Goal: Information Seeking & Learning: Learn about a topic

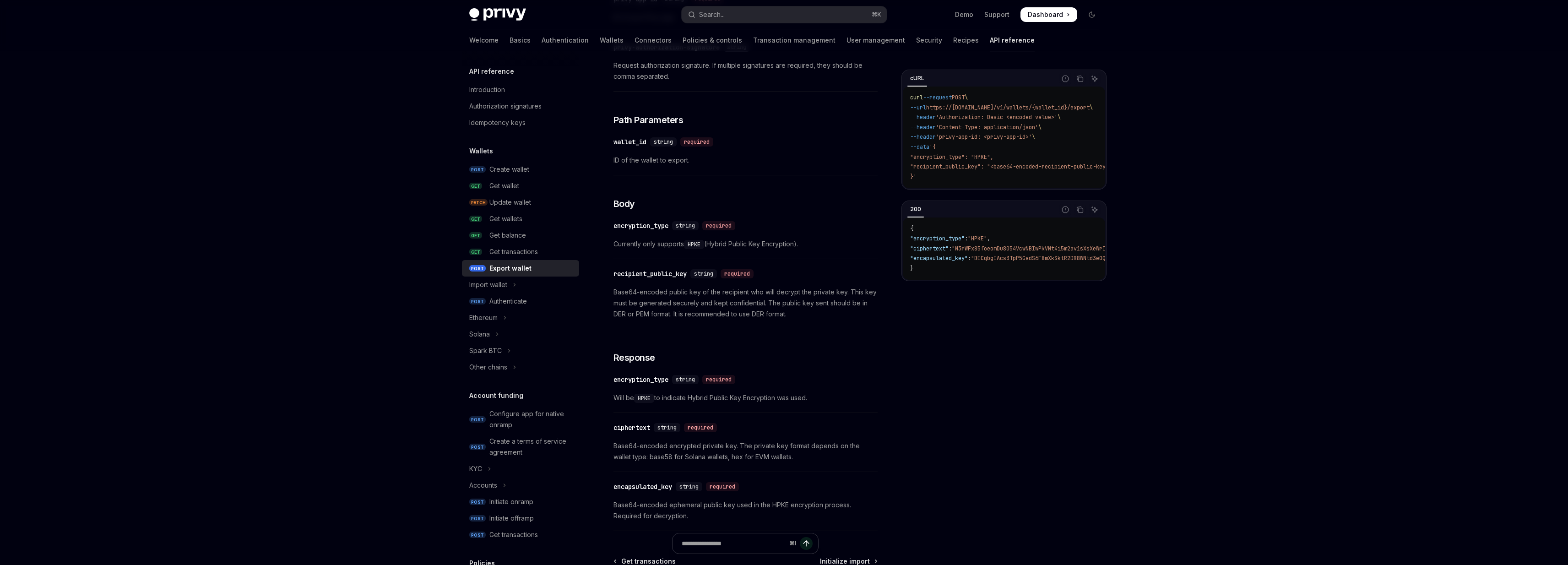
scroll to position [325, 0]
click at [617, 316] on span "Base64-encoded public key of the recipient who will decrypt the private key. Th…" at bounding box center [745, 306] width 264 height 33
drag, startPoint x: 617, startPoint y: 316, endPoint x: 637, endPoint y: 319, distance: 20.2
click at [637, 319] on span "Base64-encoded public key of the recipient who will decrypt the private key. Th…" at bounding box center [745, 306] width 264 height 33
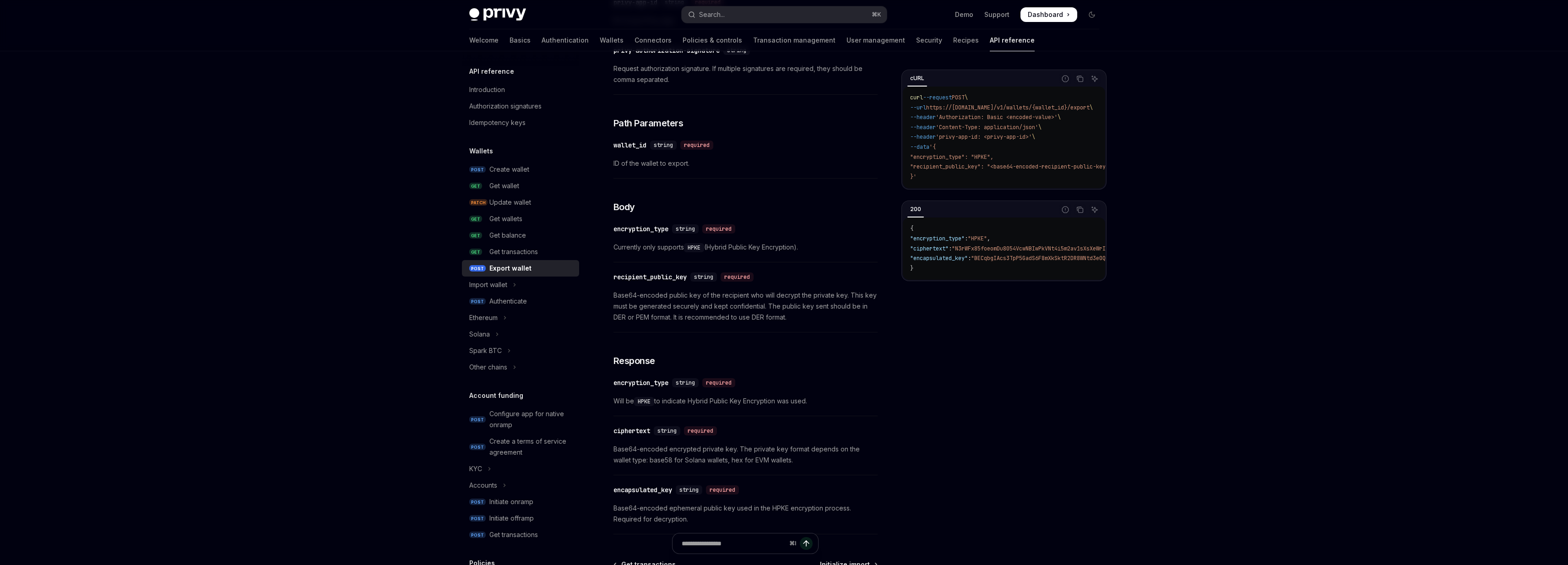
click at [1196, 371] on div "Skip to main content Privy Docs home page Search... ⌘ K Demo Support Dashboard …" at bounding box center [784, 179] width 1568 height 1007
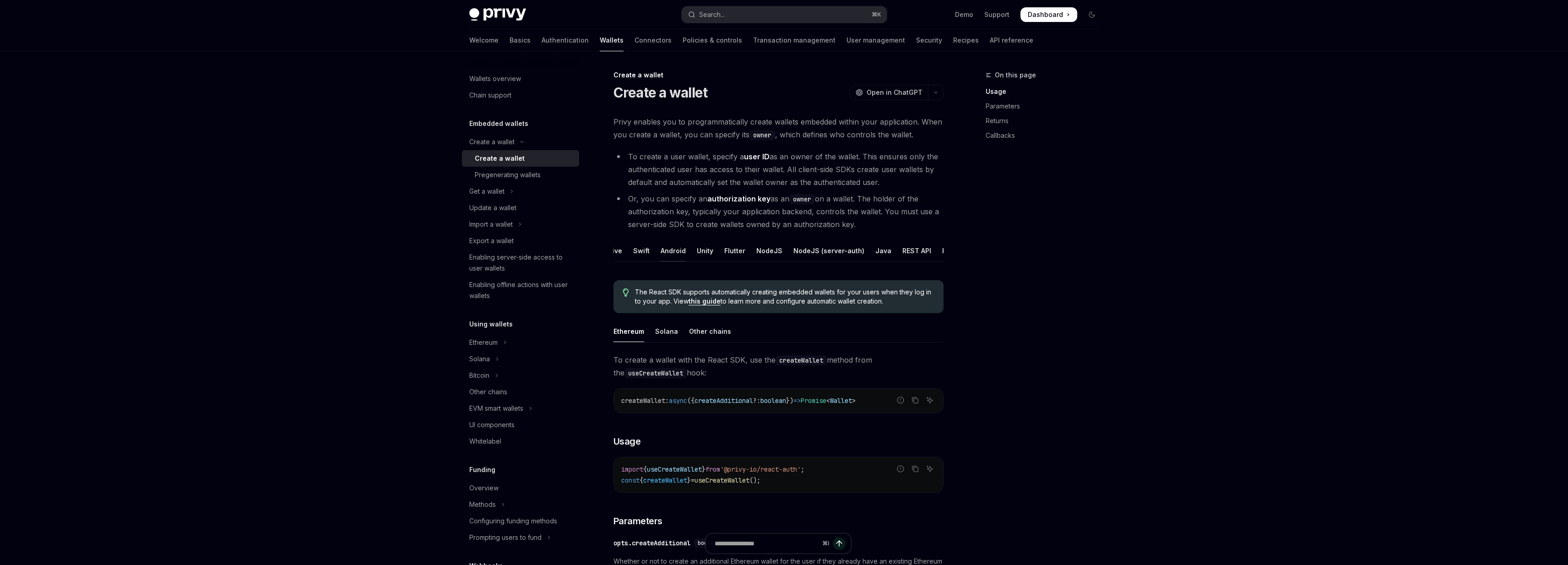
scroll to position [0, 65]
click at [889, 252] on ul "React React Native Swift Android Unity Flutter NodeJS NodeJS (server-auth) Java…" at bounding box center [778, 251] width 330 height 22
click at [900, 252] on div "REST API" at bounding box center [913, 250] width 29 height 21
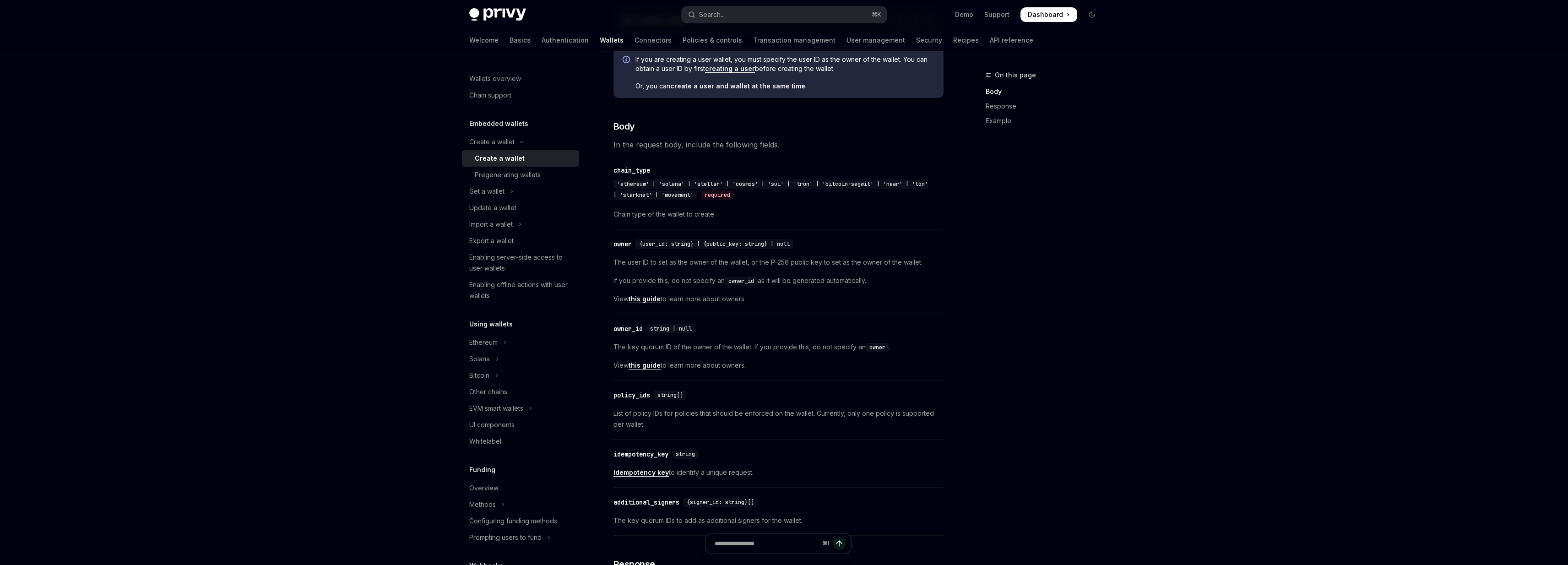
scroll to position [287, 0]
click at [617, 267] on span "The user ID to set as the owner of the wallet, or the P-256 public key to set a…" at bounding box center [778, 262] width 330 height 11
drag, startPoint x: 617, startPoint y: 271, endPoint x: 763, endPoint y: 269, distance: 146.0
click at [764, 267] on span "The user ID to set as the owner of the wallet, or the P-256 public key to set a…" at bounding box center [778, 262] width 330 height 11
click at [763, 267] on span "The user ID to set as the owner of the wallet, or the P-256 public key to set a…" at bounding box center [778, 262] width 330 height 11
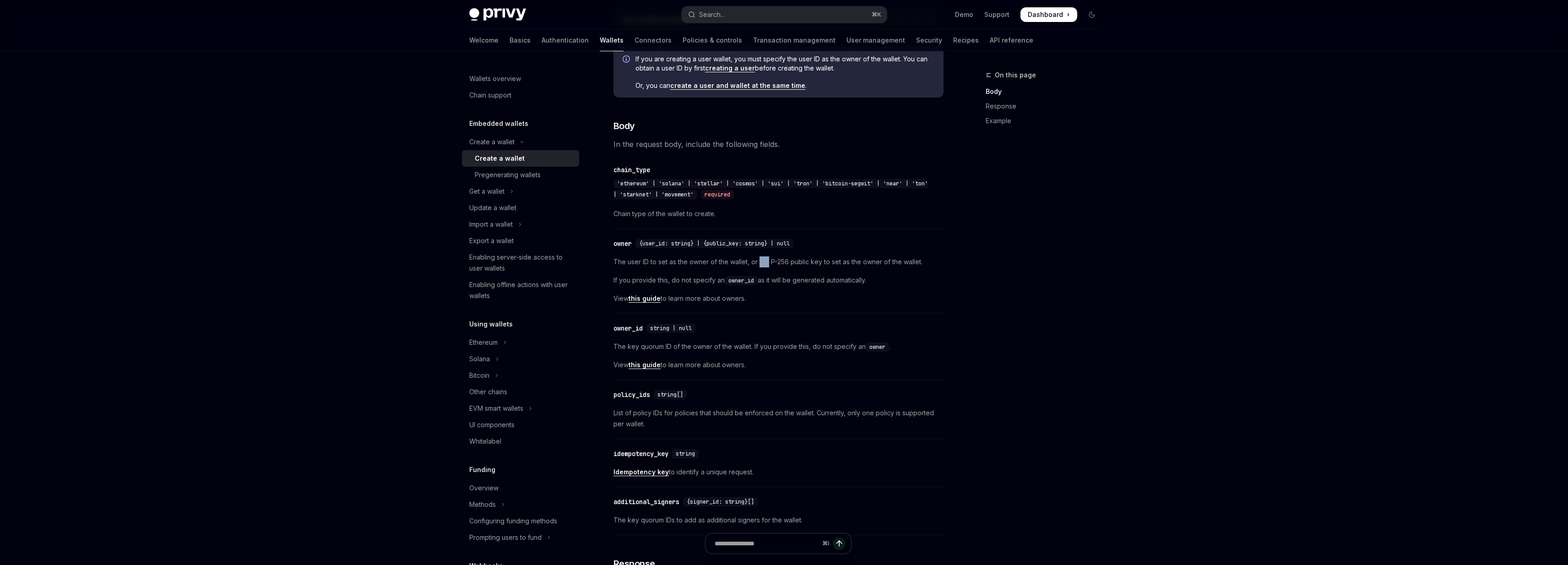
click at [763, 267] on span "The user ID to set as the owner of the wallet, or the P-256 public key to set a…" at bounding box center [778, 262] width 330 height 11
click at [864, 260] on div "​ owner {user_id: string} | {public_key: string} | null The user ID to set as t…" at bounding box center [778, 273] width 330 height 80
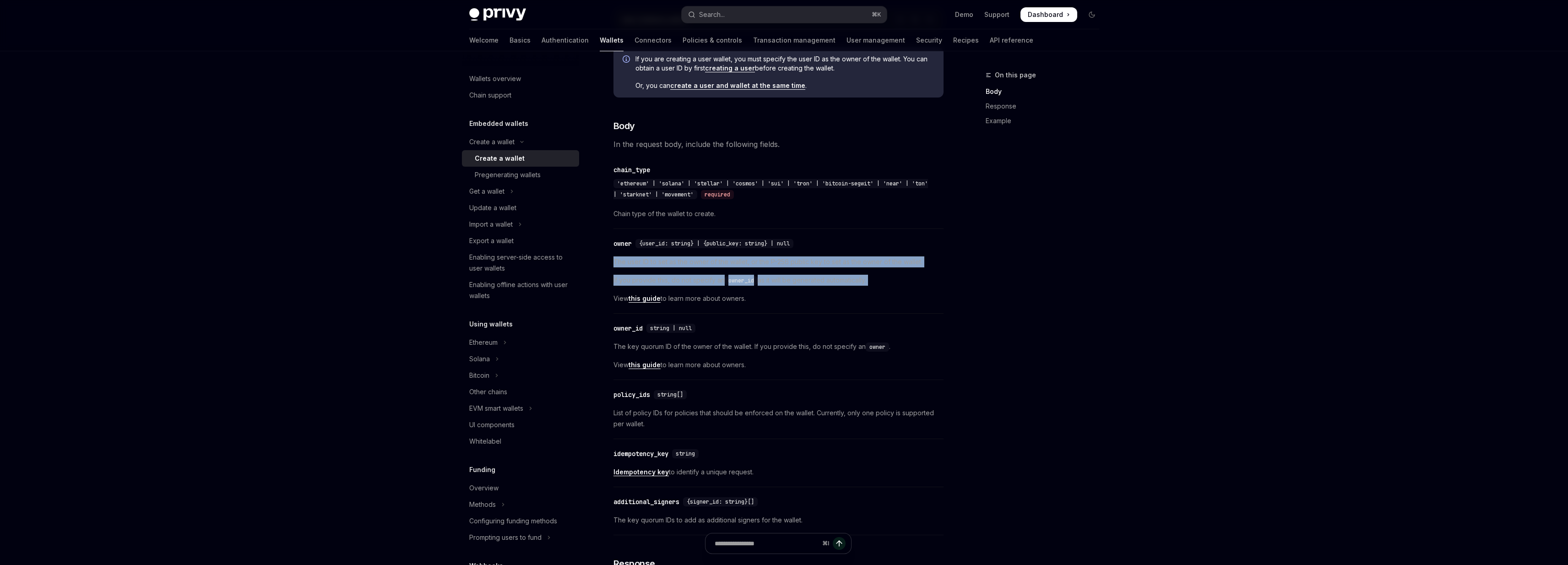
drag, startPoint x: 864, startPoint y: 260, endPoint x: 875, endPoint y: 282, distance: 24.6
click at [875, 282] on div "​ owner {user_id: string} | {public_key: string} | null The user ID to set as t…" at bounding box center [778, 273] width 330 height 80
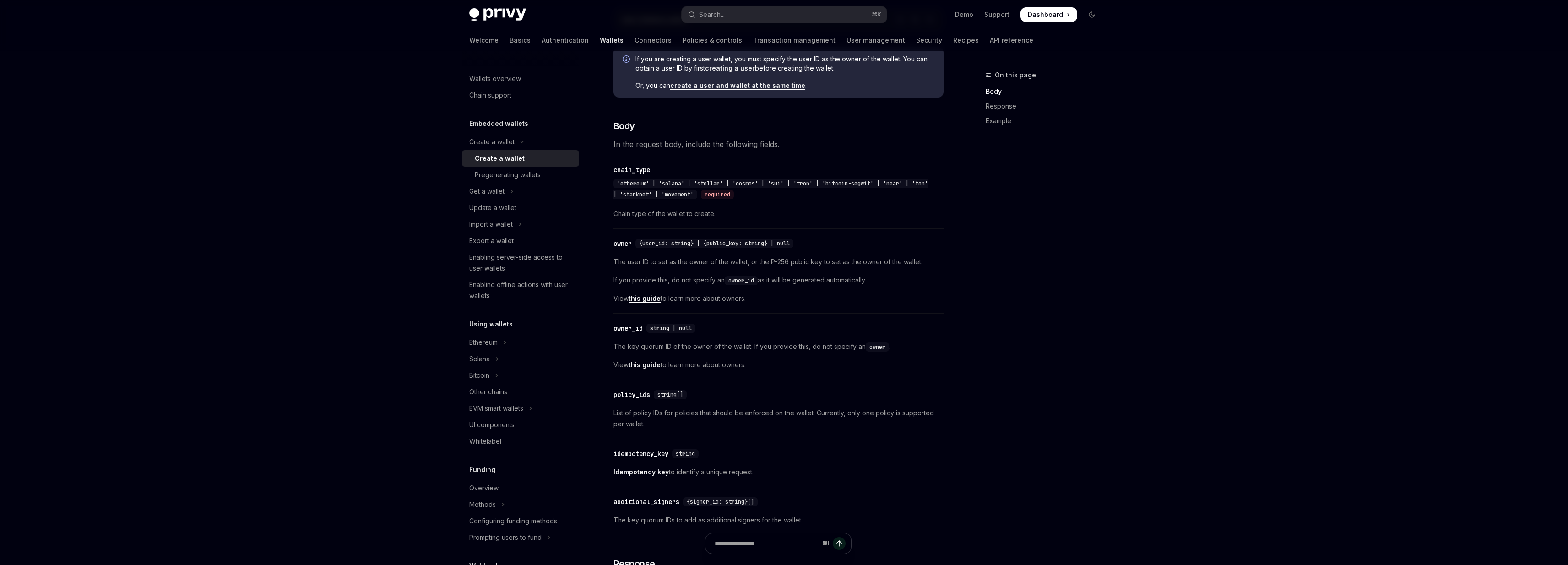
click at [876, 284] on span "If you provide this, do not specify an owner_id as it will be generated automat…" at bounding box center [778, 280] width 330 height 11
click at [874, 280] on div "The user ID to set as the owner of the wallet, or the P-256 public key to set a…" at bounding box center [778, 280] width 330 height 48
click at [625, 267] on span "The user ID to set as the owner of the wallet, or the P-256 public key to set a…" at bounding box center [778, 262] width 330 height 11
drag, startPoint x: 625, startPoint y: 267, endPoint x: 769, endPoint y: 283, distance: 144.9
click at [769, 283] on div "The user ID to set as the owner of the wallet, or the P-256 public key to set a…" at bounding box center [778, 280] width 330 height 48
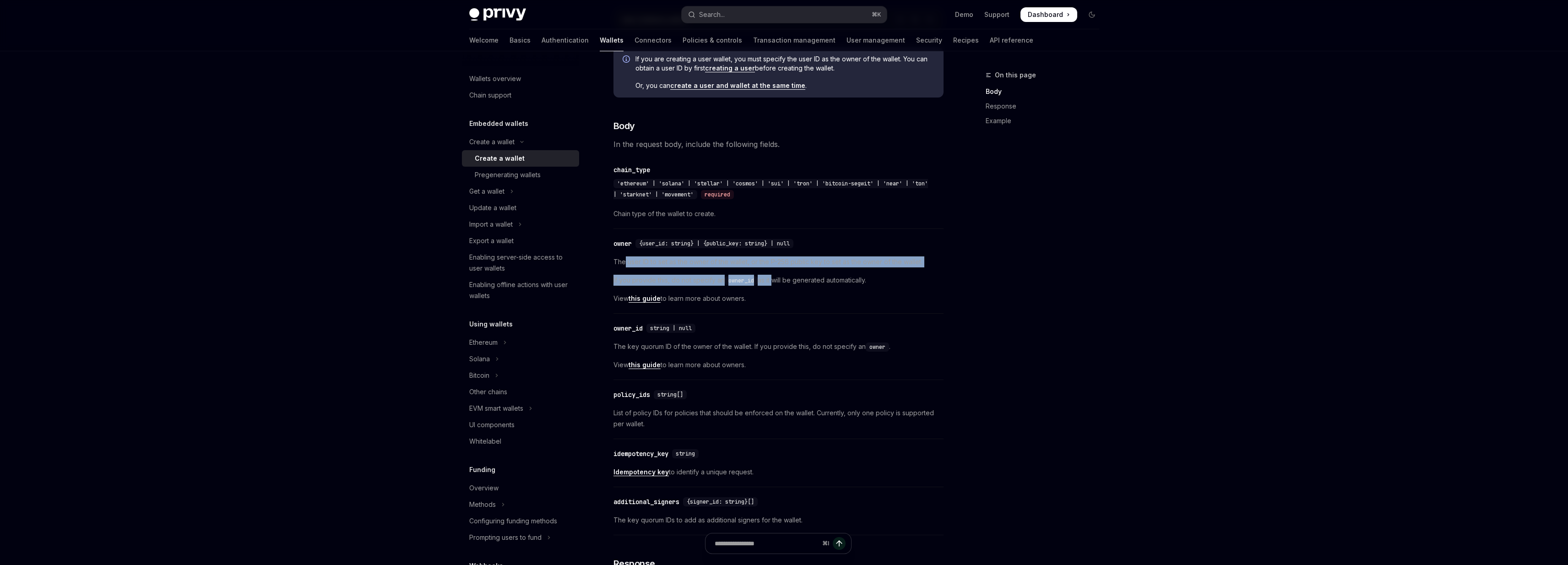
click at [769, 283] on span "If you provide this, do not specify an owner_id as it will be generated automat…" at bounding box center [778, 280] width 330 height 11
click at [614, 352] on span "The key quorum ID of the owner of the wallet. If you provide this, do not speci…" at bounding box center [778, 347] width 330 height 11
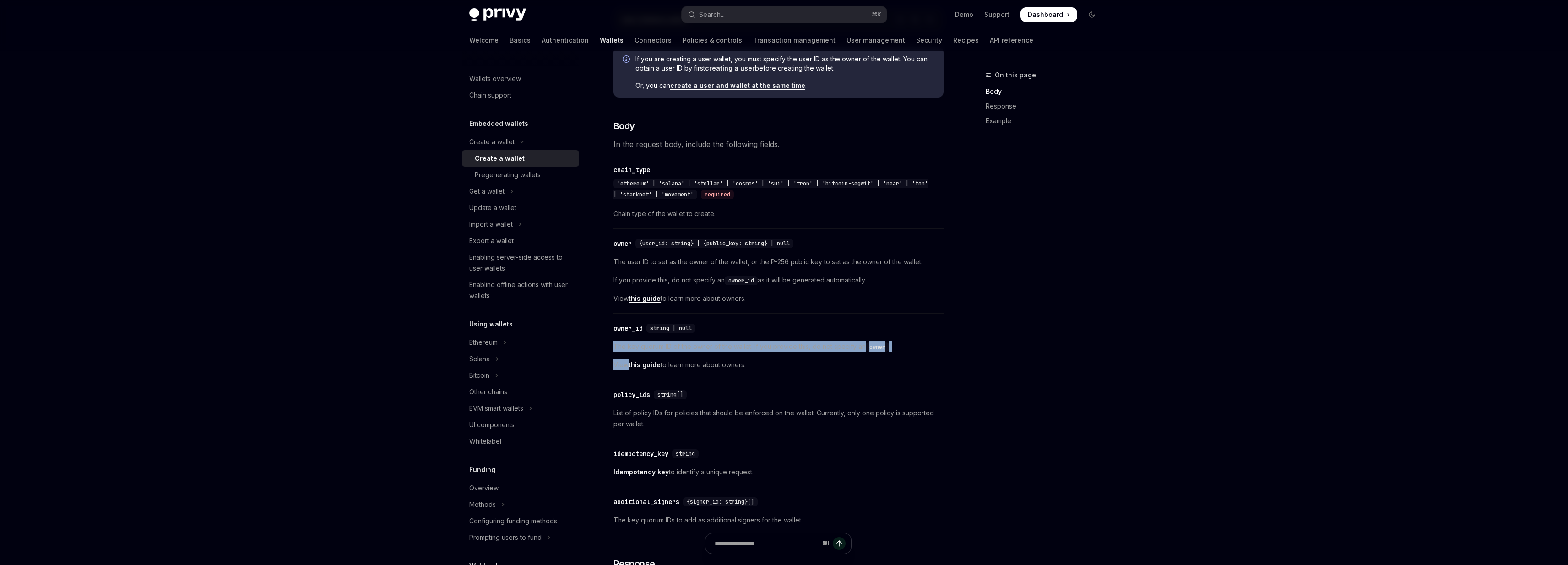
drag, startPoint x: 614, startPoint y: 355, endPoint x: 681, endPoint y: 360, distance: 67.2
click at [681, 360] on div "The key quorum ID of the owner of the wallet. If you provide this, do not speci…" at bounding box center [778, 356] width 330 height 29
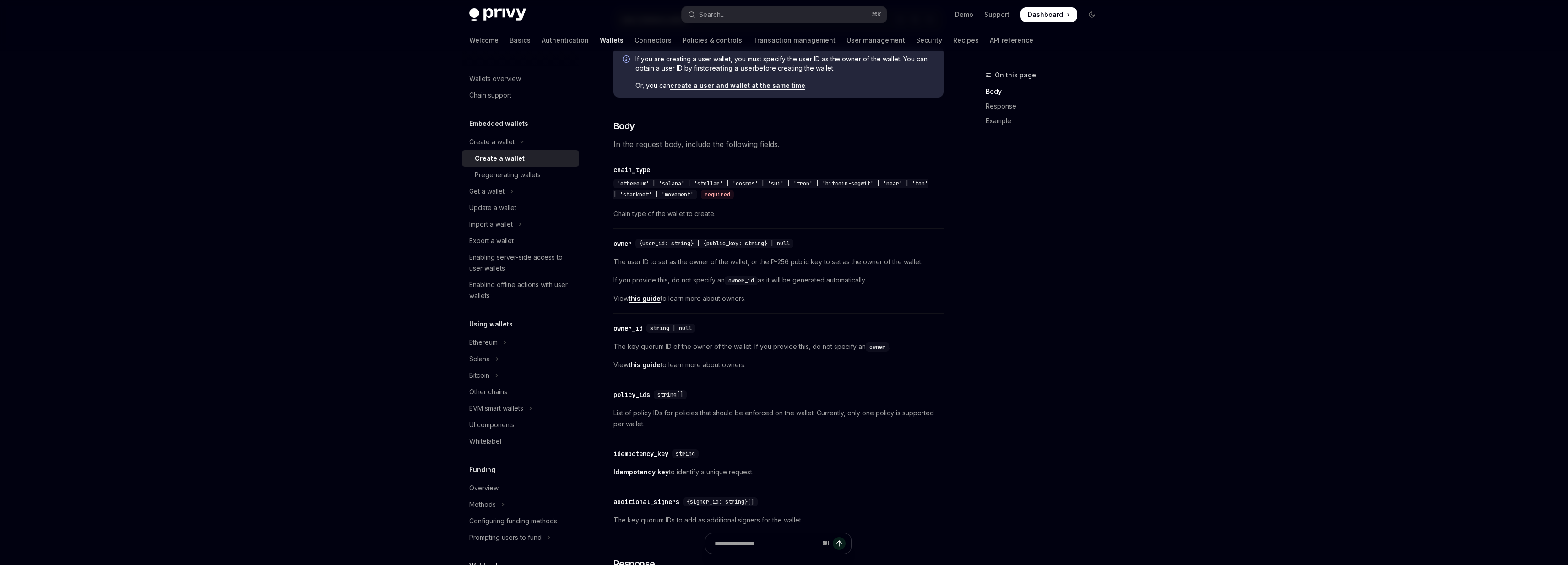
click at [644, 352] on span "The key quorum ID of the owner of the wallet. If you provide this, do not speci…" at bounding box center [778, 347] width 330 height 11
click at [632, 352] on span "The key quorum ID of the owner of the wallet. If you provide this, do not speci…" at bounding box center [778, 347] width 330 height 11
drag, startPoint x: 632, startPoint y: 353, endPoint x: 668, endPoint y: 355, distance: 36.1
click at [668, 352] on span "The key quorum ID of the owner of the wallet. If you provide this, do not speci…" at bounding box center [778, 347] width 330 height 11
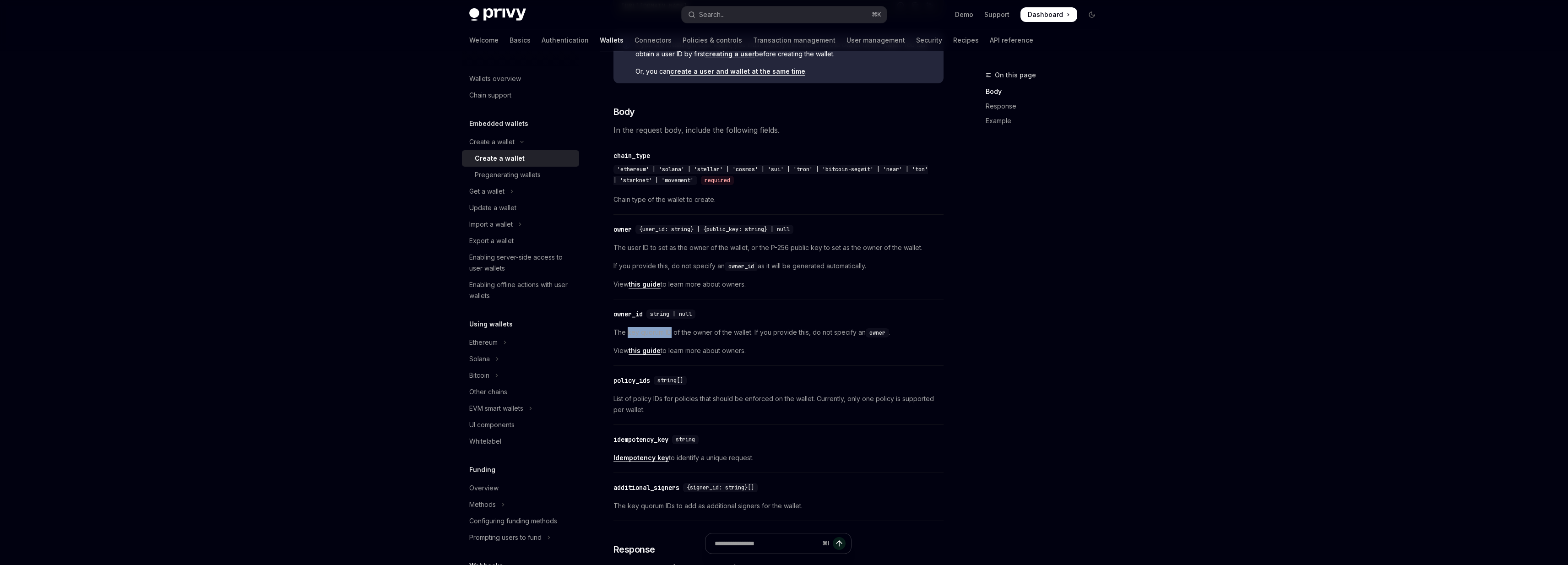
scroll to position [299, 0]
drag, startPoint x: 750, startPoint y: 169, endPoint x: 767, endPoint y: 291, distance: 123.2
click at [767, 291] on span "View this guide to learn more about owners." at bounding box center [778, 287] width 330 height 11
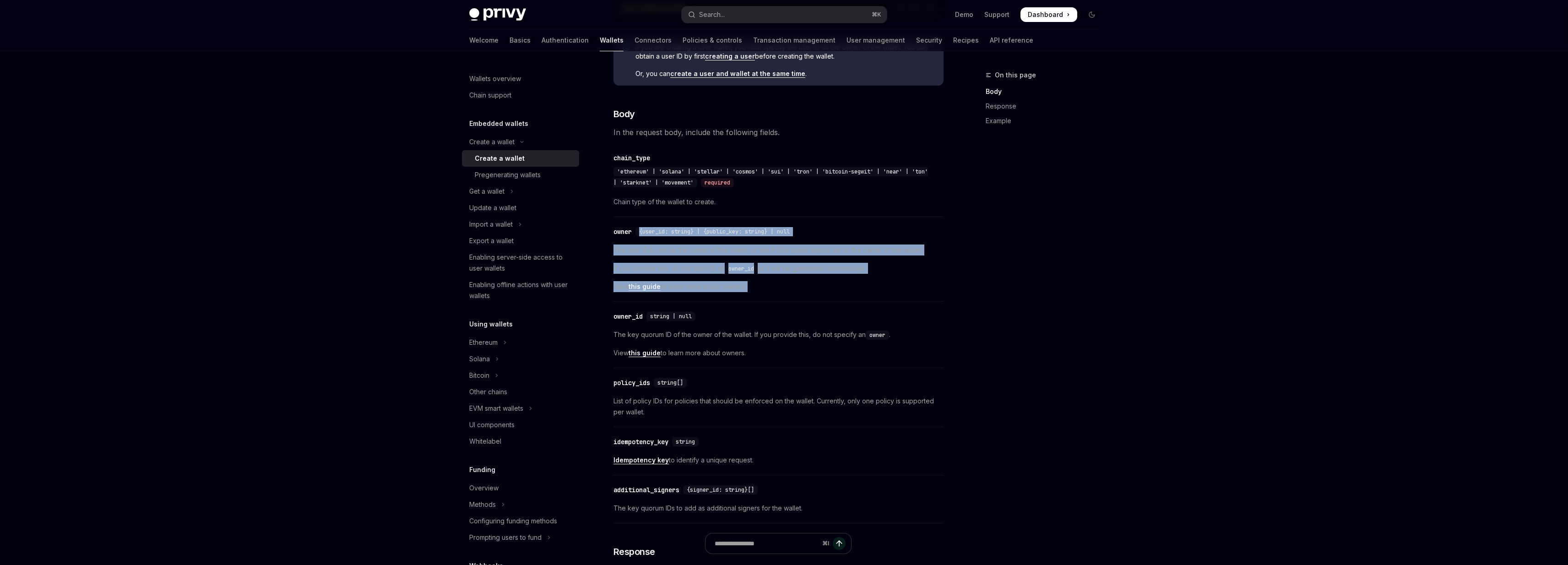
drag, startPoint x: 767, startPoint y: 291, endPoint x: 750, endPoint y: 231, distance: 62.4
click at [750, 231] on div "​ owner {user_id: string} | {public_key: string} | null The user ID to set as t…" at bounding box center [778, 261] width 330 height 80
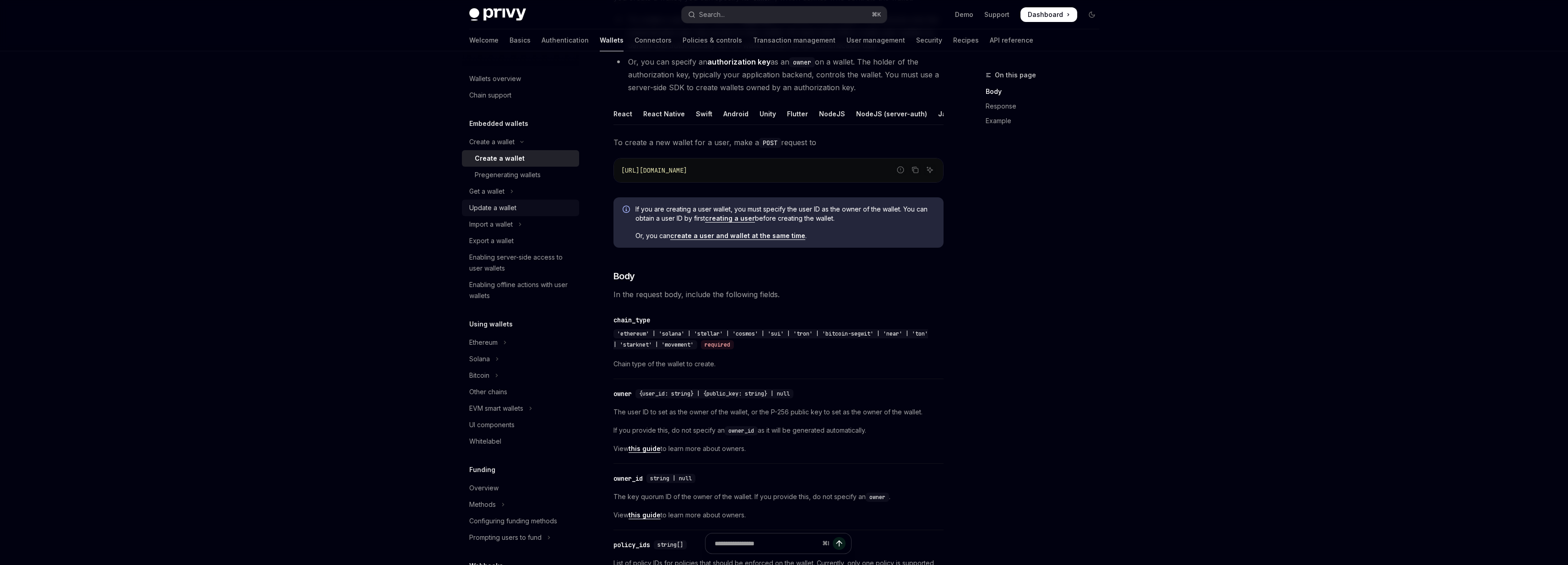
scroll to position [129, 0]
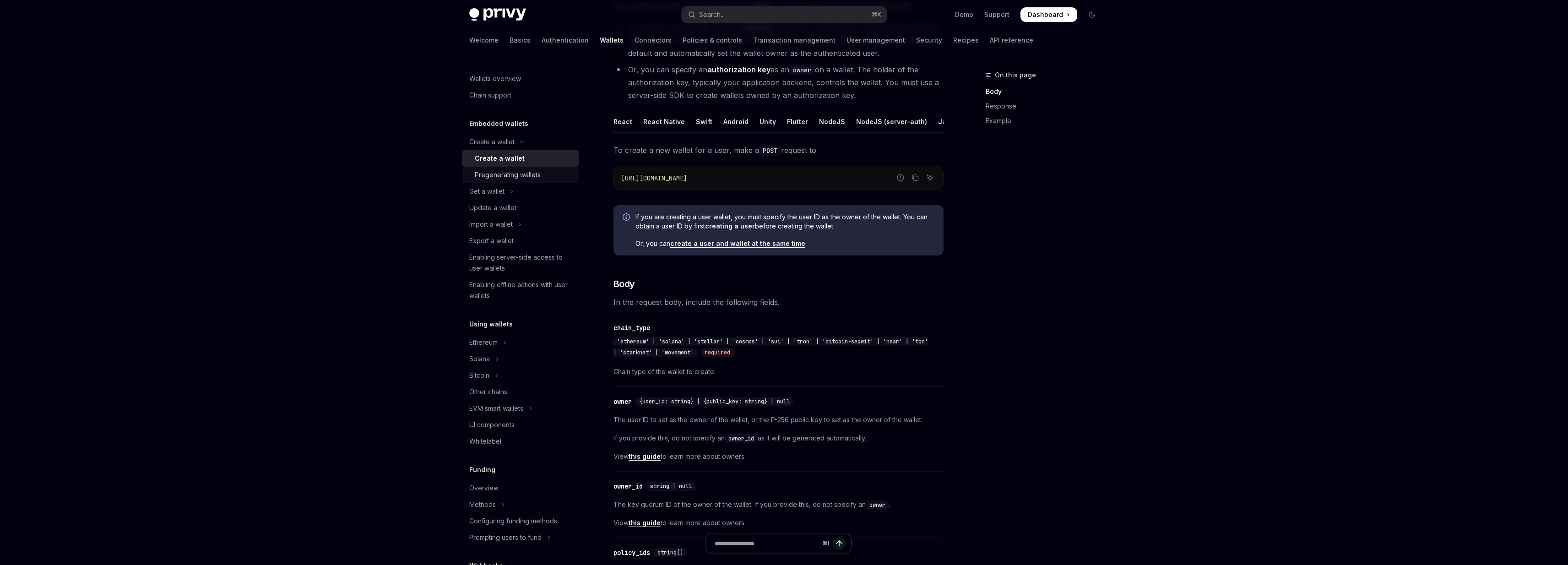
click at [518, 176] on div "Pregenerating wallets" at bounding box center [508, 175] width 66 height 11
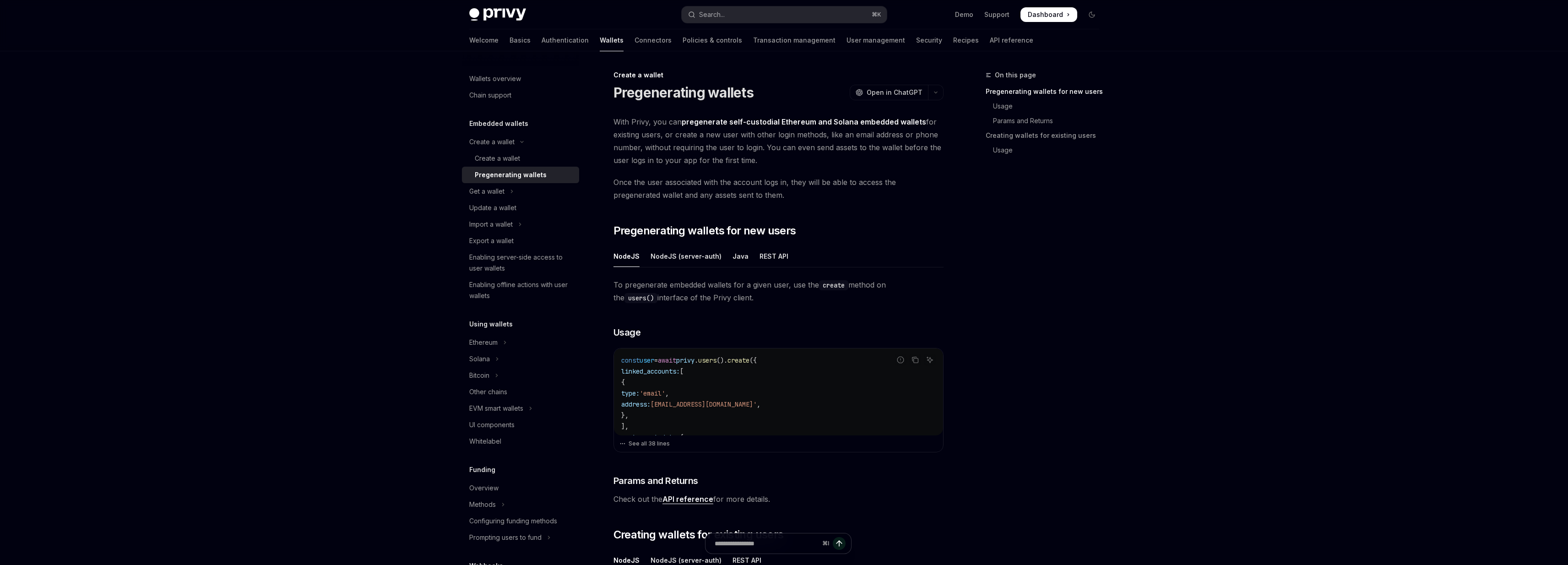
click at [617, 116] on span "With Privy, you can pregenerate self-custodial Ethereum and Solana embedded wal…" at bounding box center [778, 141] width 330 height 51
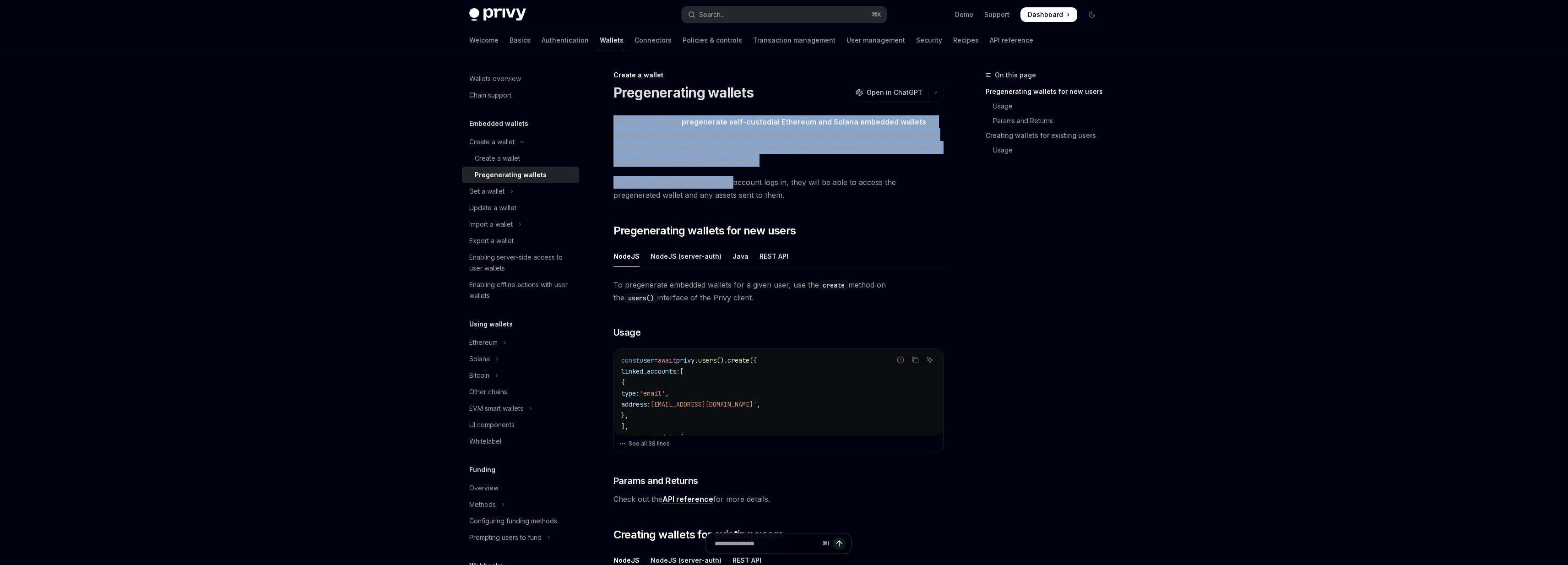
drag, startPoint x: 617, startPoint y: 116, endPoint x: 730, endPoint y: 187, distance: 133.5
click at [730, 187] on div "With Privy, you can pregenerate self-custodial Ethereum and Solana embedded wal…" at bounding box center [778, 465] width 330 height 699
click at [730, 187] on span "Once the user associated with the account logs in, they will be able to access …" at bounding box center [778, 189] width 330 height 26
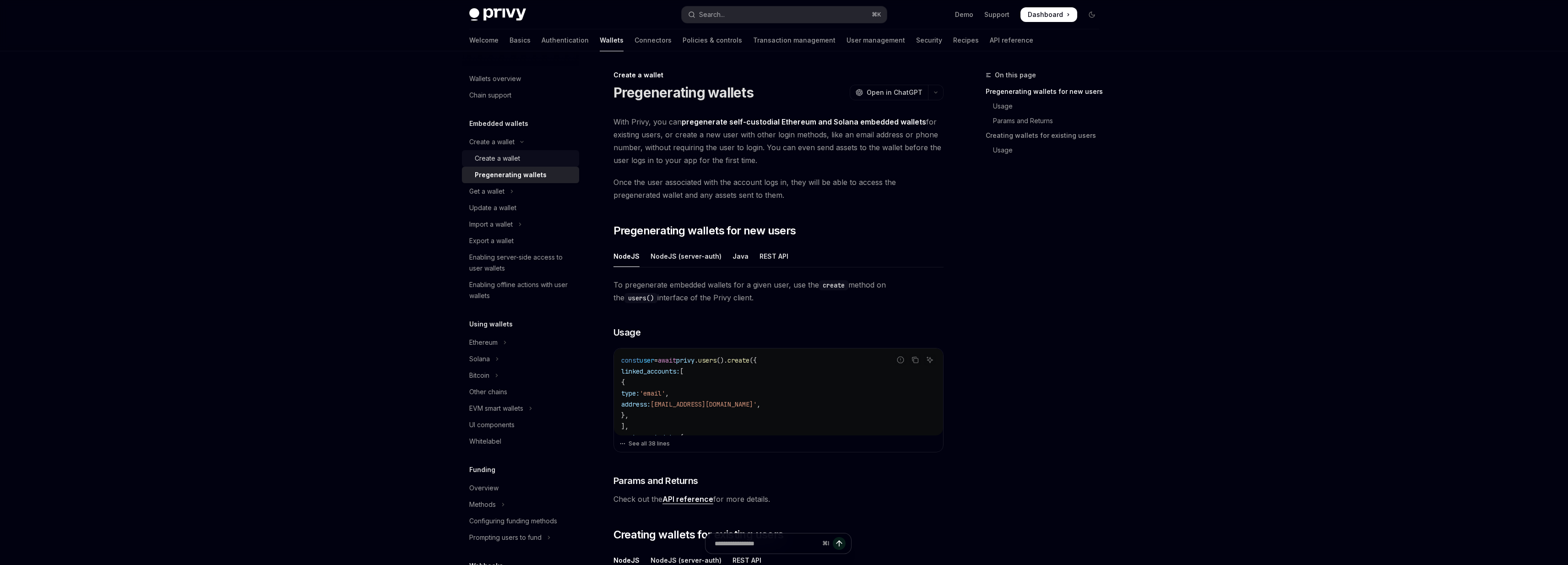
click at [501, 160] on div "Create a wallet" at bounding box center [498, 158] width 45 height 11
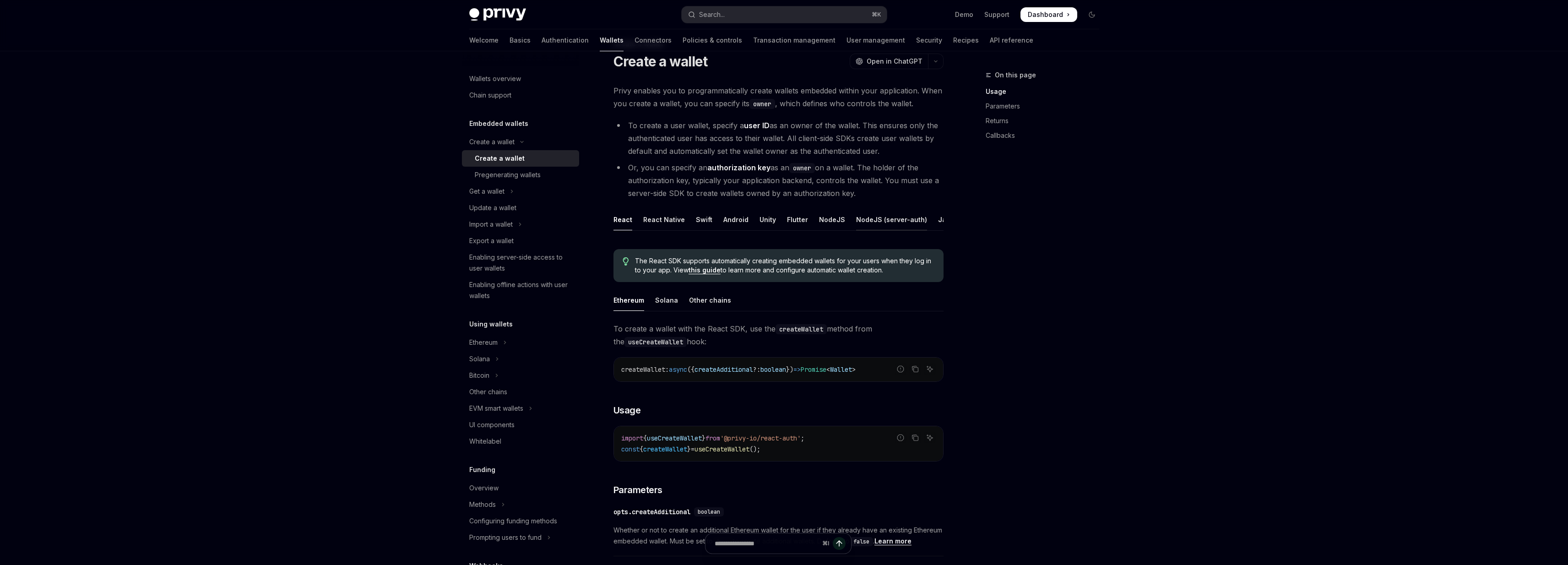
scroll to position [0, 65]
click at [915, 223] on div "REST API" at bounding box center [913, 219] width 29 height 21
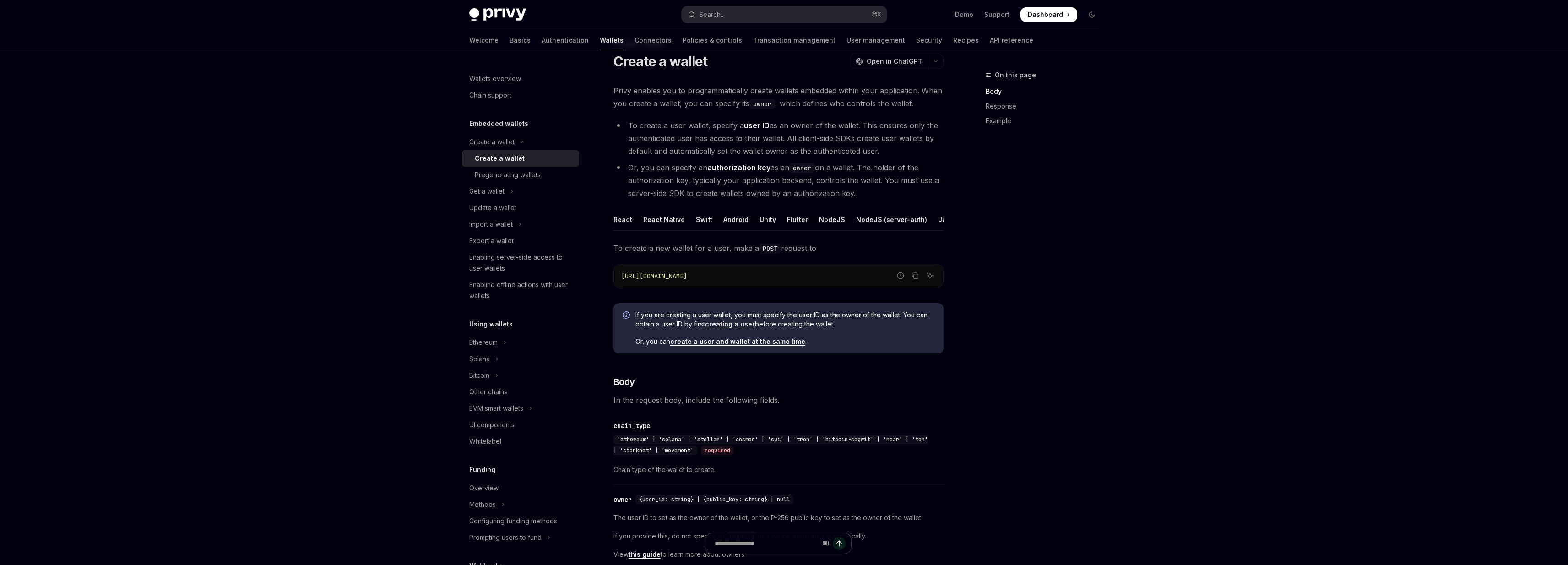
scroll to position [0, 65]
click at [926, 223] on ul "React React Native Swift Android Unity Flutter NodeJS NodeJS (server-auth) Java…" at bounding box center [778, 220] width 330 height 22
click at [940, 223] on div "Rust" at bounding box center [946, 219] width 14 height 21
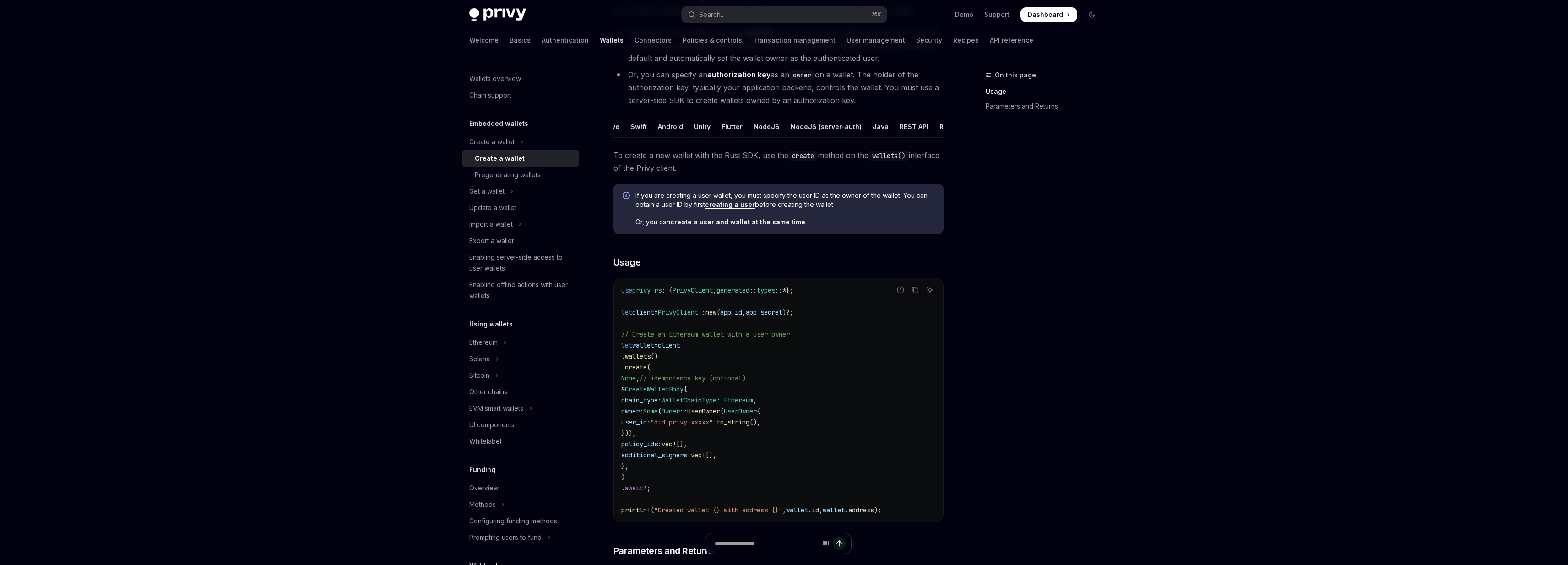
scroll to position [128, 0]
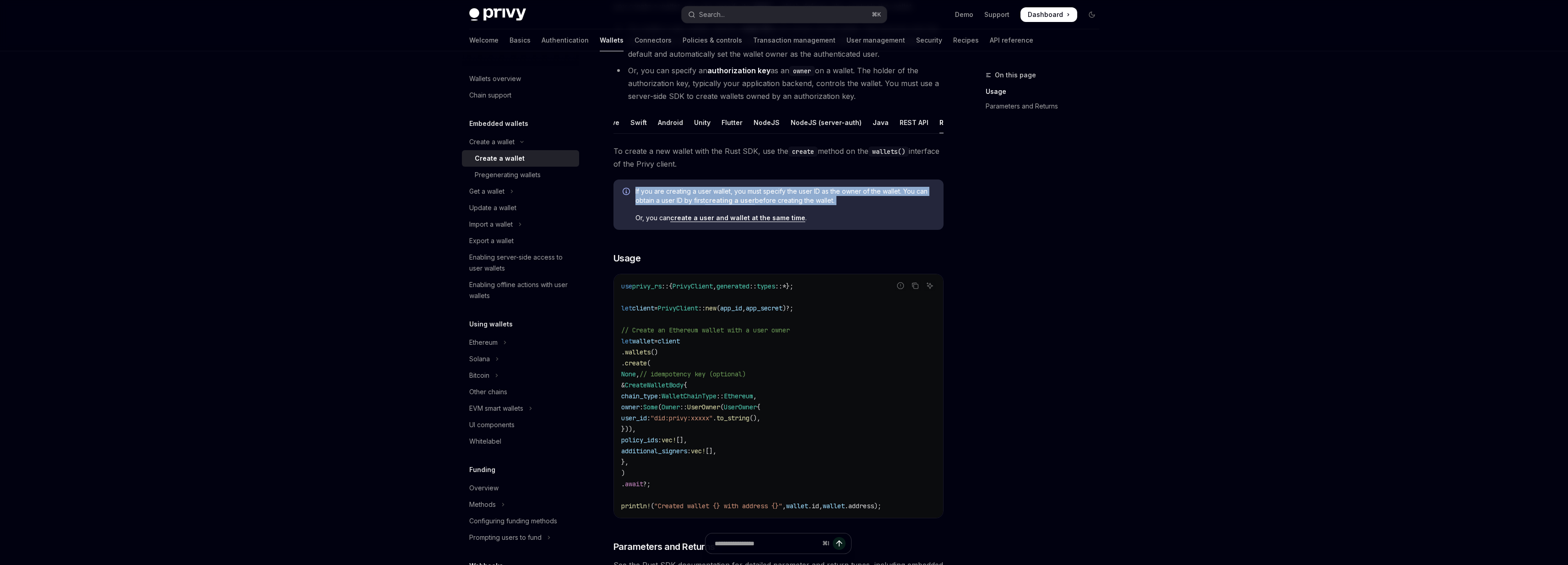
drag, startPoint x: 781, startPoint y: 189, endPoint x: 844, endPoint y: 214, distance: 67.8
click at [844, 214] on div "If you are creating a user wallet, you must specify the user ID as the owner of…" at bounding box center [778, 205] width 330 height 50
click at [844, 214] on div "If you are creating a user wallet, you must specify the user ID as the owner of…" at bounding box center [784, 205] width 299 height 35
drag, startPoint x: 844, startPoint y: 214, endPoint x: 830, endPoint y: 191, distance: 26.9
click at [830, 191] on div "If you are creating a user wallet, you must specify the user ID as the owner of…" at bounding box center [778, 205] width 330 height 50
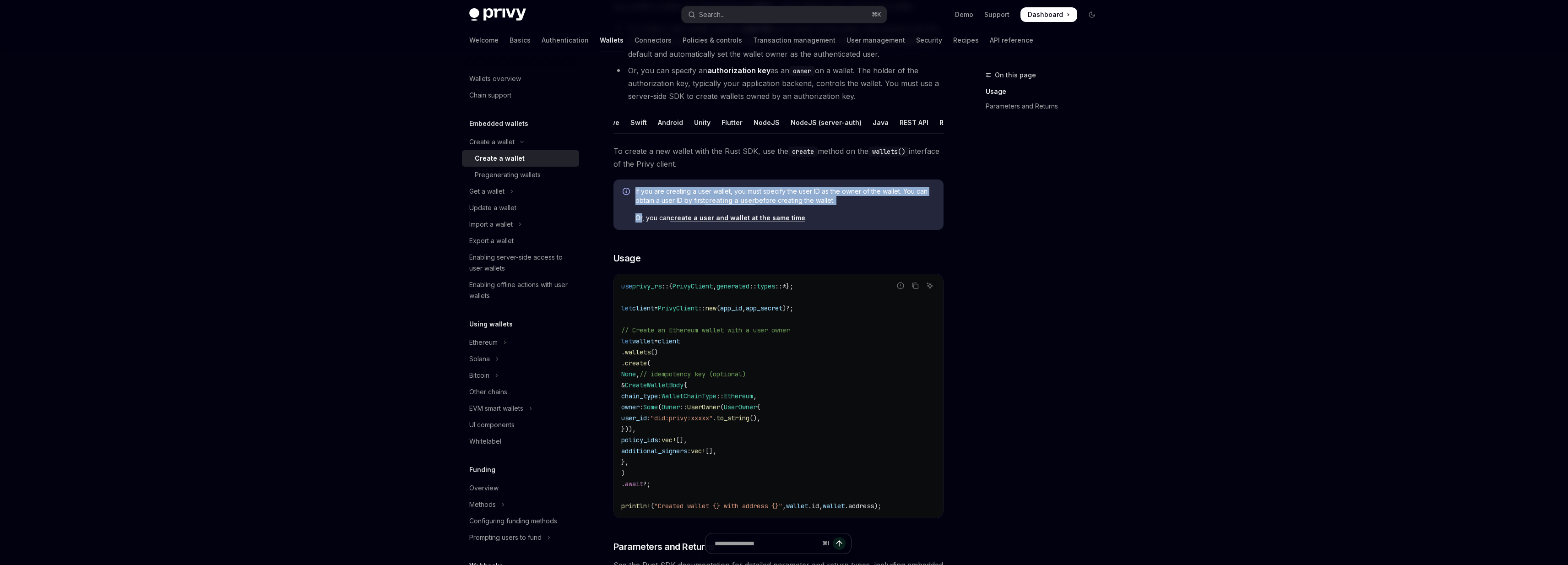
click at [830, 191] on div "If you are creating a user wallet, you must specify the user ID as the owner of…" at bounding box center [778, 205] width 330 height 50
click at [655, 212] on div "If you are creating a user wallet, you must specify the user ID as the owner of…" at bounding box center [784, 205] width 299 height 35
click at [1172, 172] on div "Skip to main content Privy Docs home page Search... ⌘ K Demo Support Dashboard …" at bounding box center [784, 360] width 1568 height 978
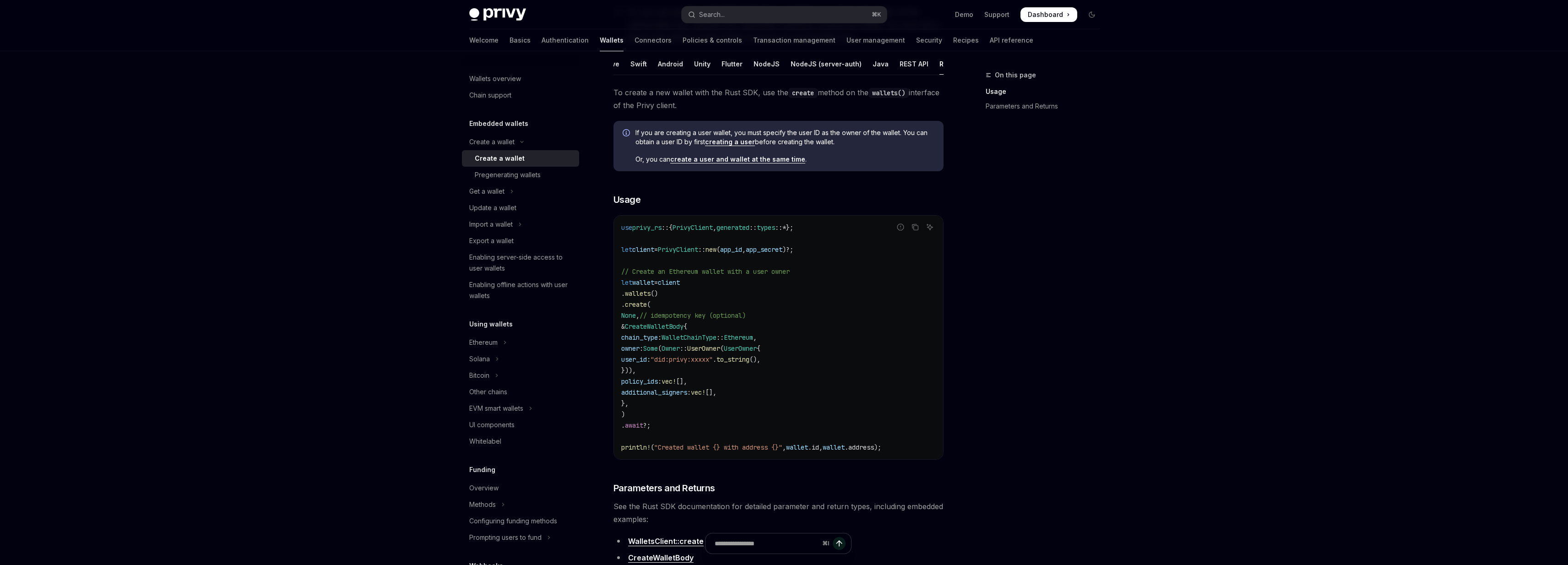
scroll to position [189, 0]
click at [484, 265] on div "Enabling server-side access to user wallets" at bounding box center [521, 263] width 105 height 22
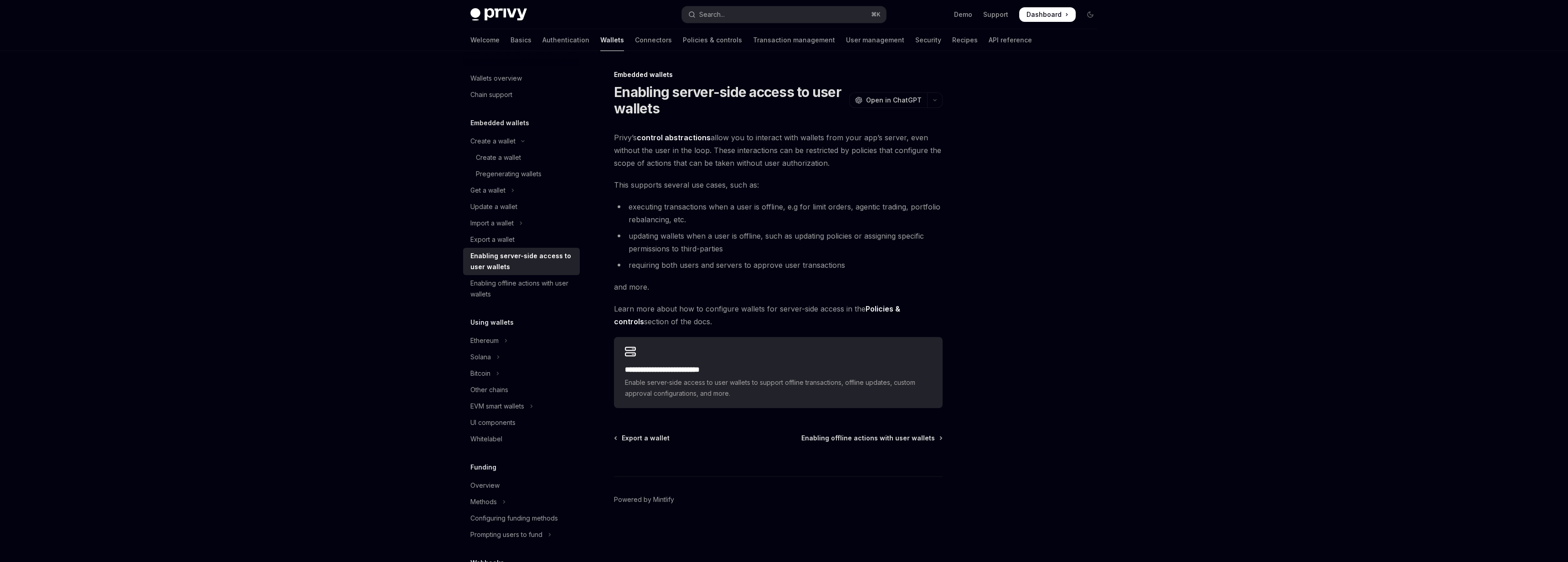
click at [604, 137] on div "**********" at bounding box center [693, 316] width 503 height 493
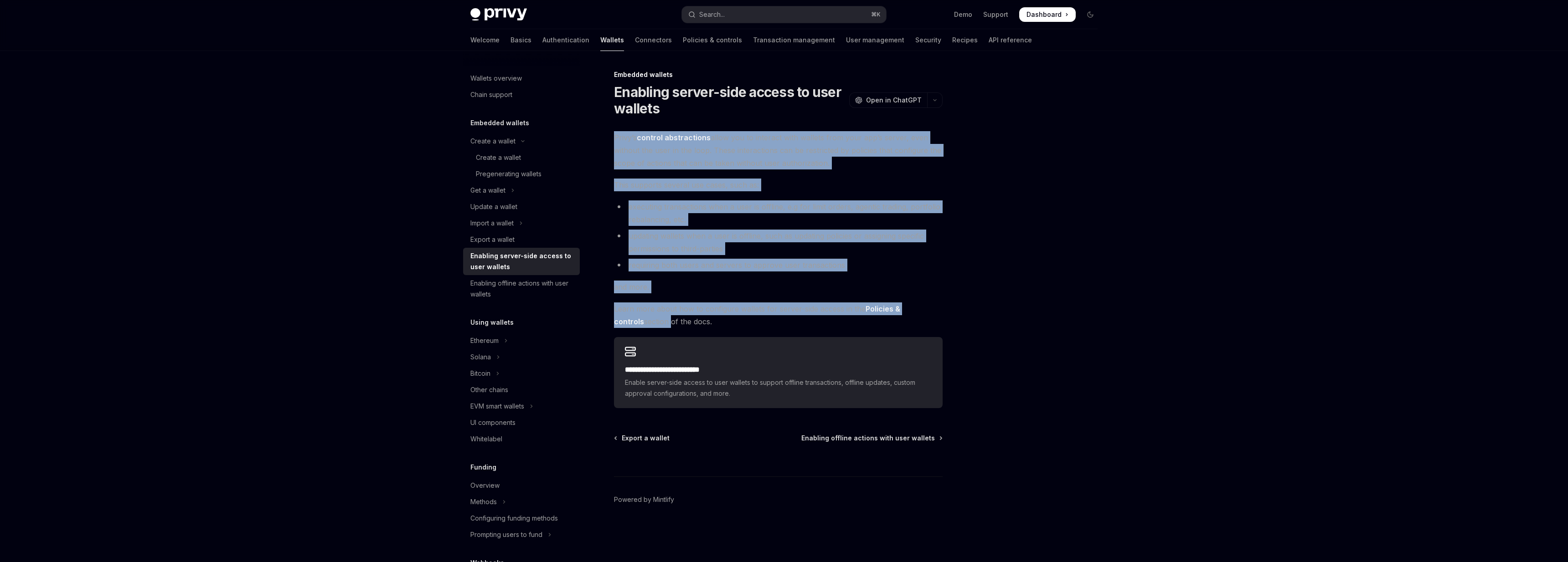
drag, startPoint x: 604, startPoint y: 137, endPoint x: 615, endPoint y: 325, distance: 188.3
click at [615, 324] on div "**********" at bounding box center [693, 316] width 503 height 493
click at [615, 325] on span "Learn more about how to configure wallets for server-side access in the Policie…" at bounding box center [779, 315] width 329 height 26
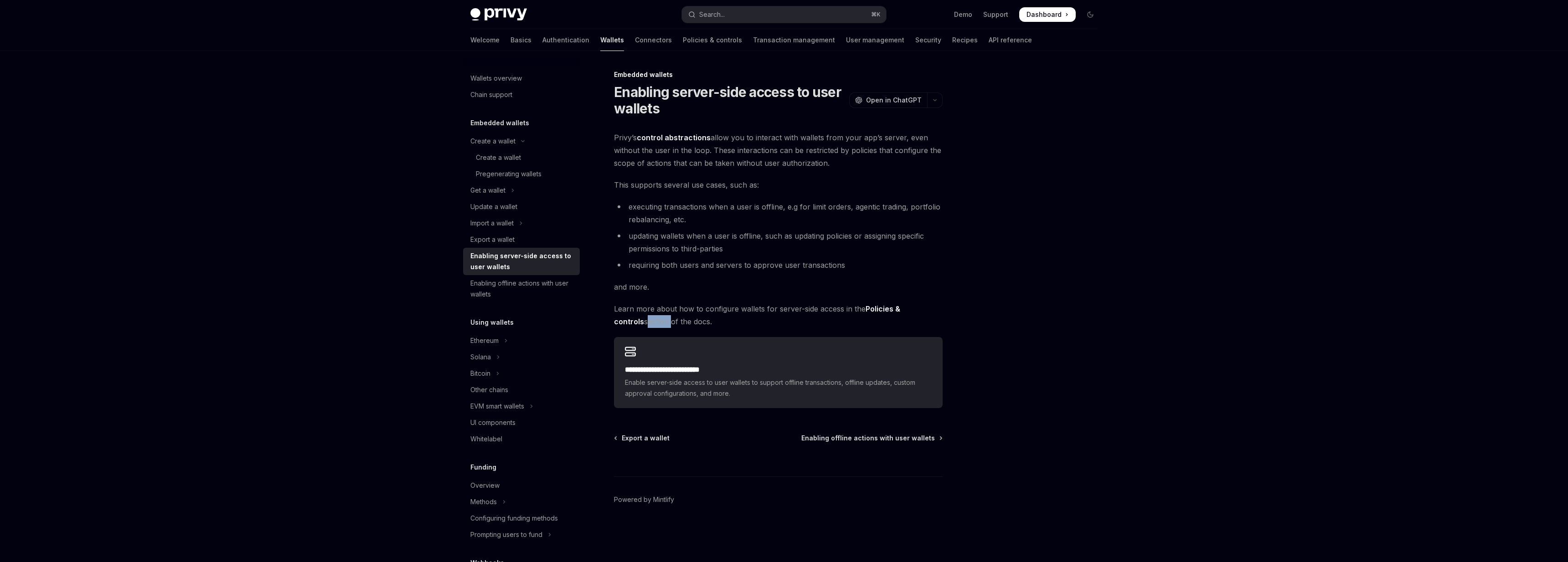
click at [615, 325] on span "Learn more about how to configure wallets for server-side access in the Policie…" at bounding box center [779, 315] width 329 height 26
click at [615, 322] on span "Learn more about how to configure wallets for server-side access in the Policie…" at bounding box center [779, 315] width 329 height 26
click at [489, 157] on div "Create a wallet" at bounding box center [499, 158] width 45 height 11
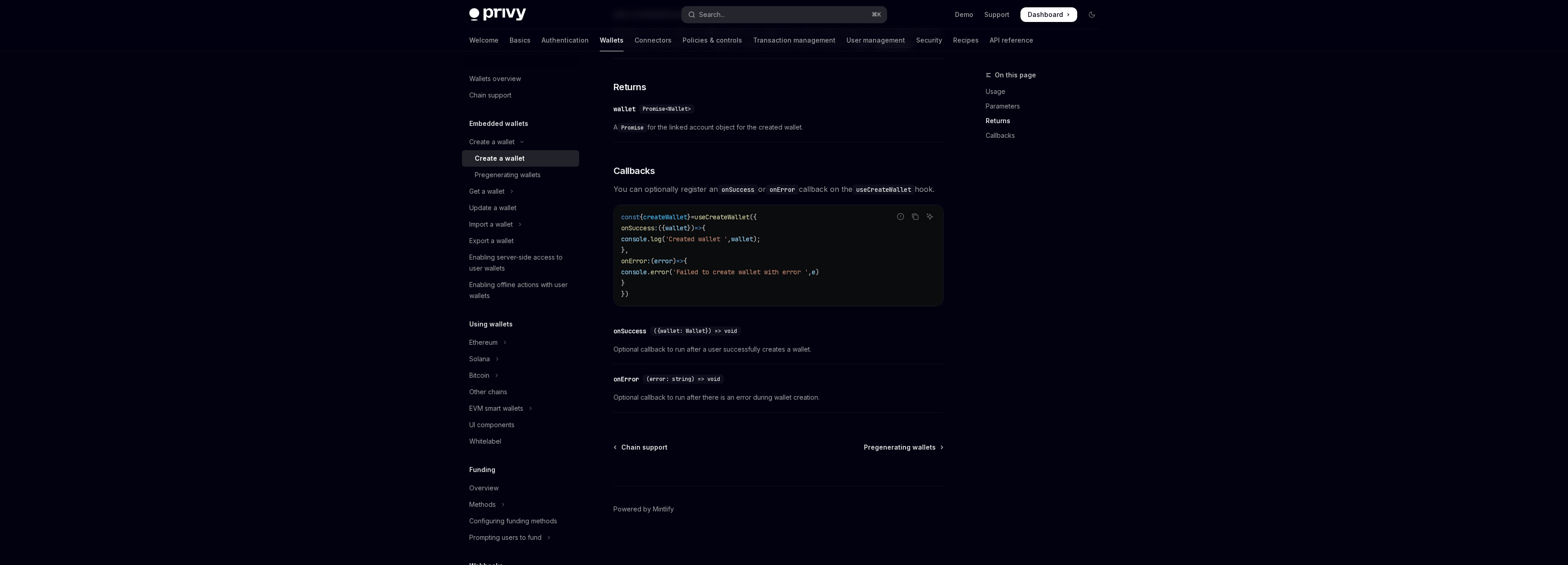
scroll to position [548, 0]
click at [486, 180] on div "Pregenerating wallets" at bounding box center [508, 175] width 66 height 11
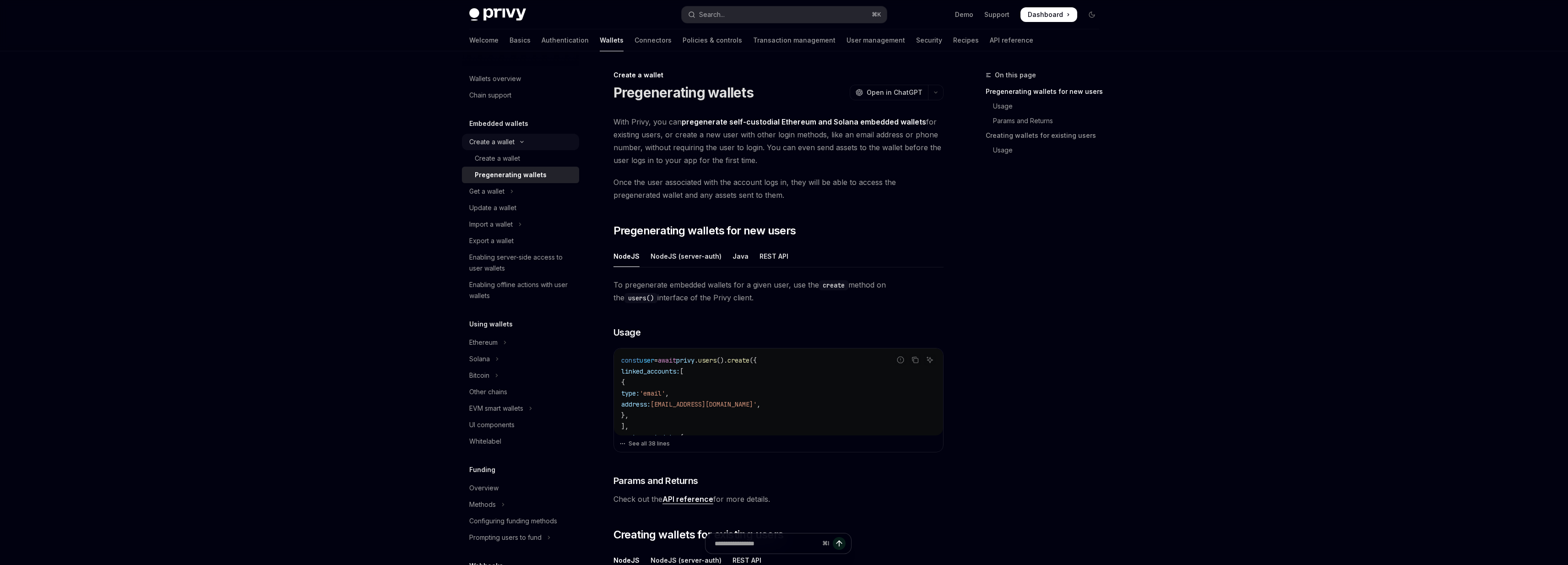
click at [489, 148] on button "Create a wallet" at bounding box center [521, 142] width 117 height 17
click at [489, 151] on button "Get a wallet" at bounding box center [521, 158] width 117 height 17
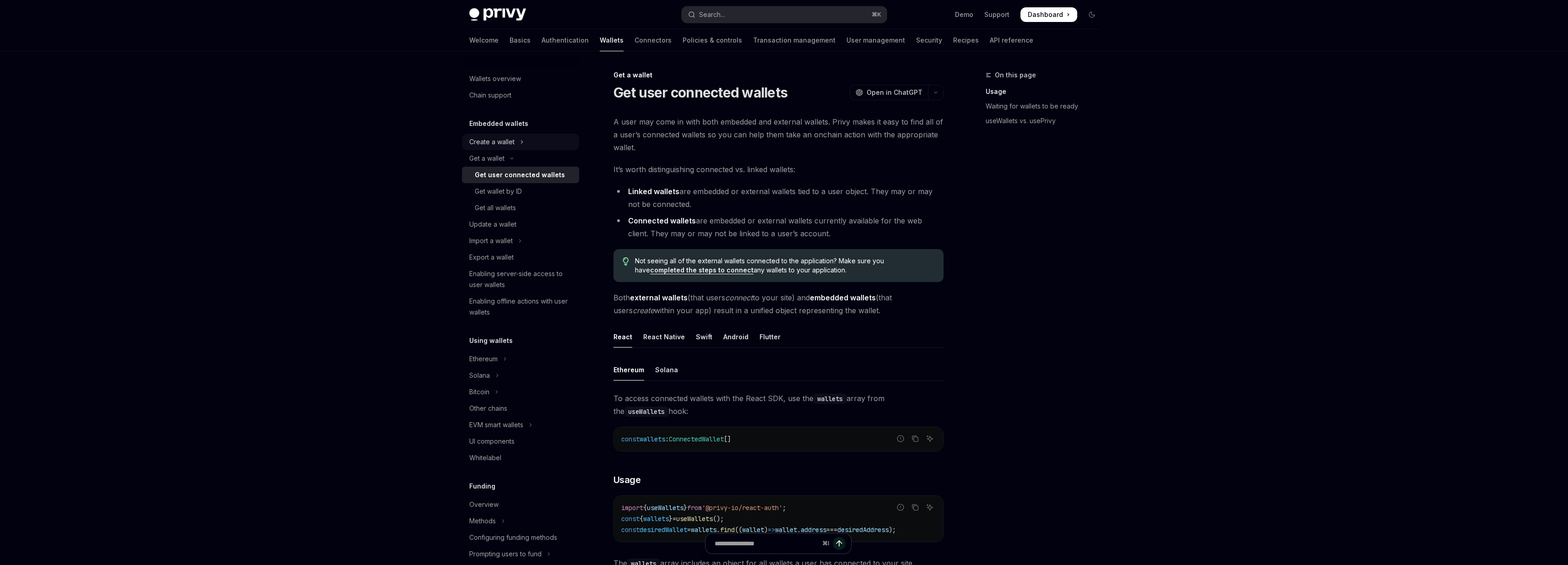
click at [489, 142] on div "Create a wallet" at bounding box center [492, 142] width 45 height 11
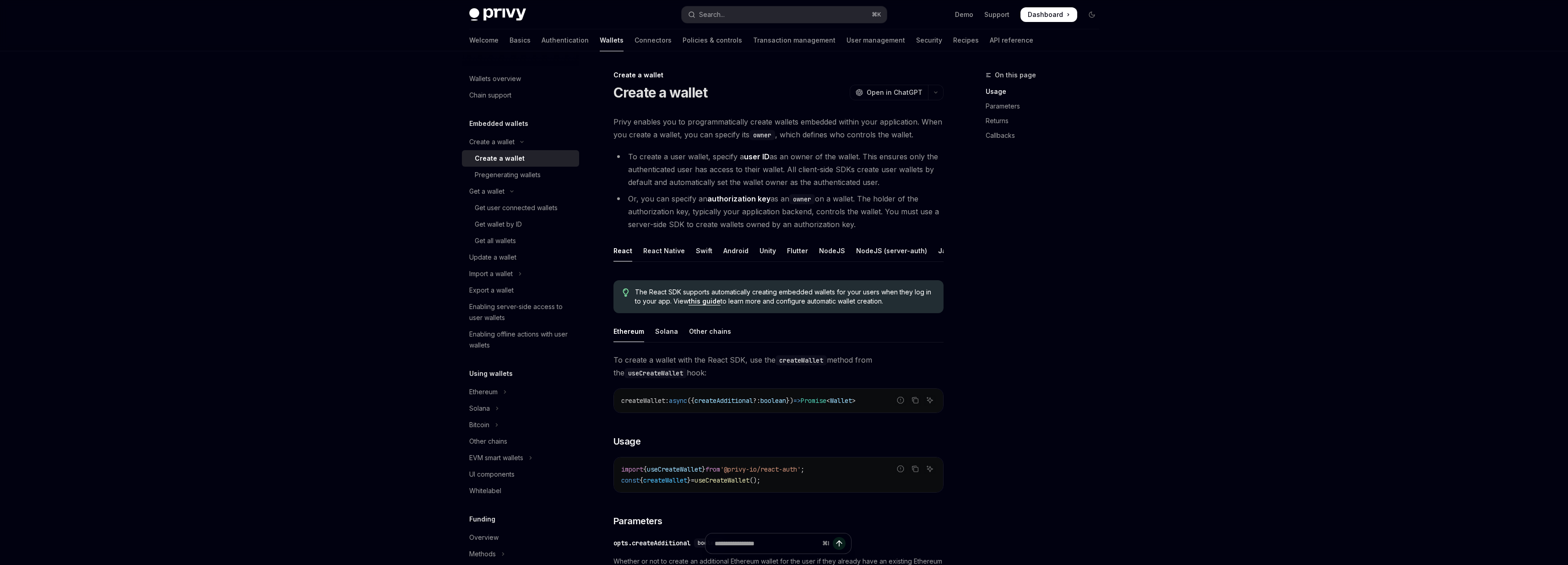
click at [489, 152] on link "Create a wallet" at bounding box center [521, 158] width 117 height 17
click at [615, 120] on span "Privy enables you to programmatically create wallets embedded within your appli…" at bounding box center [778, 128] width 330 height 26
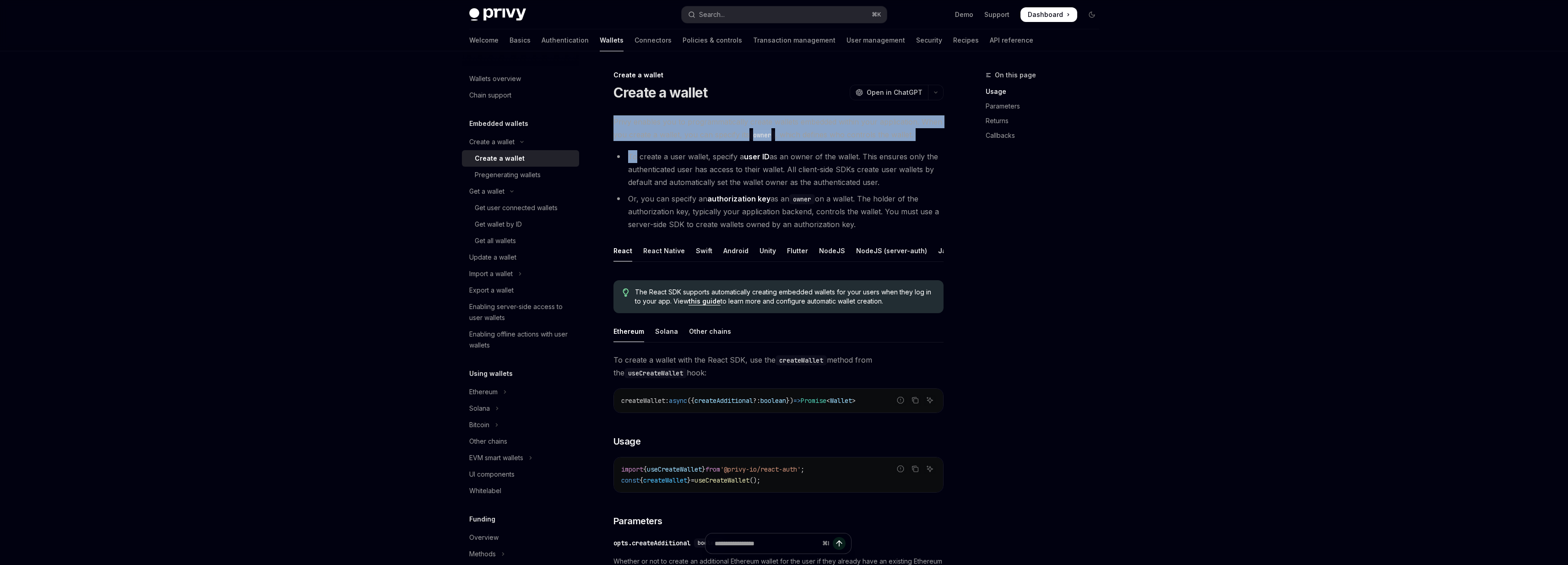
drag, startPoint x: 615, startPoint y: 120, endPoint x: 616, endPoint y: 154, distance: 34.0
click at [616, 154] on div "Privy enables you to programmatically create wallets embedded within your appli…" at bounding box center [778, 531] width 330 height 830
click at [616, 154] on li "To create a user wallet, specify a user ID as an owner of the wallet. This ensu…" at bounding box center [778, 169] width 330 height 39
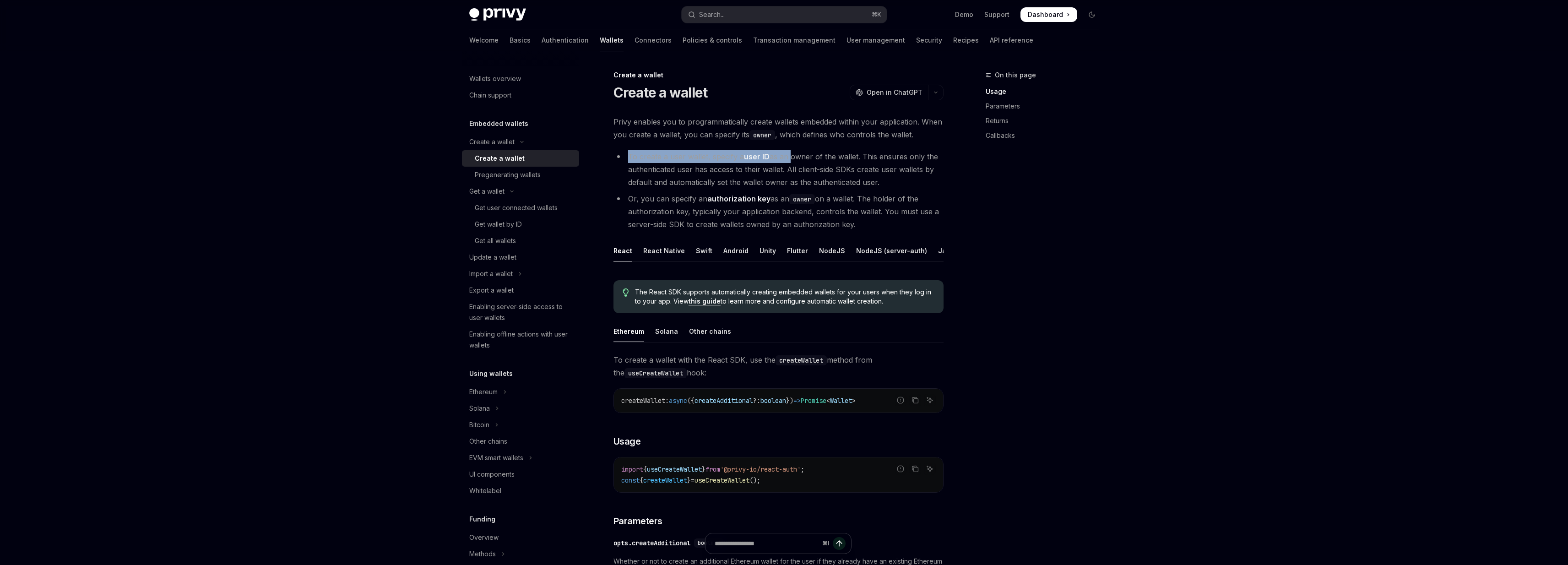
drag, startPoint x: 616, startPoint y: 154, endPoint x: 781, endPoint y: 159, distance: 165.1
click at [781, 159] on li "To create a user wallet, specify a user ID as an owner of the wallet. This ensu…" at bounding box center [778, 169] width 330 height 39
click at [781, 159] on li "To create a user wallet, specify a user ID as an owner of the wallet. This ensu…" at bounding box center [778, 169] width 330 height 39
drag, startPoint x: 781, startPoint y: 159, endPoint x: 831, endPoint y: 159, distance: 50.0
click at [830, 159] on li "To create a user wallet, specify a user ID as an owner of the wallet. This ensu…" at bounding box center [778, 169] width 330 height 39
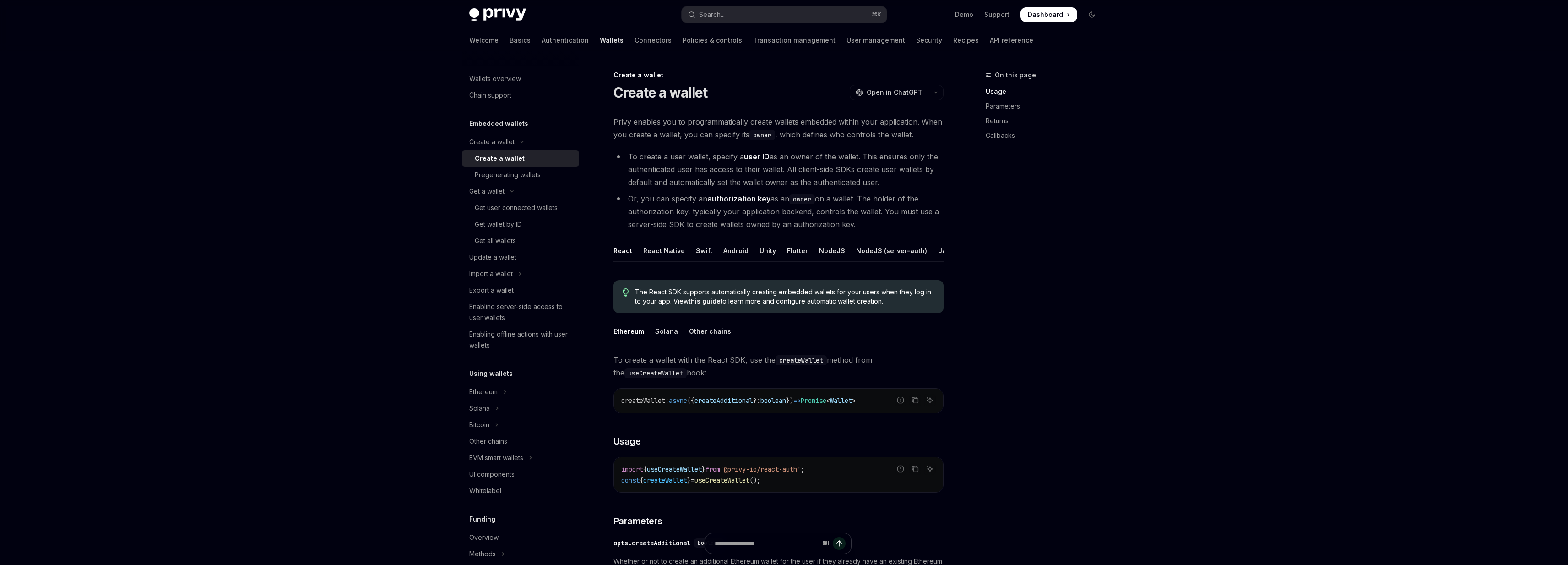
click at [869, 152] on li "To create a user wallet, specify a user ID as an owner of the wallet. This ensu…" at bounding box center [778, 169] width 330 height 39
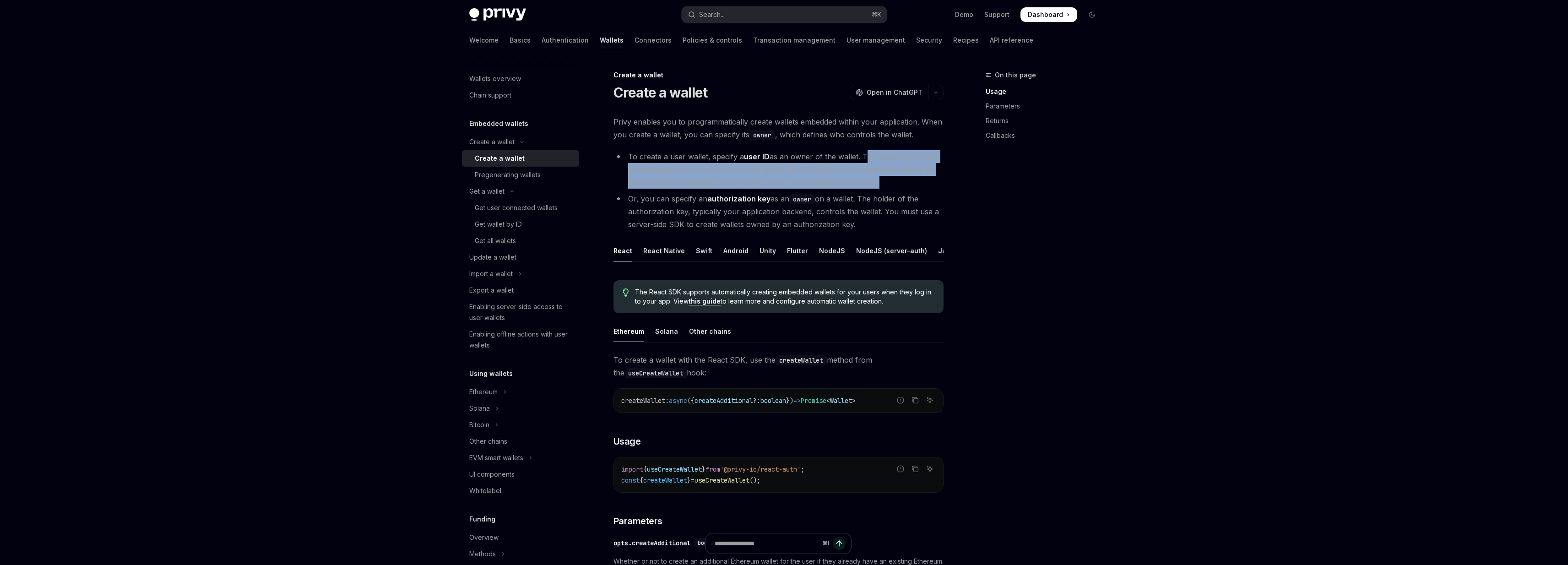
drag, startPoint x: 869, startPoint y: 152, endPoint x: 872, endPoint y: 188, distance: 36.1
click at [872, 188] on li "To create a user wallet, specify a user ID as an owner of the wallet. This ensu…" at bounding box center [778, 169] width 330 height 39
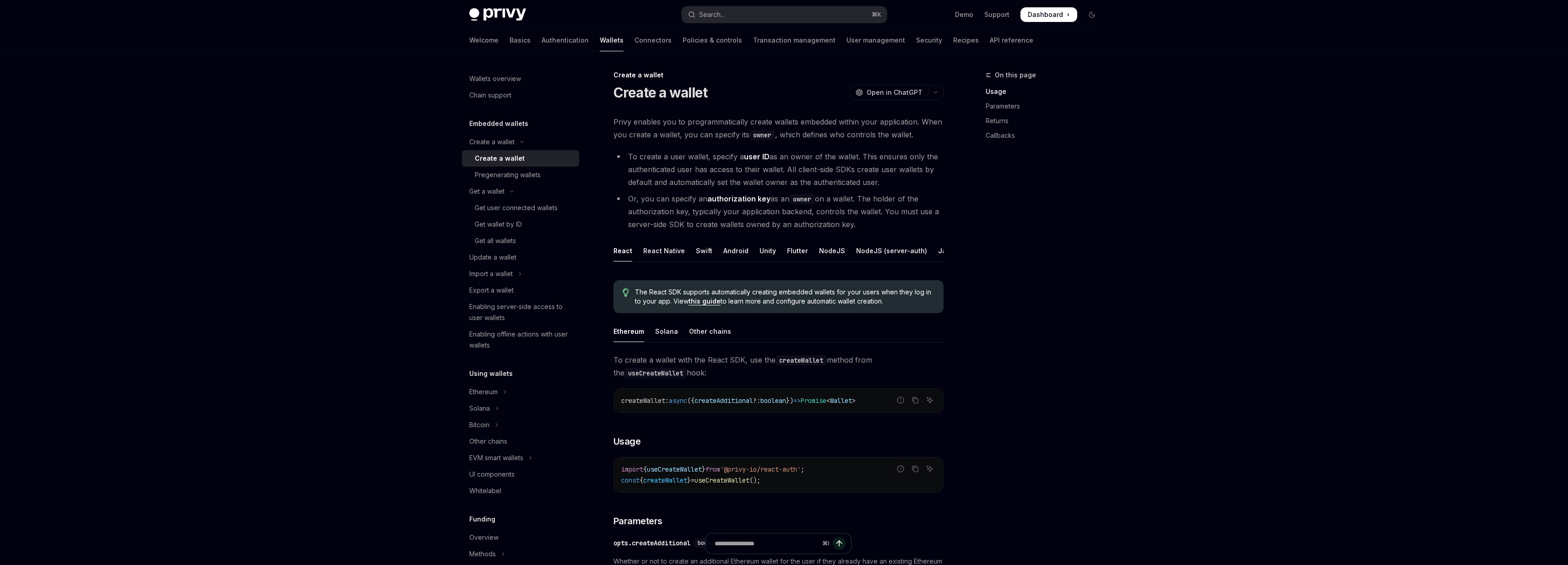
click at [882, 188] on li "To create a user wallet, specify a user ID as an owner of the wallet. This ensu…" at bounding box center [778, 169] width 330 height 39
drag, startPoint x: 882, startPoint y: 188, endPoint x: 858, endPoint y: 223, distance: 42.4
click at [858, 223] on ul "To create a user wallet, specify a user ID as an owner of the wallet. This ensu…" at bounding box center [778, 191] width 330 height 81
click at [858, 223] on li "Or, you can specify an authorization key as an owner on a wallet. The holder of…" at bounding box center [778, 212] width 330 height 39
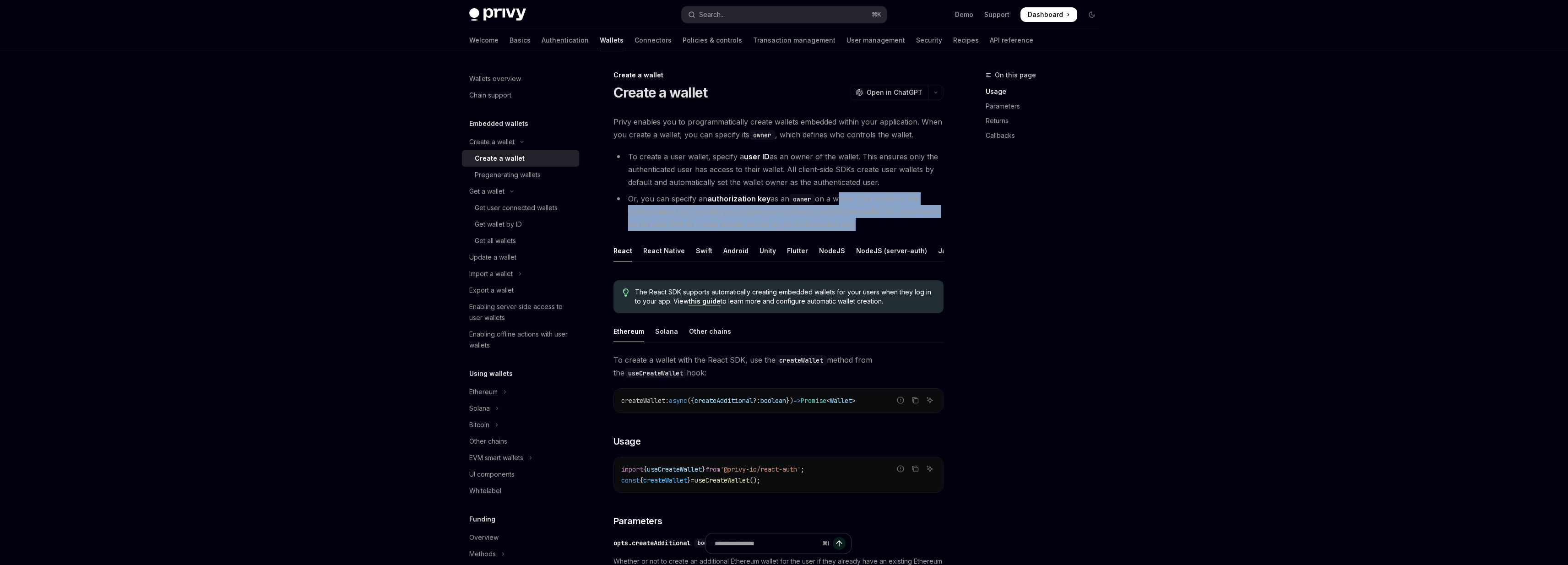
drag, startPoint x: 858, startPoint y: 223, endPoint x: 855, endPoint y: 203, distance: 20.2
click at [855, 203] on li "Or, you can specify an authorization key as an owner on a wallet. The holder of…" at bounding box center [778, 212] width 330 height 39
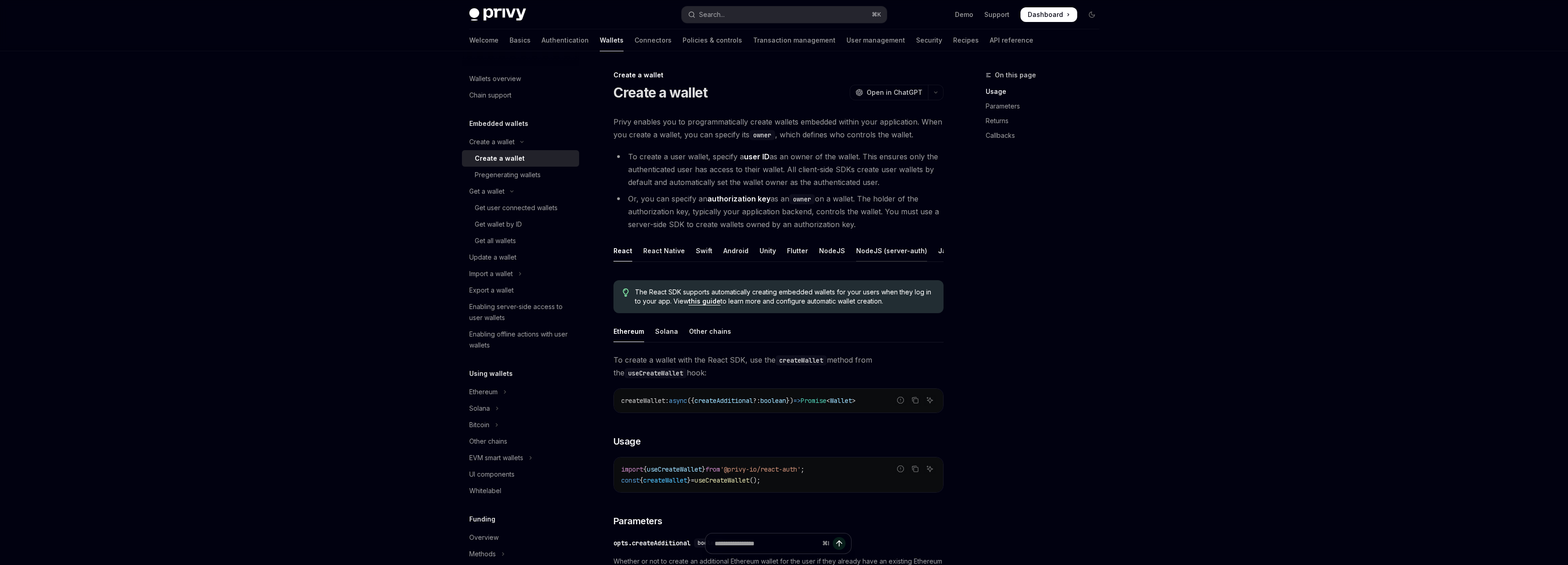
scroll to position [0, 65]
click at [903, 256] on div "REST API" at bounding box center [913, 250] width 29 height 21
type textarea "*"
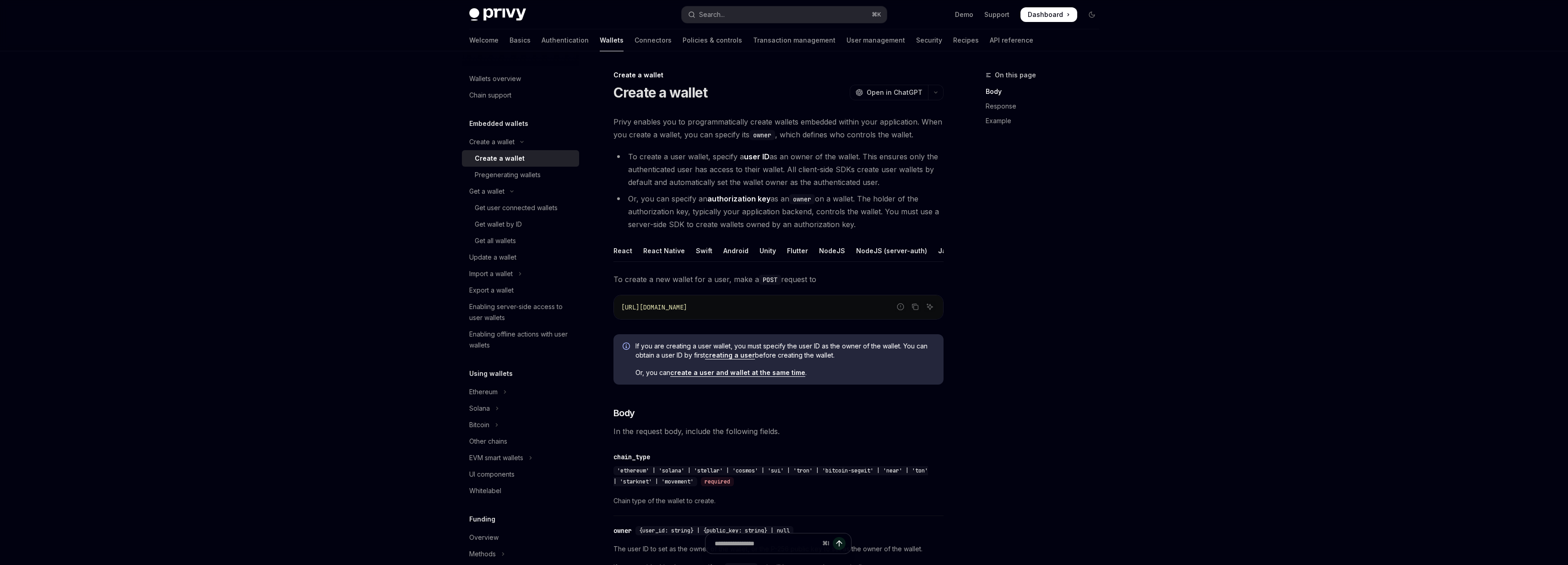
click at [626, 199] on li "Or, you can specify an authorization key as an owner on a wallet. The holder of…" at bounding box center [778, 212] width 330 height 39
drag, startPoint x: 626, startPoint y: 199, endPoint x: 840, endPoint y: 200, distance: 214.0
click at [840, 200] on li "Or, you can specify an authorization key as an owner on a wallet. The holder of…" at bounding box center [778, 212] width 330 height 39
click at [866, 201] on li "Or, you can specify an authorization key as an owner on a wallet. The holder of…" at bounding box center [778, 212] width 330 height 39
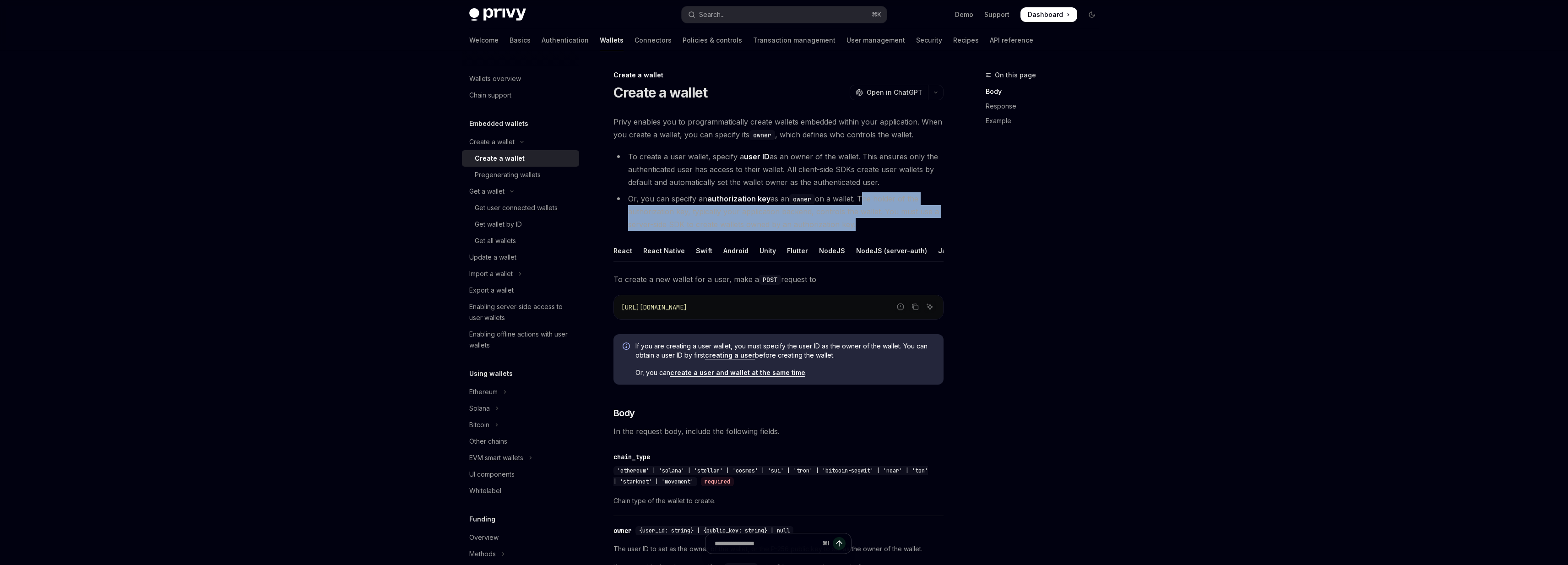
drag, startPoint x: 866, startPoint y: 201, endPoint x: 861, endPoint y: 221, distance: 20.6
click at [861, 221] on li "Or, you can specify an authorization key as an owner on a wallet. The holder of…" at bounding box center [778, 212] width 330 height 39
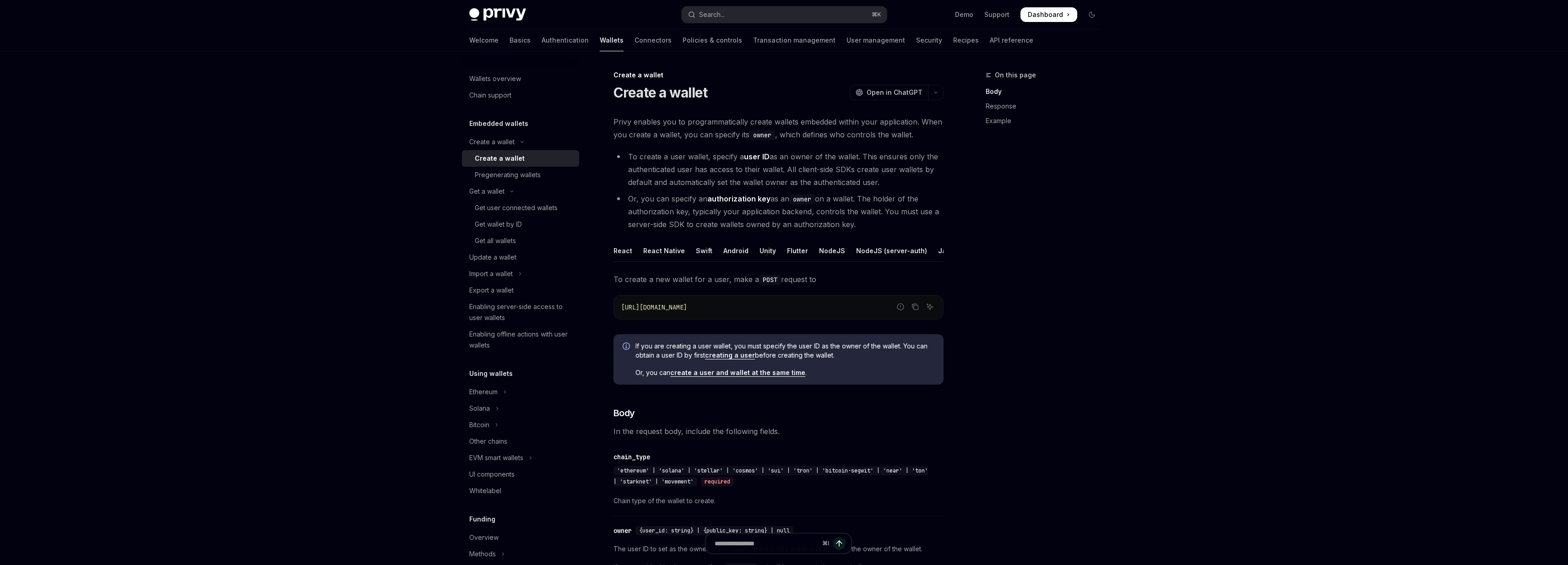
click at [614, 73] on div "Create a wallet" at bounding box center [778, 75] width 330 height 9
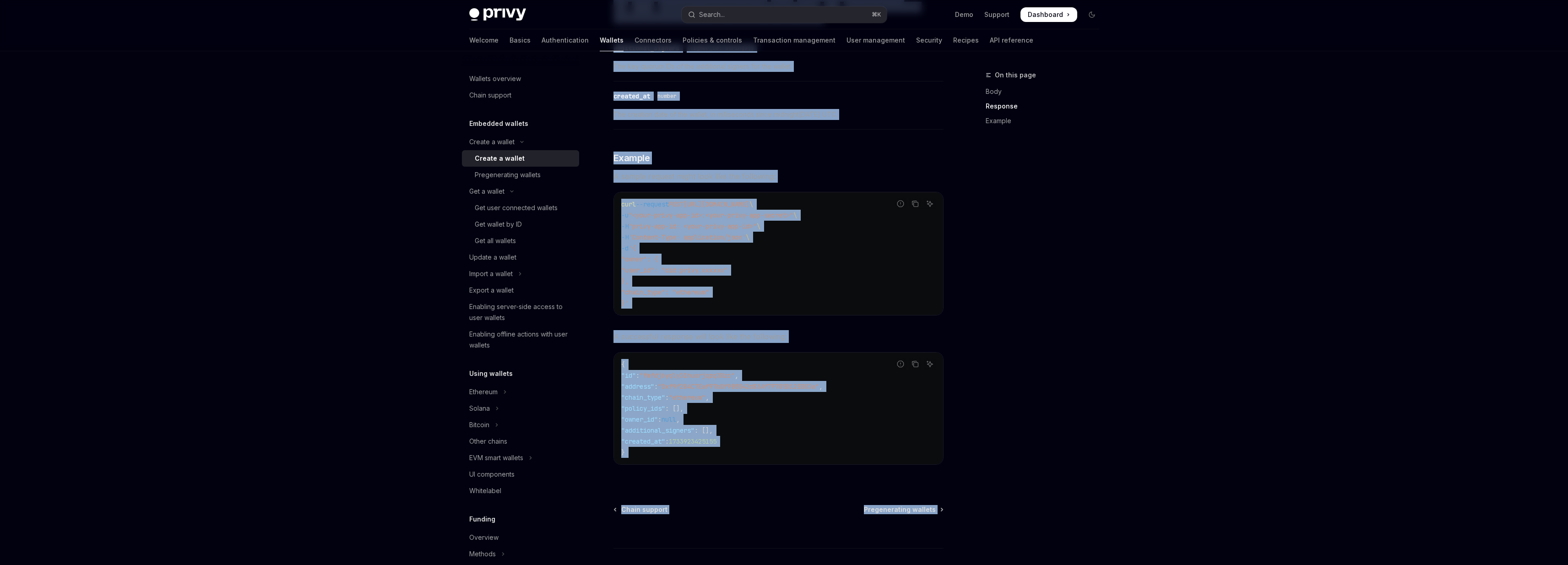
scroll to position [1204, 0]
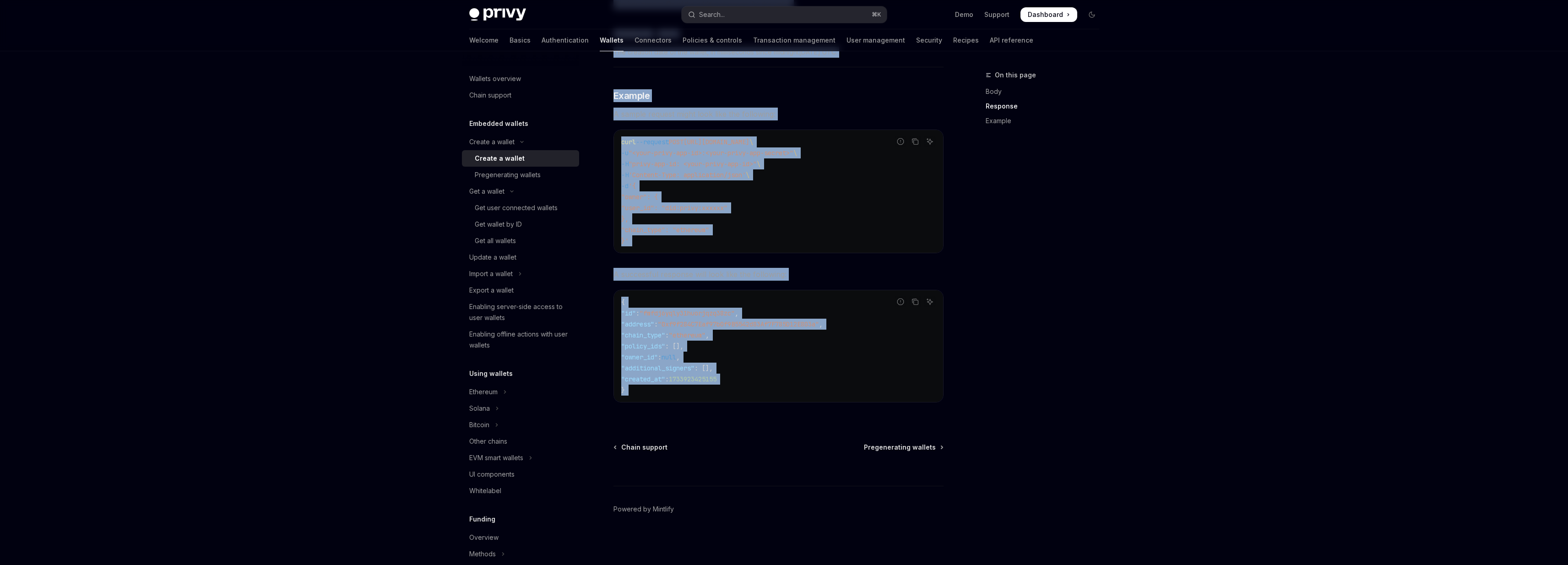
drag, startPoint x: 614, startPoint y: 73, endPoint x: 756, endPoint y: 398, distance: 354.7
copy div "Create a wallet Create a wallet OpenAI Open in ChatGPT OpenAI Open in ChatGPT P…"
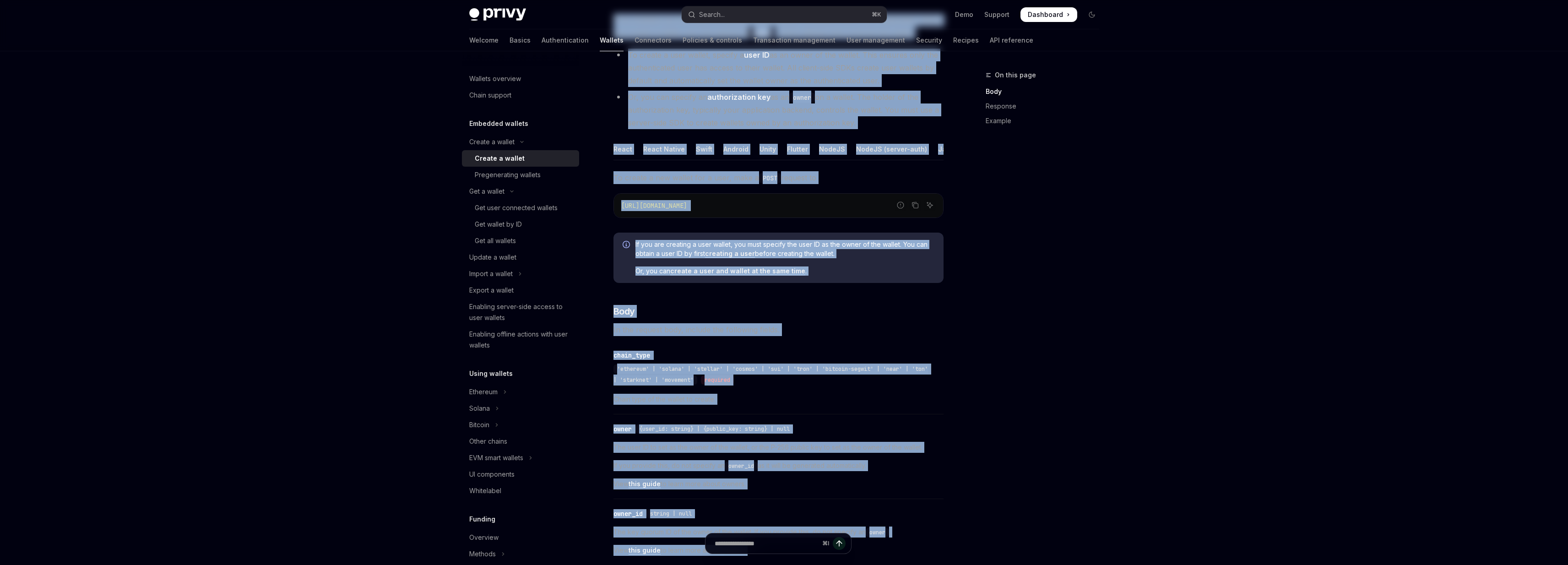
scroll to position [0, 0]
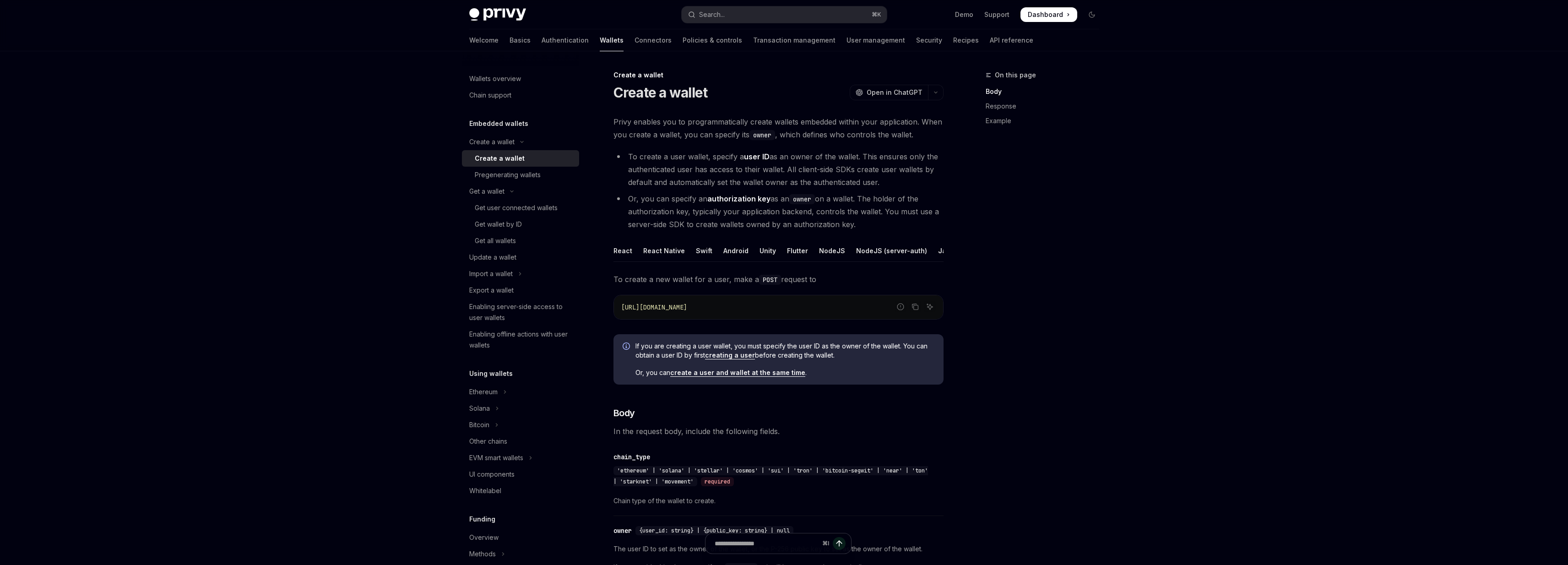
click at [702, 215] on li "Or, you can specify an authorization key as an owner on a wallet. The holder of…" at bounding box center [778, 212] width 330 height 39
click at [715, 201] on strong "authorization key" at bounding box center [738, 199] width 63 height 9
drag, startPoint x: 715, startPoint y: 201, endPoint x: 764, endPoint y: 200, distance: 49.0
click at [764, 200] on strong "authorization key" at bounding box center [738, 199] width 63 height 9
copy strong "authorization key"
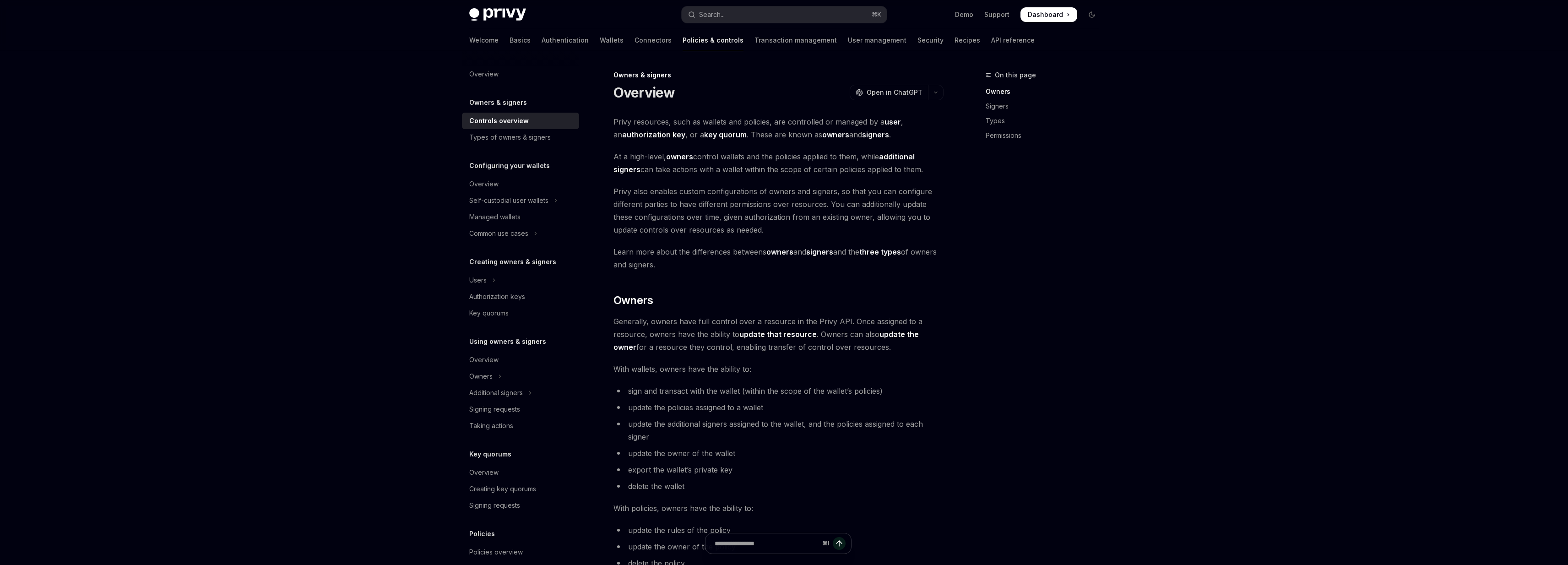
click at [619, 121] on span "Privy resources, such as wallets and policies, are controlled or managed by a u…" at bounding box center [778, 128] width 330 height 26
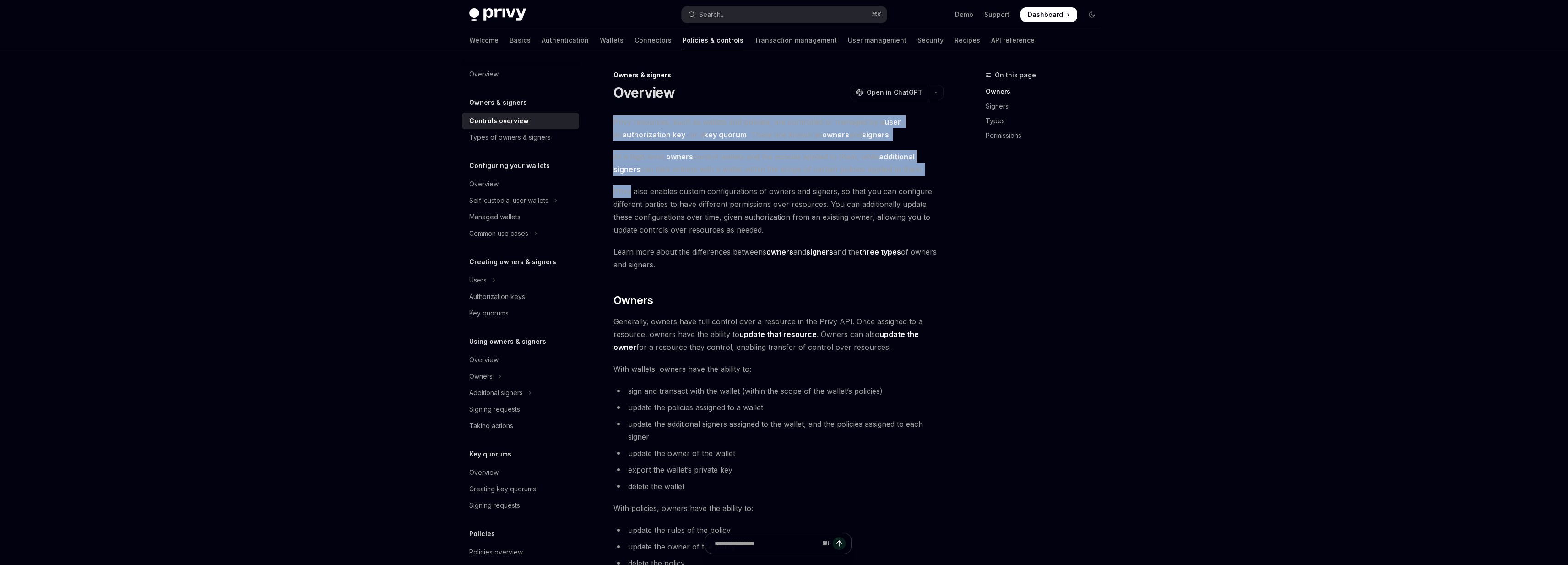
drag, startPoint x: 619, startPoint y: 121, endPoint x: 613, endPoint y: 180, distance: 59.3
click at [613, 180] on div "Privy resources, such as wallets and policies, are controlled or managed by a u…" at bounding box center [778, 569] width 330 height 907
click at [616, 161] on span "At a high-level, owners control wallets and the policies applied to them, while…" at bounding box center [778, 163] width 330 height 26
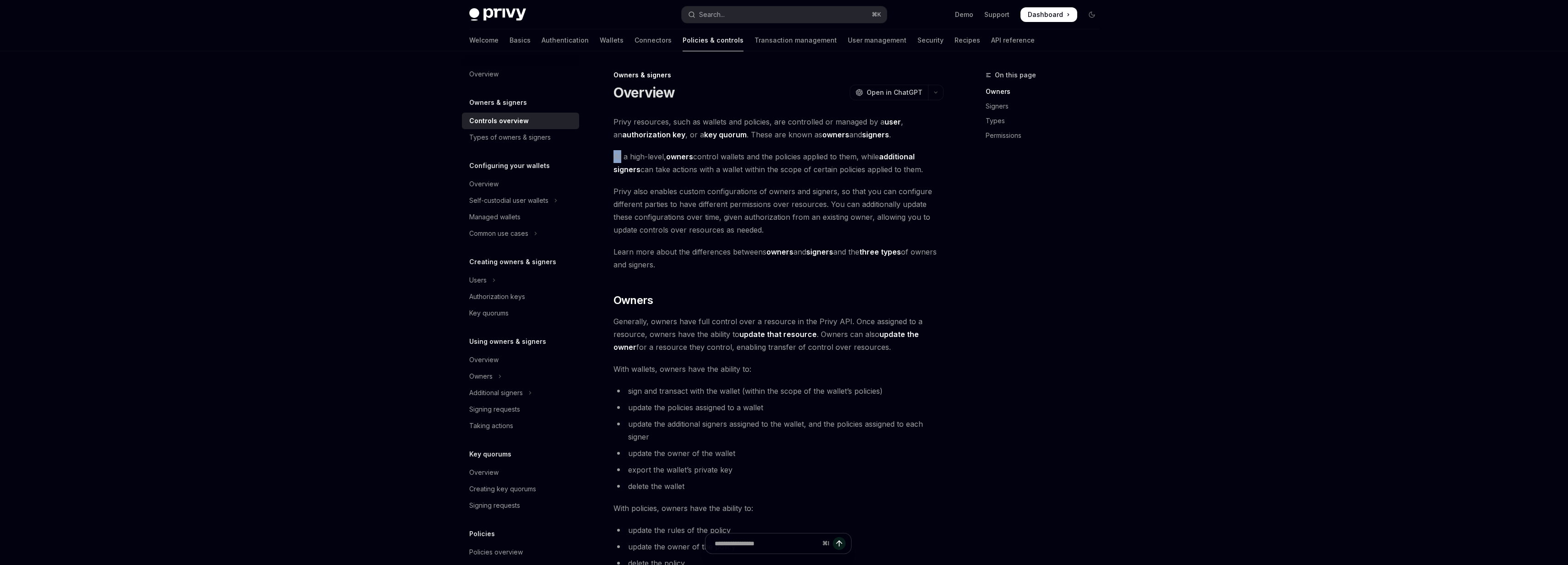
click at [616, 161] on span "At a high-level, owners control wallets and the policies applied to them, while…" at bounding box center [778, 163] width 330 height 26
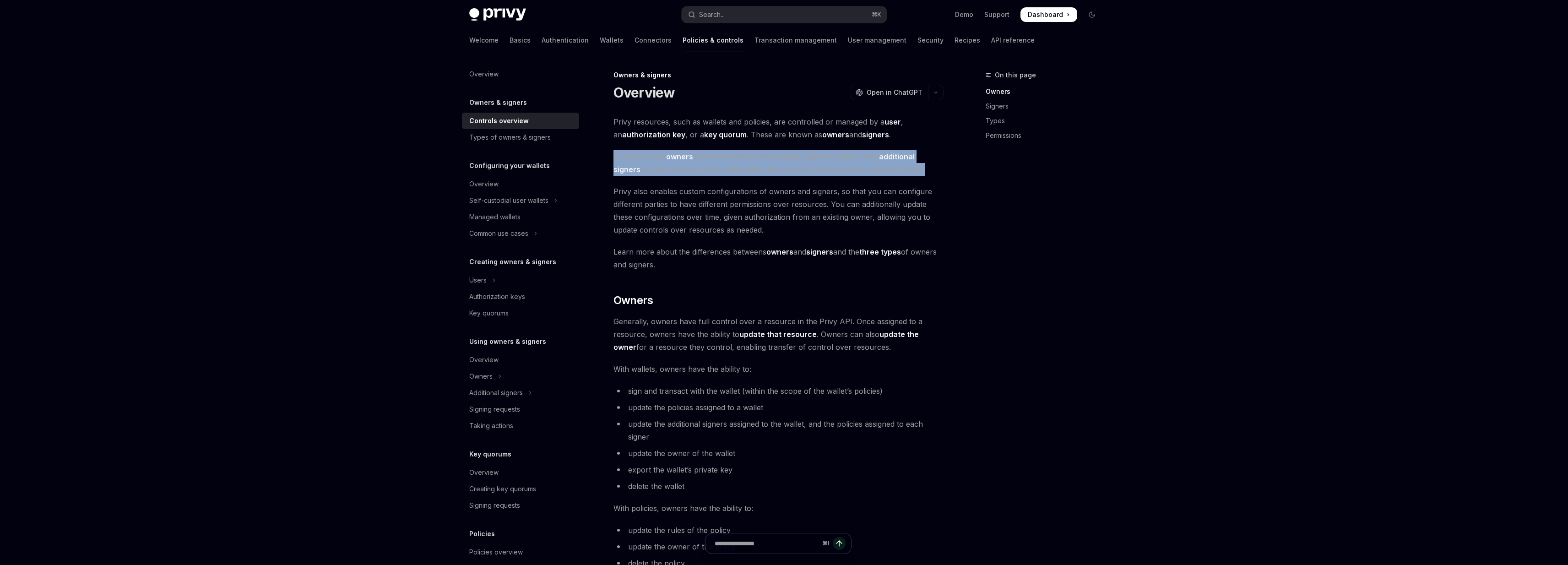
click at [616, 161] on span "At a high-level, owners control wallets and the policies applied to them, while…" at bounding box center [778, 163] width 330 height 26
click at [616, 158] on span "At a high-level, owners control wallets and the policies applied to them, while…" at bounding box center [778, 163] width 330 height 26
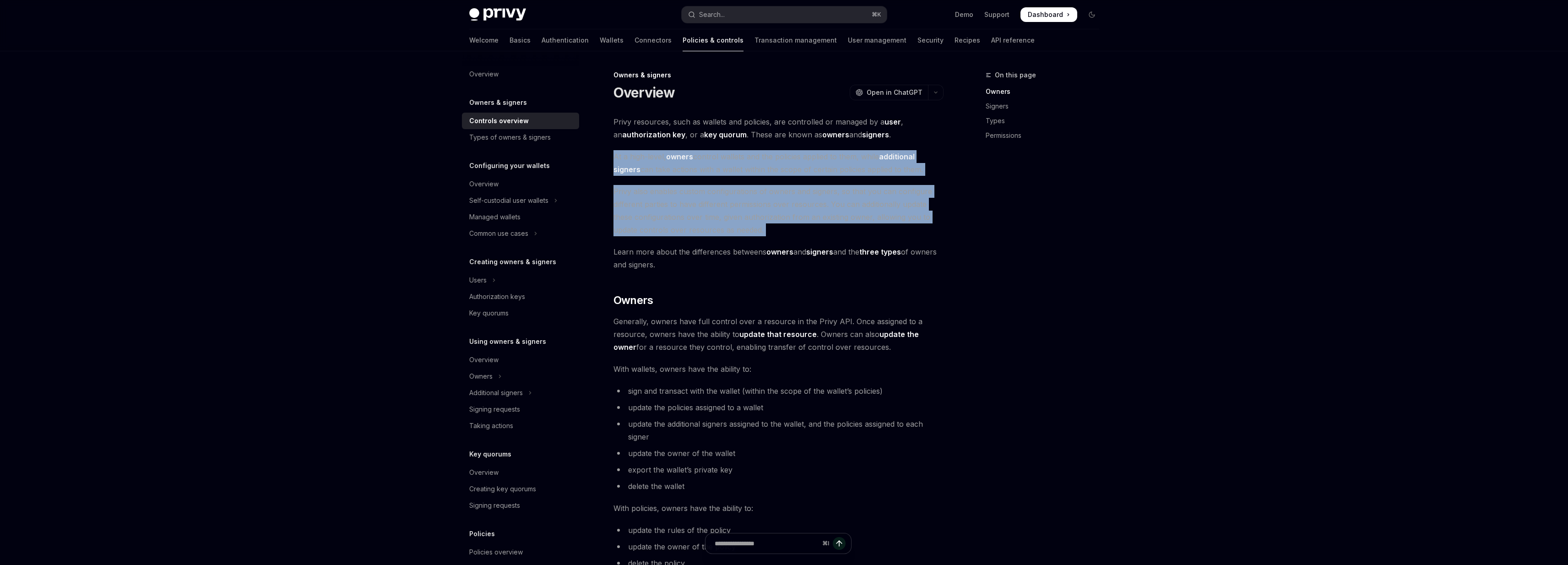
drag, startPoint x: 616, startPoint y: 158, endPoint x: 767, endPoint y: 232, distance: 168.2
click at [767, 232] on div "Privy resources, such as wallets and policies, are controlled or managed by a u…" at bounding box center [778, 569] width 330 height 907
click at [767, 232] on span "Privy also enables custom configurations of owners and signers, so that you can…" at bounding box center [778, 211] width 330 height 51
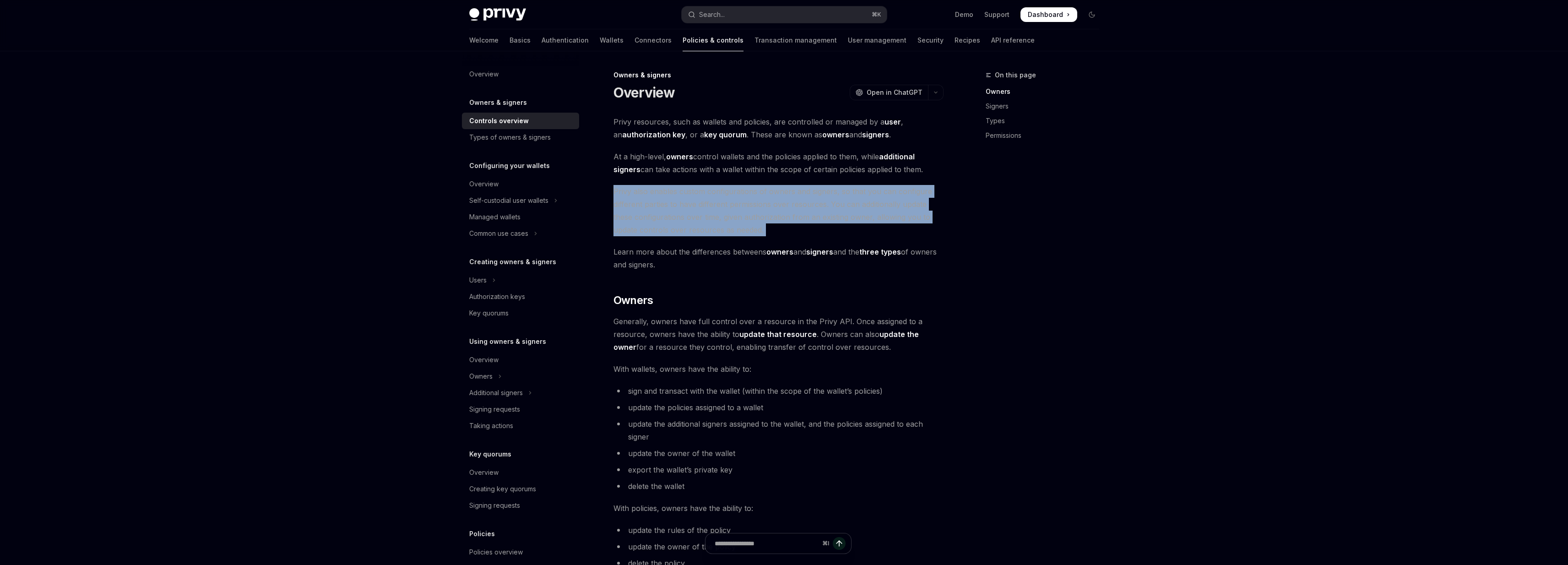
drag, startPoint x: 767, startPoint y: 232, endPoint x: 623, endPoint y: 191, distance: 149.7
click at [623, 191] on span "Privy also enables custom configurations of owners and signers, so that you can…" at bounding box center [778, 211] width 330 height 51
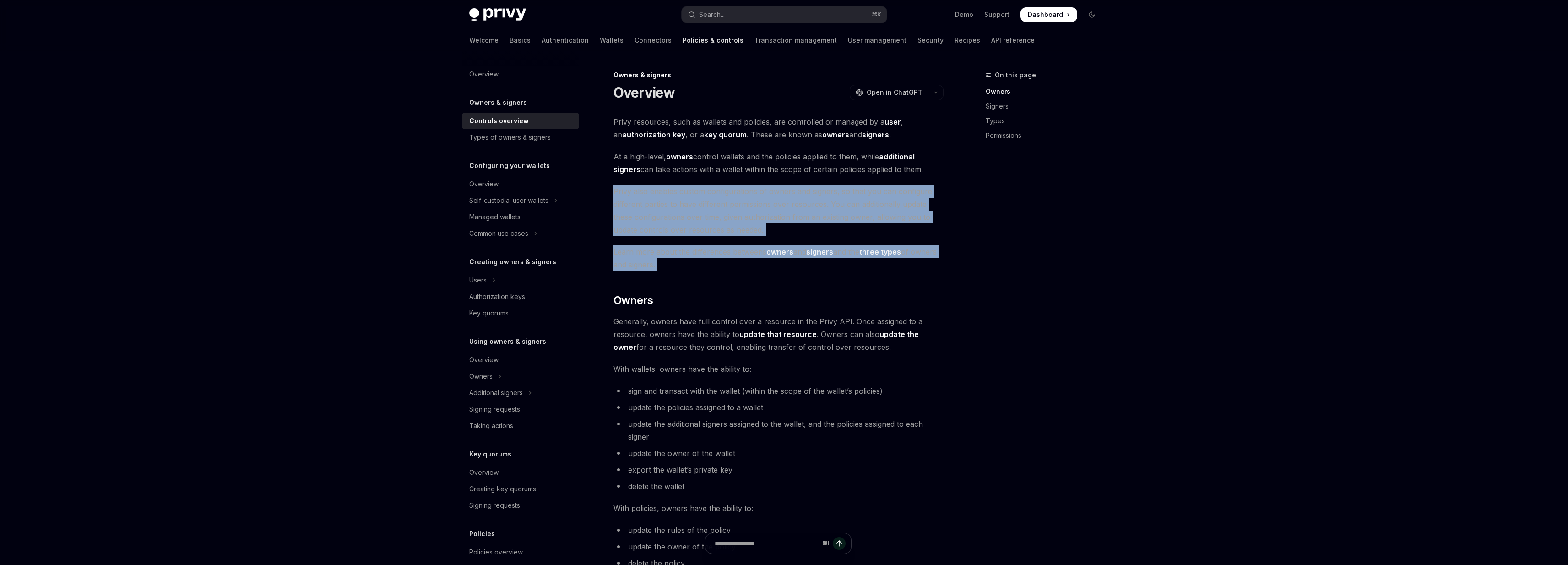
drag, startPoint x: 623, startPoint y: 191, endPoint x: 742, endPoint y: 267, distance: 141.2
click at [742, 267] on div "Privy resources, such as wallets and policies, are controlled or managed by a u…" at bounding box center [778, 569] width 330 height 907
click at [742, 267] on span "Learn more about the differences betweens owners and signers and the three type…" at bounding box center [778, 258] width 330 height 26
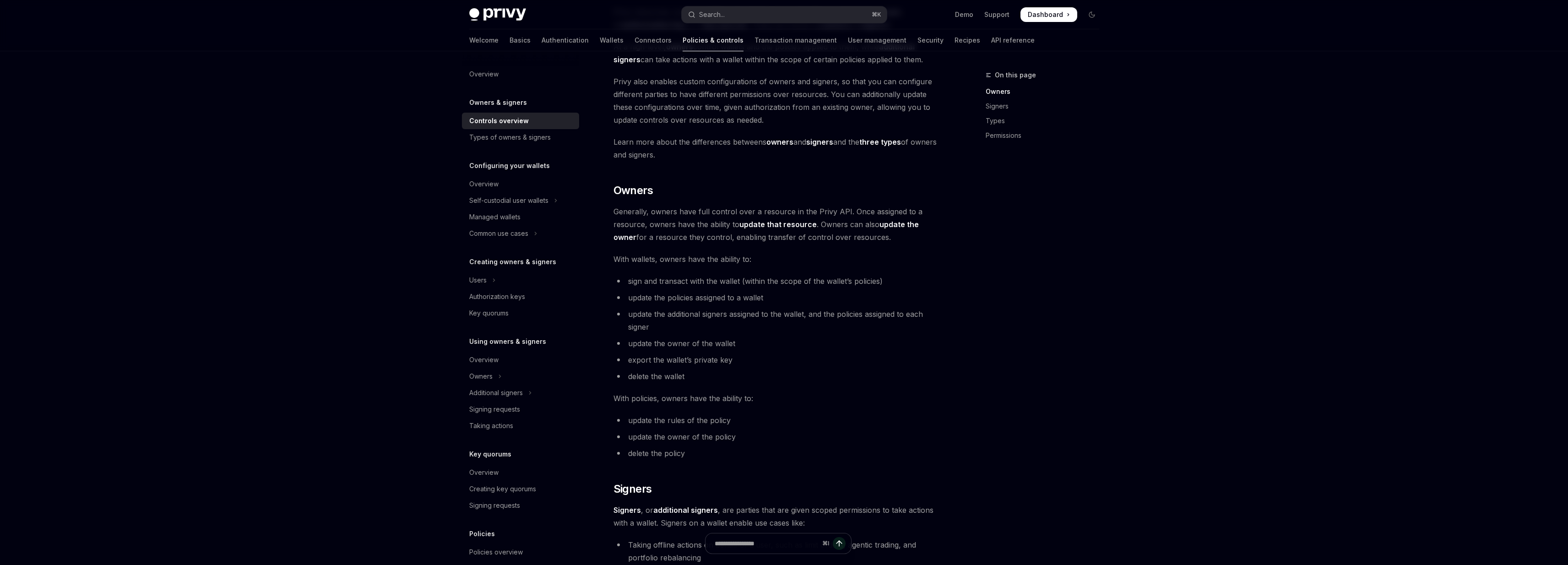
scroll to position [116, 0]
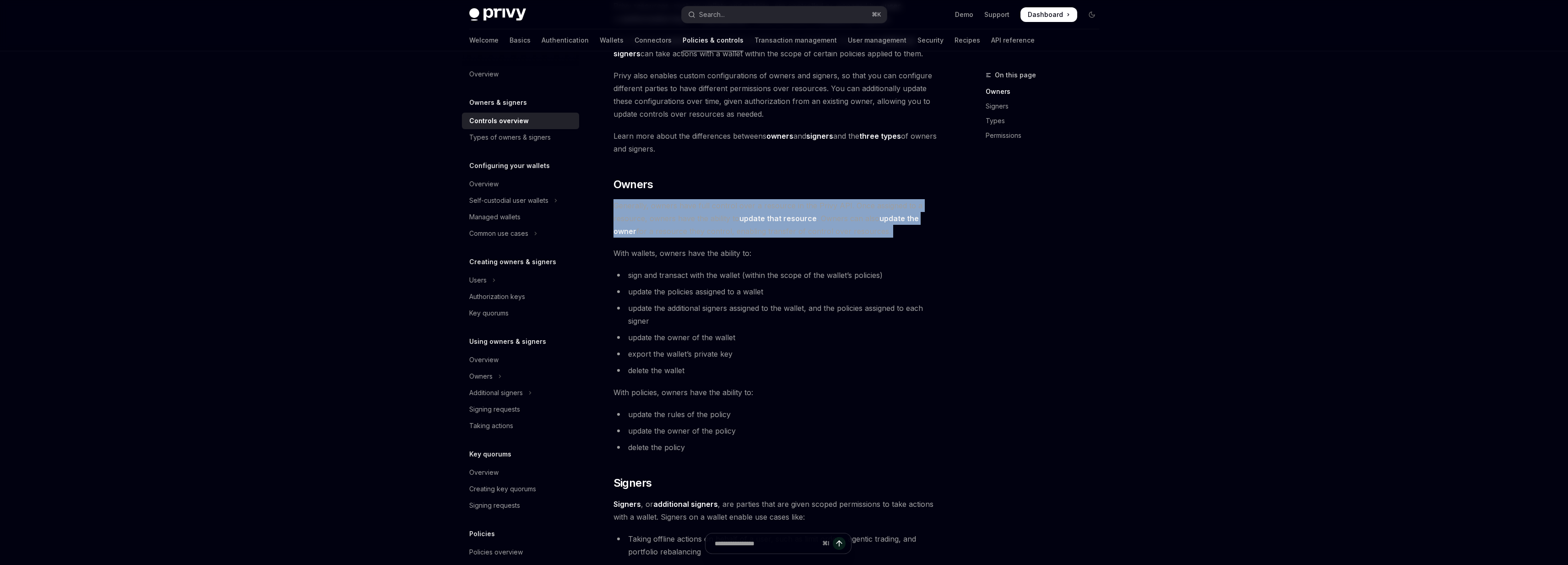
drag, startPoint x: 721, startPoint y: 179, endPoint x: 721, endPoint y: 246, distance: 67.0
click at [721, 246] on div "Privy resources, such as wallets and policies, are controlled or managed by a u…" at bounding box center [778, 452] width 330 height 907
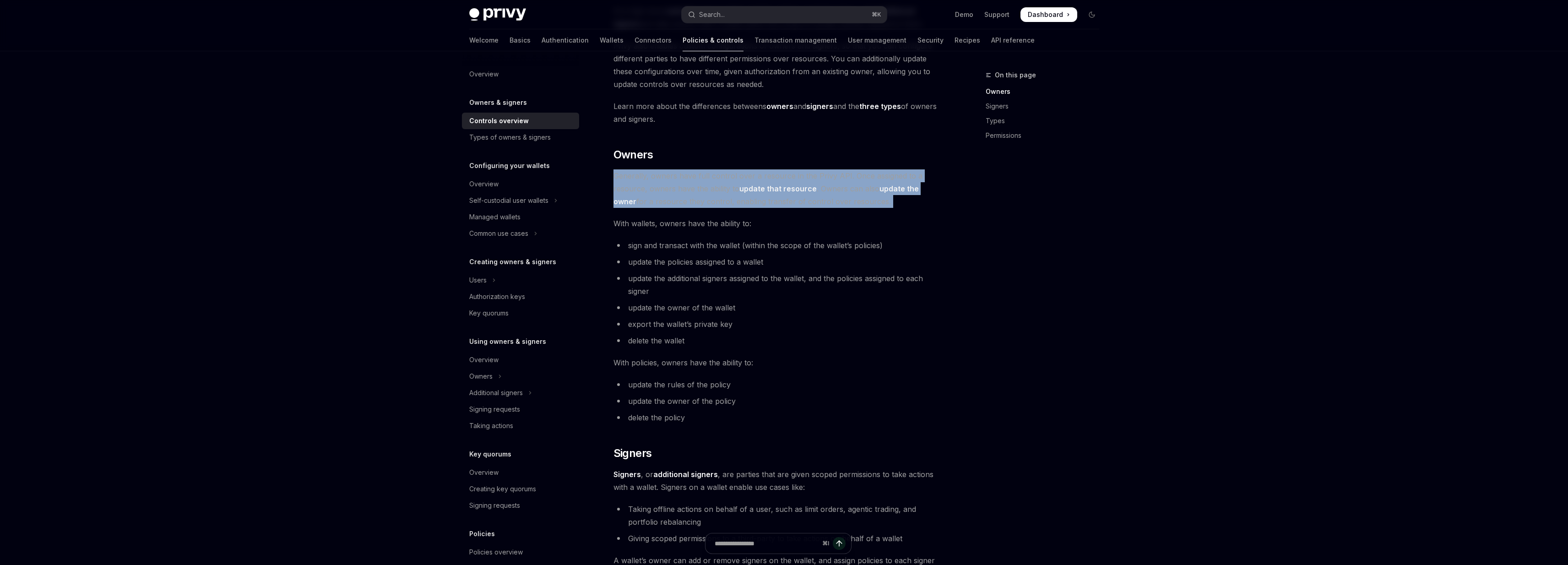
scroll to position [147, 0]
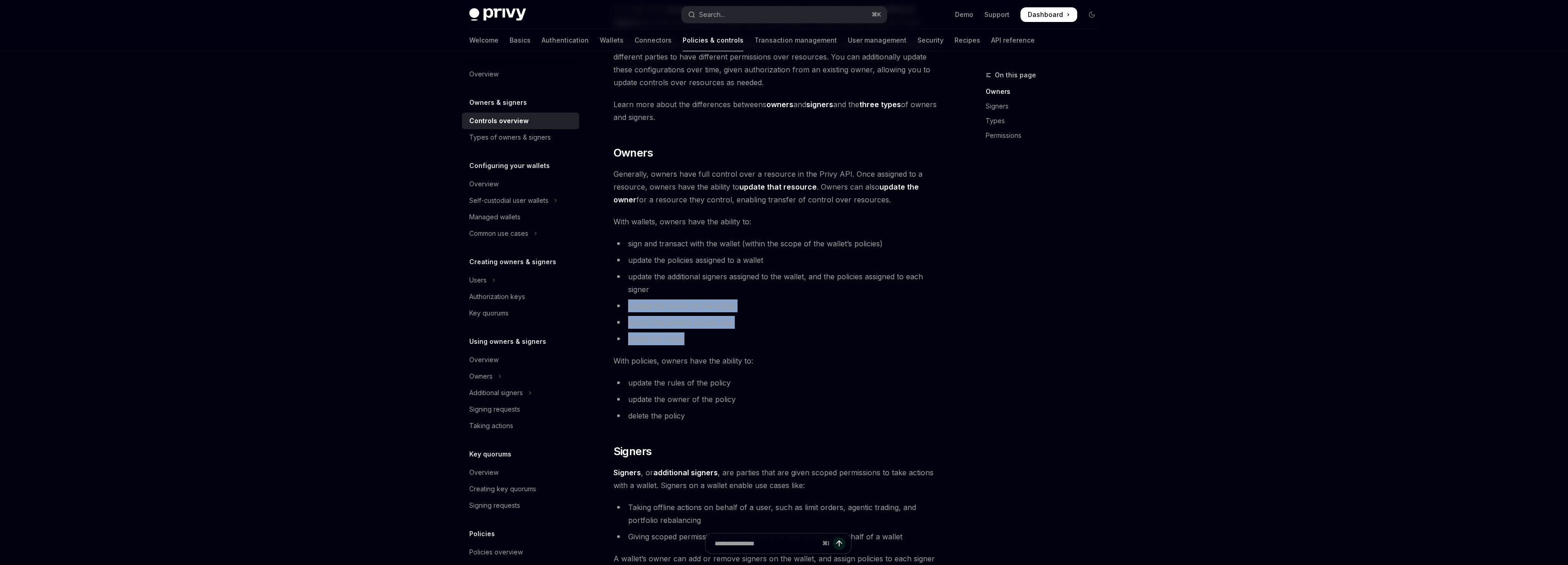
drag, startPoint x: 715, startPoint y: 290, endPoint x: 731, endPoint y: 336, distance: 48.7
click at [731, 338] on ul "sign and transact with the wallet (within the scope of the wallet’s policies) u…" at bounding box center [778, 291] width 330 height 108
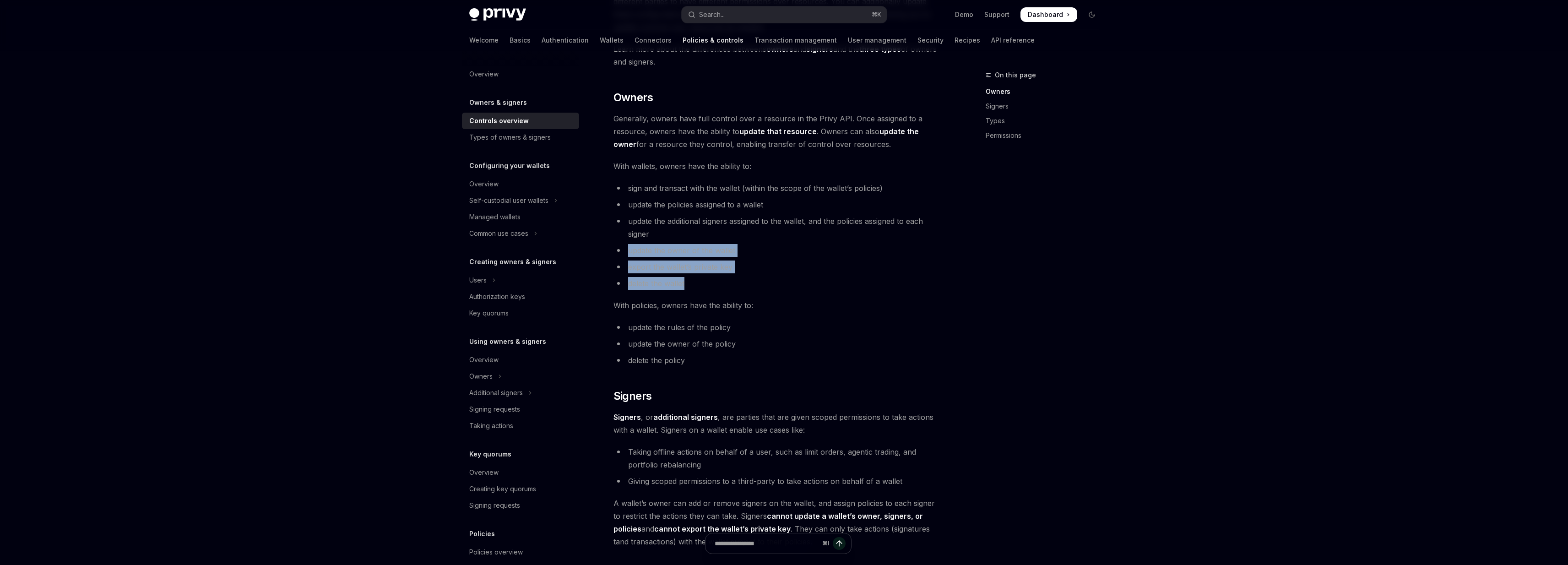
scroll to position [209, 0]
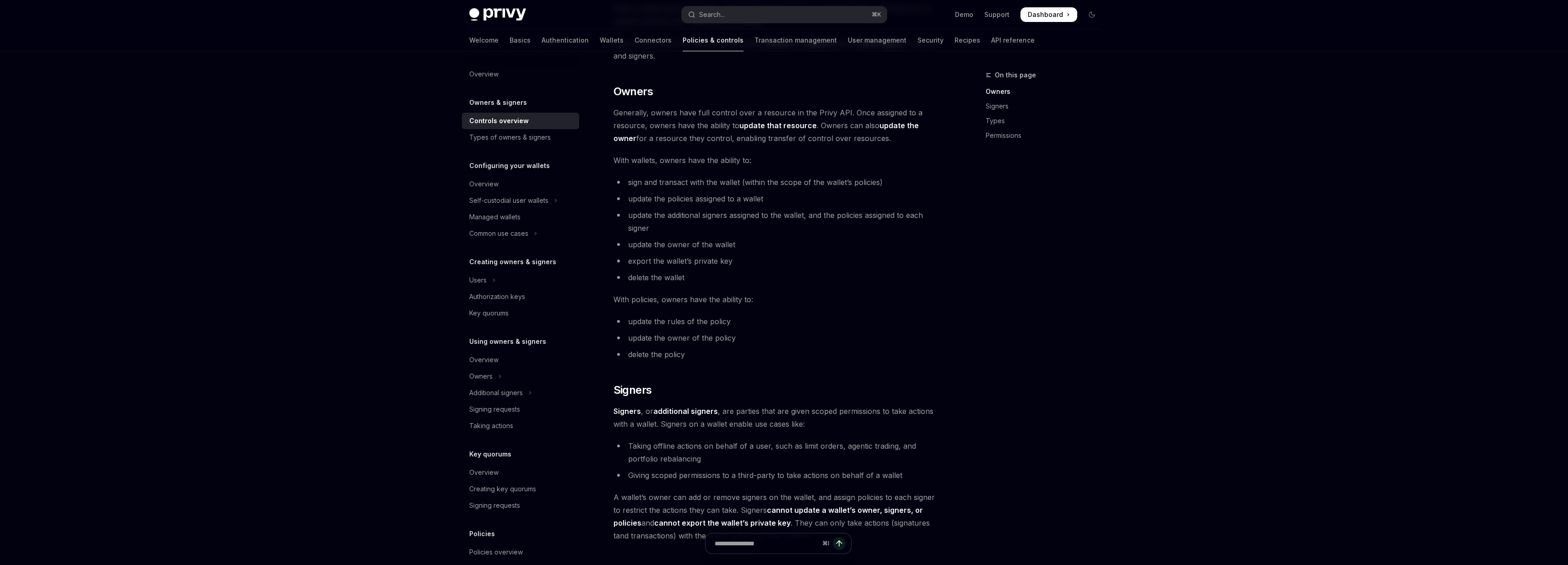
drag, startPoint x: 735, startPoint y: 279, endPoint x: 738, endPoint y: 270, distance: 9.5
click at [738, 273] on li "delete the wallet" at bounding box center [778, 277] width 330 height 13
drag, startPoint x: 739, startPoint y: 278, endPoint x: 746, endPoint y: 363, distance: 85.3
click at [746, 363] on div "Privy resources, such as wallets and policies, are controlled or managed by a u…" at bounding box center [778, 360] width 330 height 907
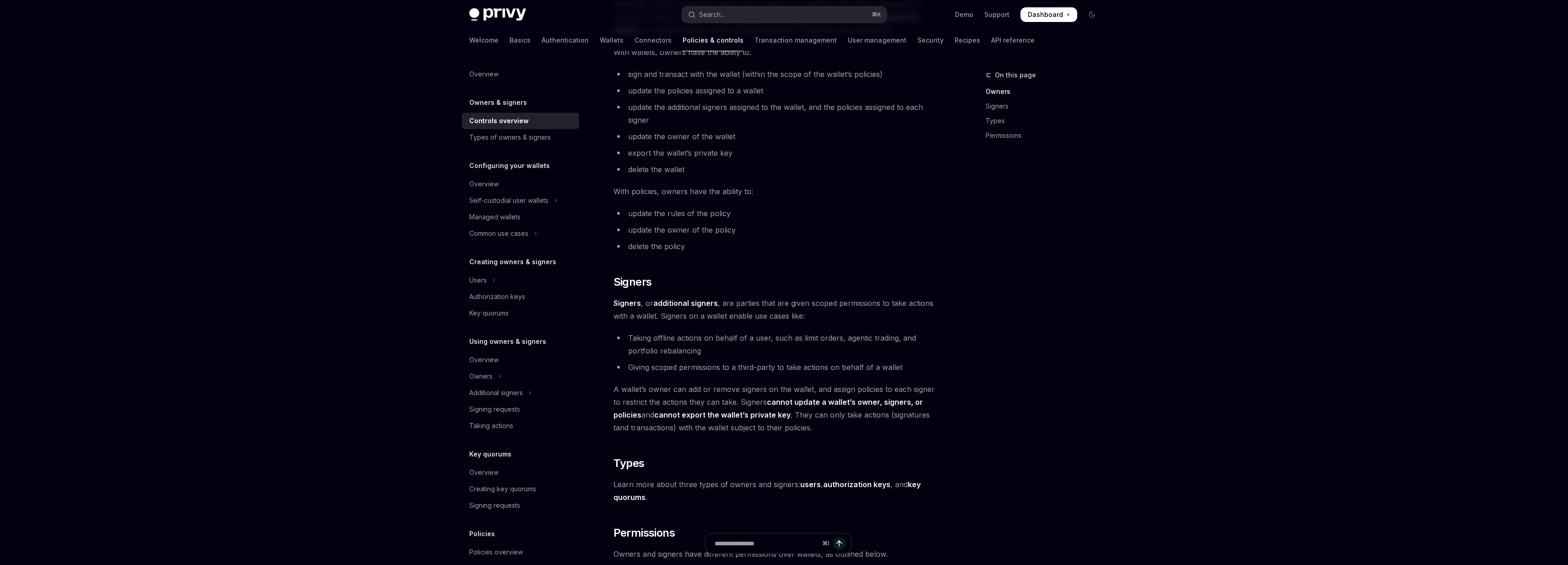
scroll to position [318, 0]
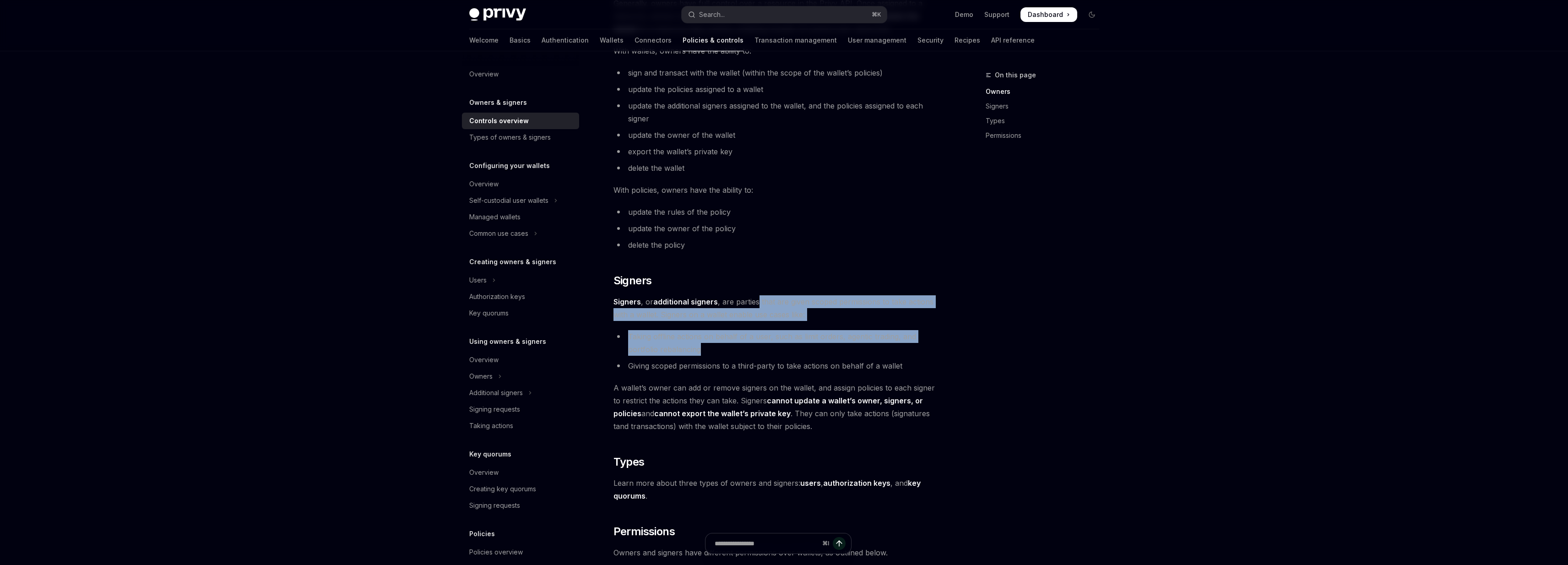
drag, startPoint x: 759, startPoint y: 297, endPoint x: 763, endPoint y: 355, distance: 58.1
click at [763, 355] on div "Privy resources, such as wallets and policies, are controlled or managed by a u…" at bounding box center [778, 250] width 330 height 907
click at [763, 355] on li "Taking offline actions on behalf of a user, such as limit orders, agentic tradi…" at bounding box center [778, 343] width 330 height 26
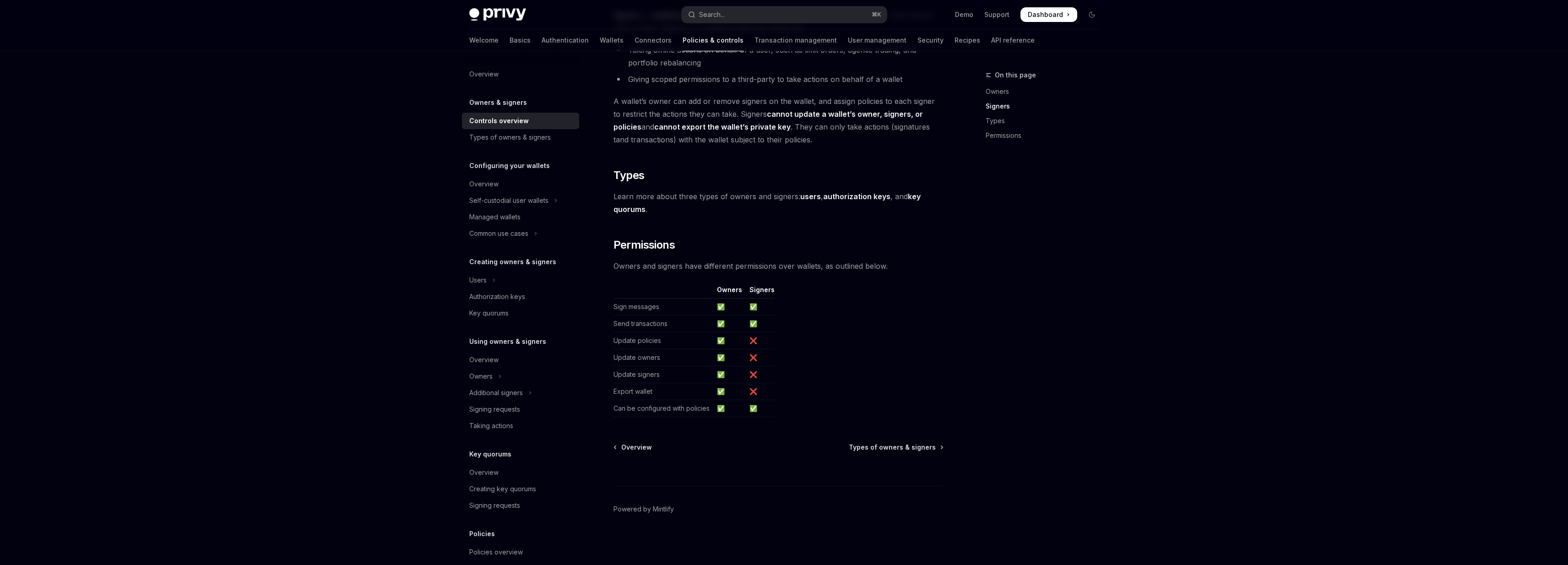
scroll to position [604, 0]
drag, startPoint x: 774, startPoint y: 191, endPoint x: 774, endPoint y: 209, distance: 18.0
click at [774, 209] on span "Learn more about three types of owners and signers: users , authorization keys …" at bounding box center [778, 204] width 330 height 26
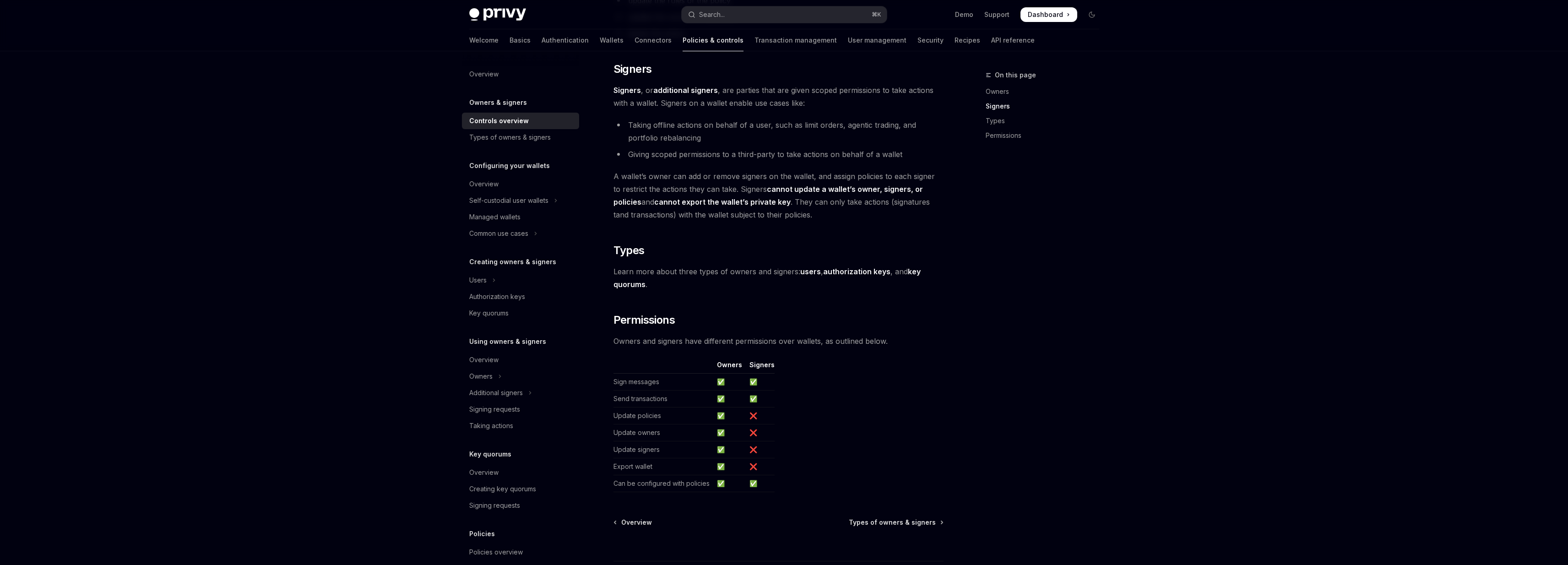
click at [756, 205] on strong "cannot export the wallet’s private key" at bounding box center [722, 202] width 136 height 9
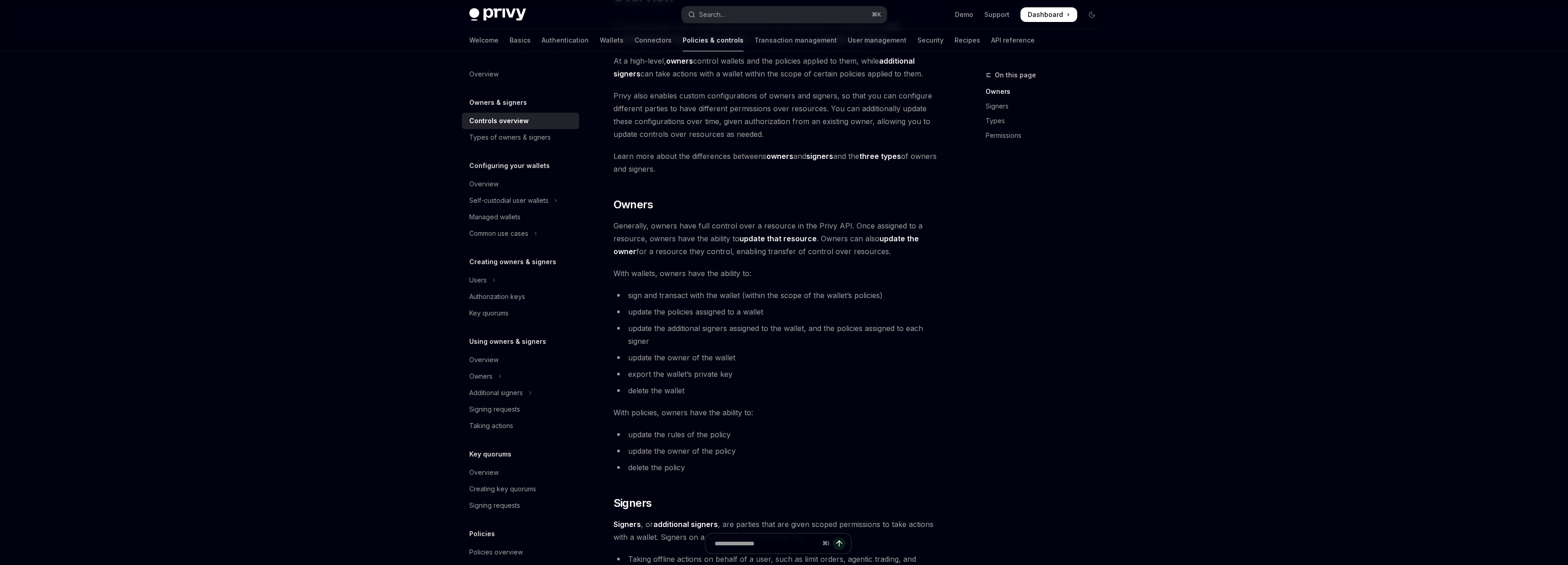
scroll to position [9, 0]
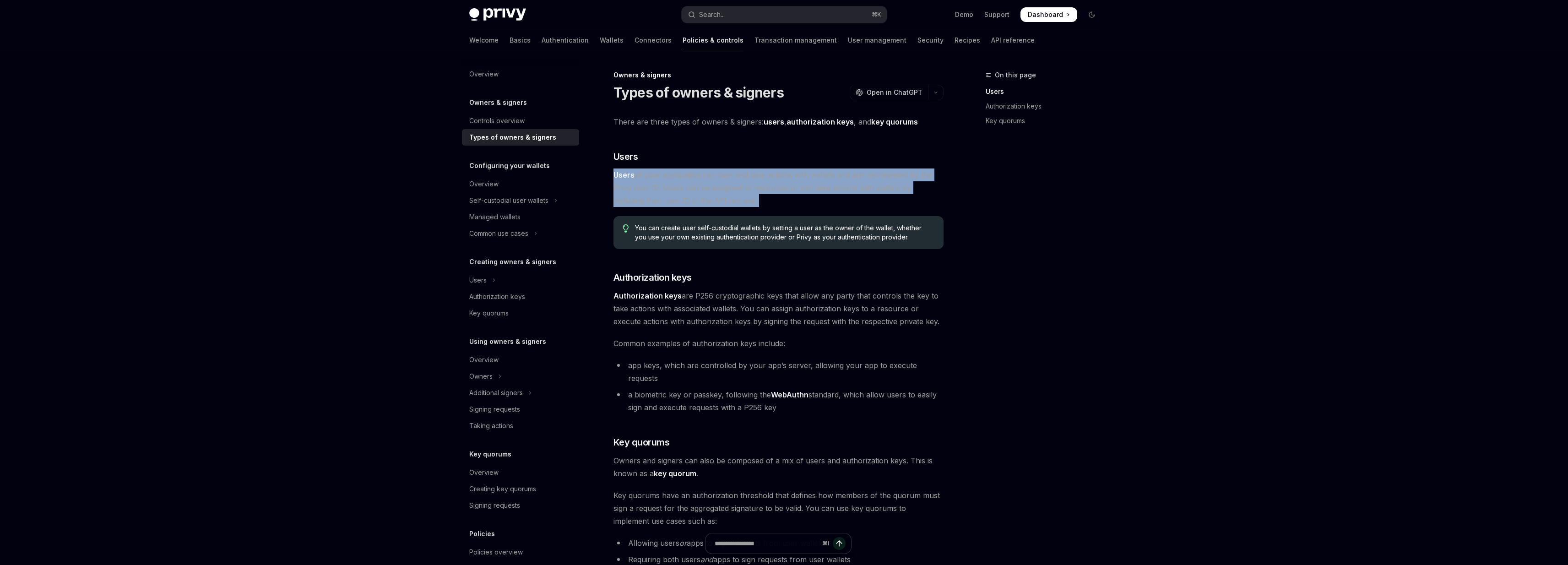
drag, startPoint x: 731, startPoint y: 164, endPoint x: 739, endPoint y: 209, distance: 45.7
click at [739, 209] on div "There are three types of owners & signers: users , authorization keys , and key…" at bounding box center [778, 370] width 330 height 509
drag, startPoint x: 739, startPoint y: 209, endPoint x: 727, endPoint y: 161, distance: 49.5
click at [727, 161] on div "There are three types of owners & signers: users , authorization keys , and key…" at bounding box center [778, 370] width 330 height 509
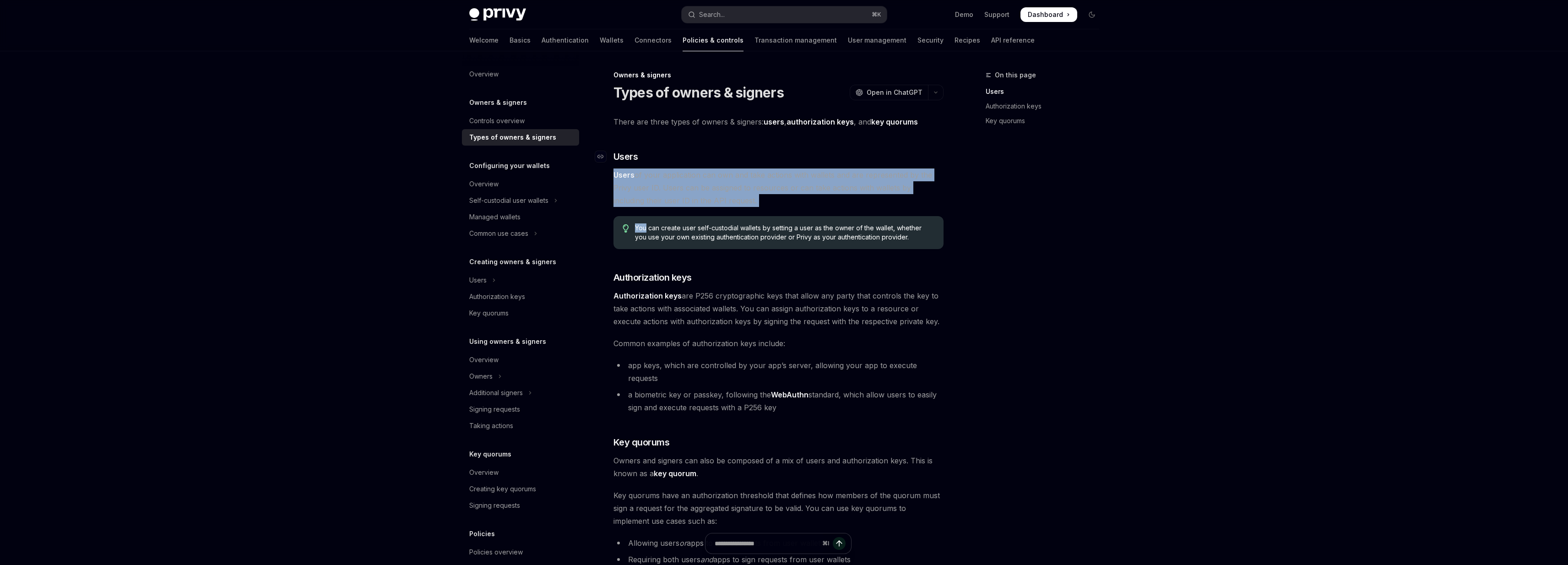
click at [727, 161] on h3 "​ Users" at bounding box center [778, 157] width 330 height 13
drag, startPoint x: 727, startPoint y: 161, endPoint x: 754, endPoint y: 200, distance: 47.4
click at [754, 200] on div "There are three types of owners & signers: users , authorization keys , and key…" at bounding box center [778, 370] width 330 height 509
click at [754, 200] on span "Users of your application can own and take actions with wallets and are represe…" at bounding box center [778, 188] width 330 height 39
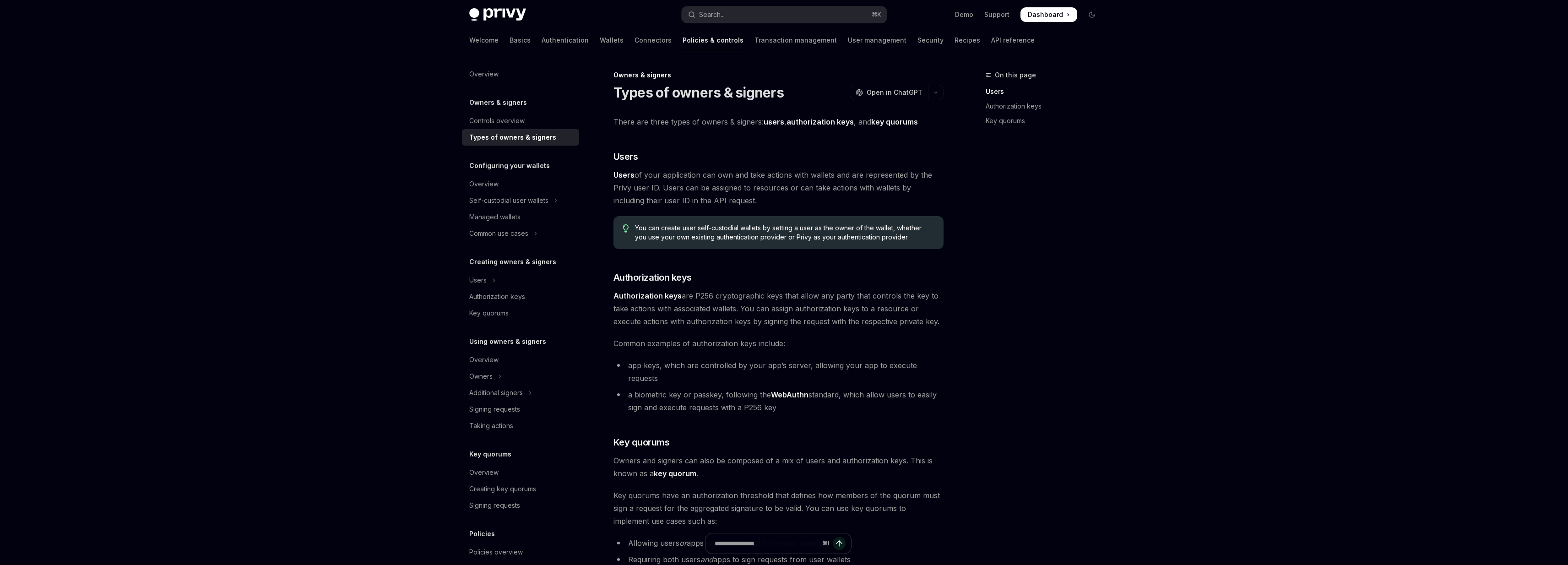
click at [754, 200] on span "Users of your application can own and take actions with wallets and are represe…" at bounding box center [778, 188] width 330 height 39
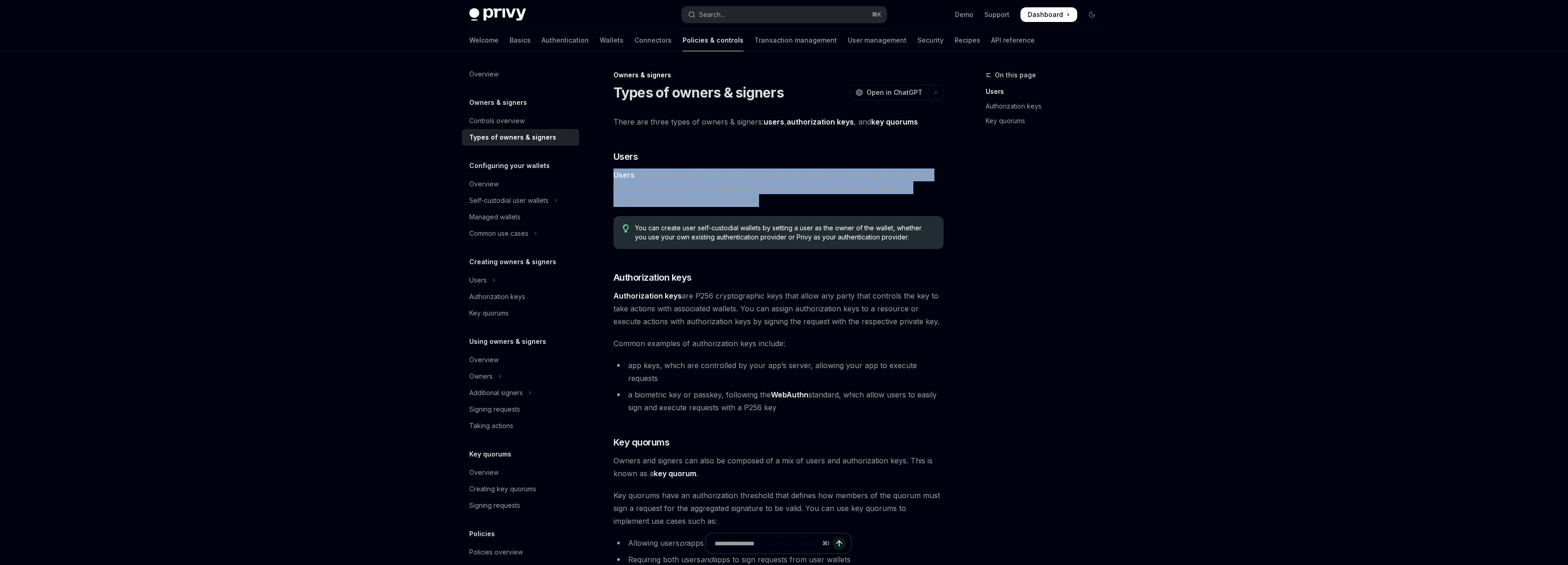
click at [754, 200] on span "Users of your application can own and take actions with wallets and are represe…" at bounding box center [778, 188] width 330 height 39
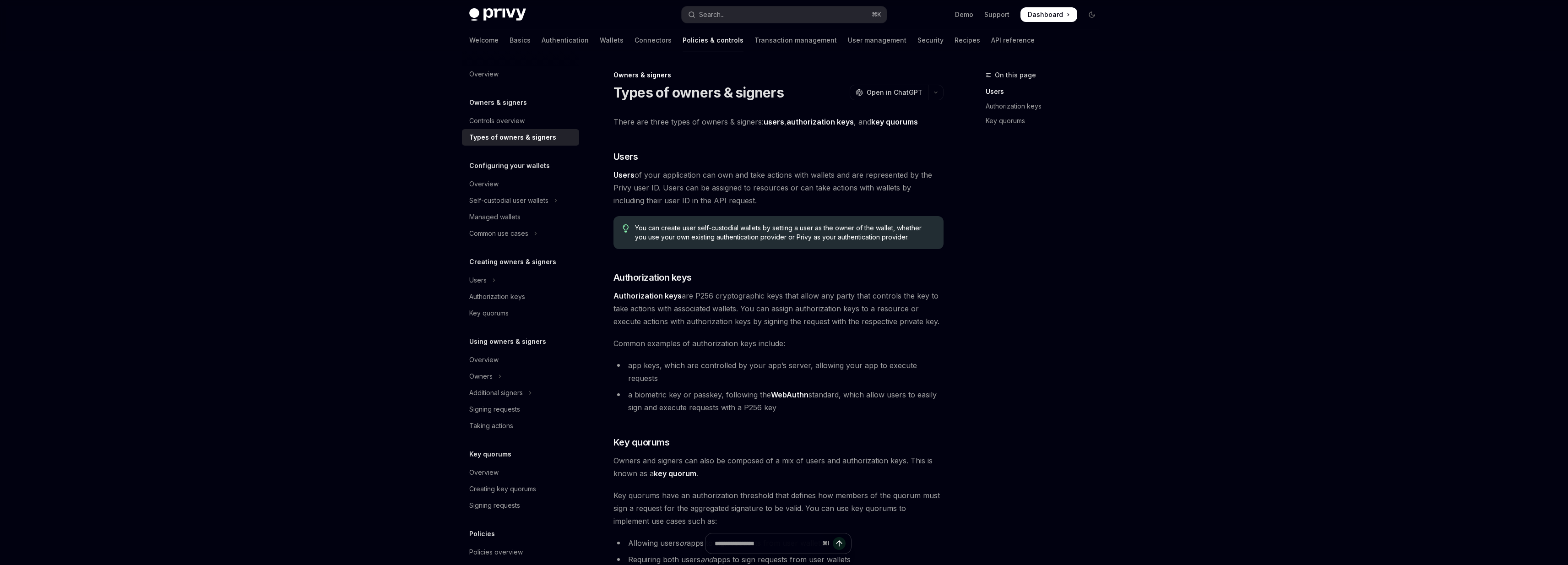
click at [754, 200] on span "Users of your application can own and take actions with wallets and are represe…" at bounding box center [778, 188] width 330 height 39
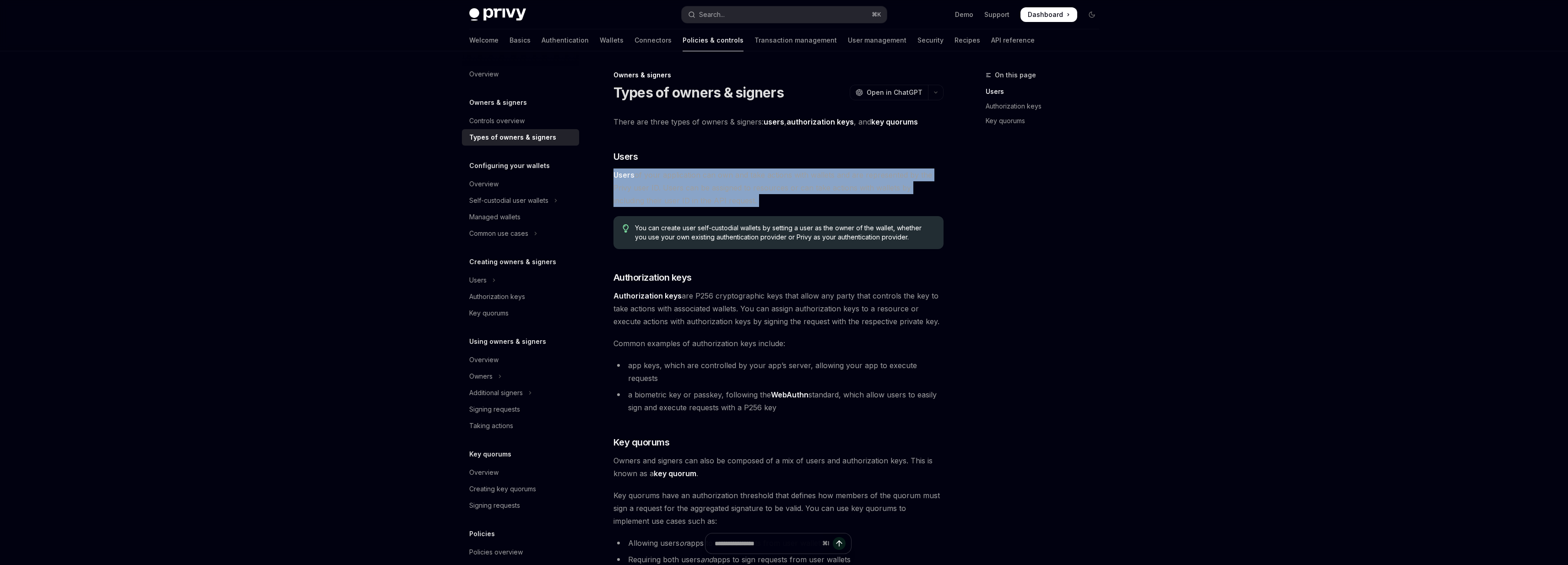
click at [754, 200] on span "Users of your application can own and take actions with wallets and are represe…" at bounding box center [778, 188] width 330 height 39
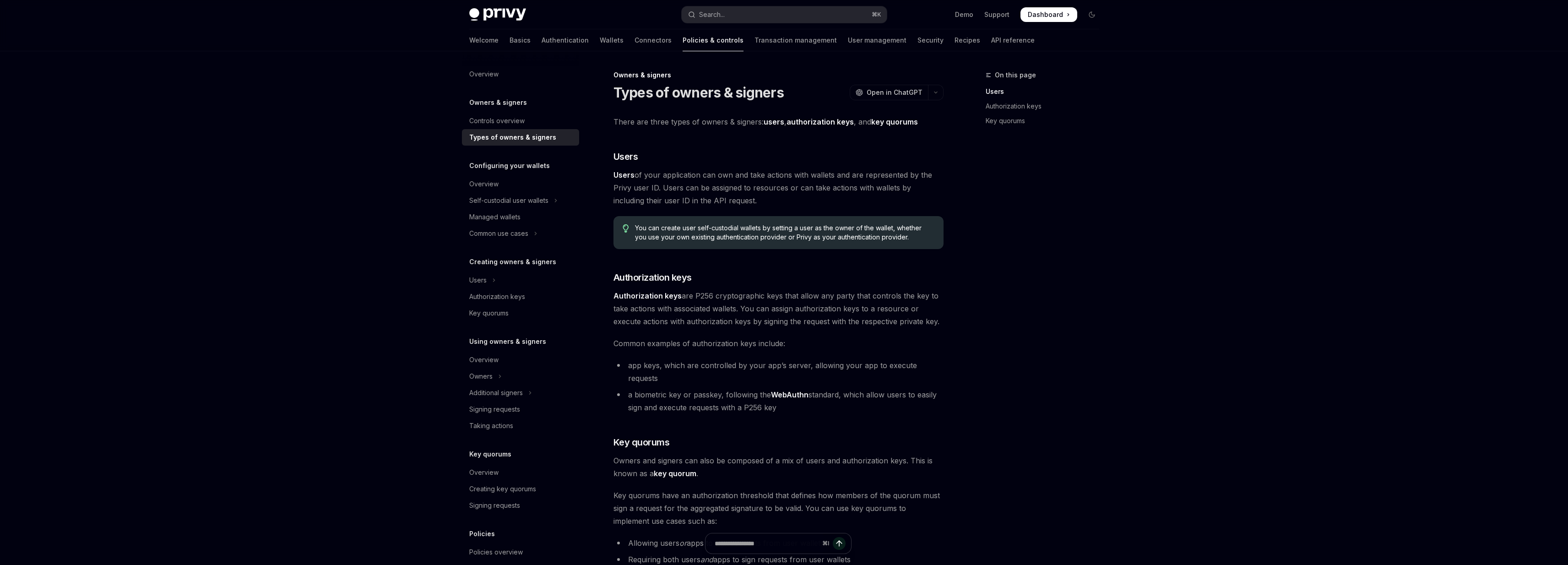
click at [752, 234] on span "You can create user self-custodial wallets by setting a user as the owner of th…" at bounding box center [784, 232] width 299 height 18
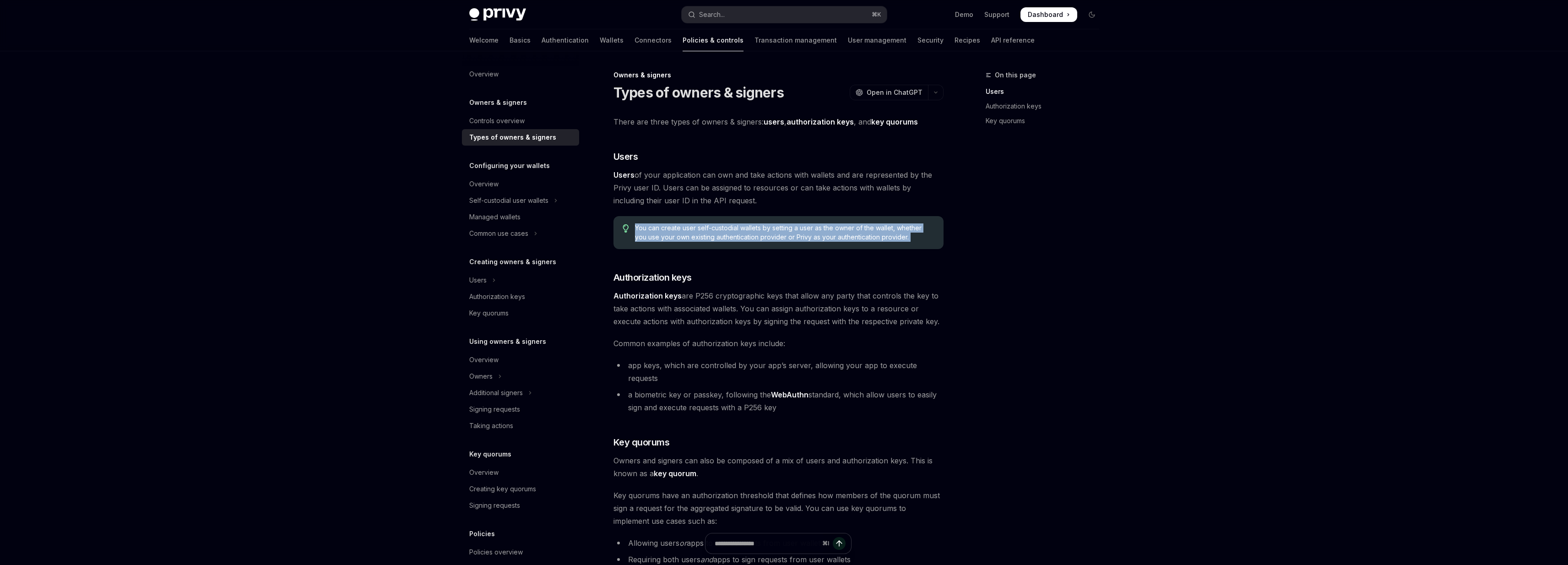
click at [752, 234] on span "You can create user self-custodial wallets by setting a user as the owner of th…" at bounding box center [784, 232] width 299 height 18
click at [743, 234] on span "You can create user self-custodial wallets by setting a user as the owner of th…" at bounding box center [784, 232] width 299 height 18
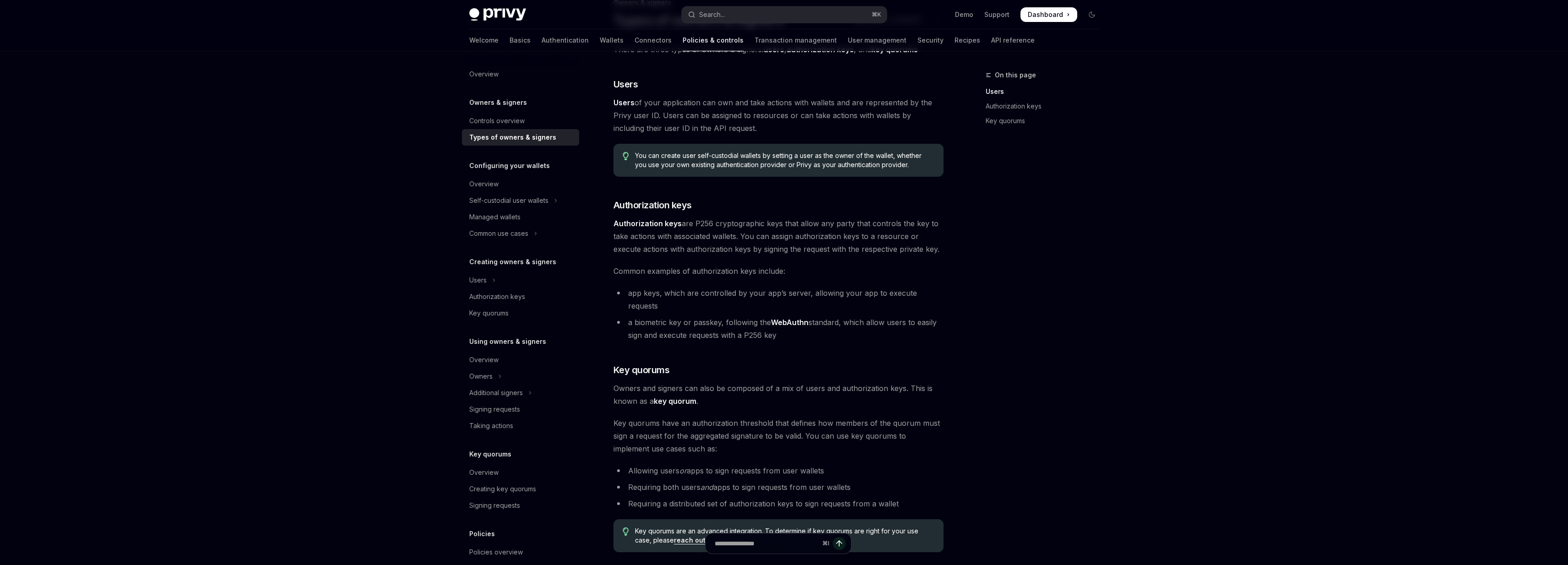
scroll to position [72, 0]
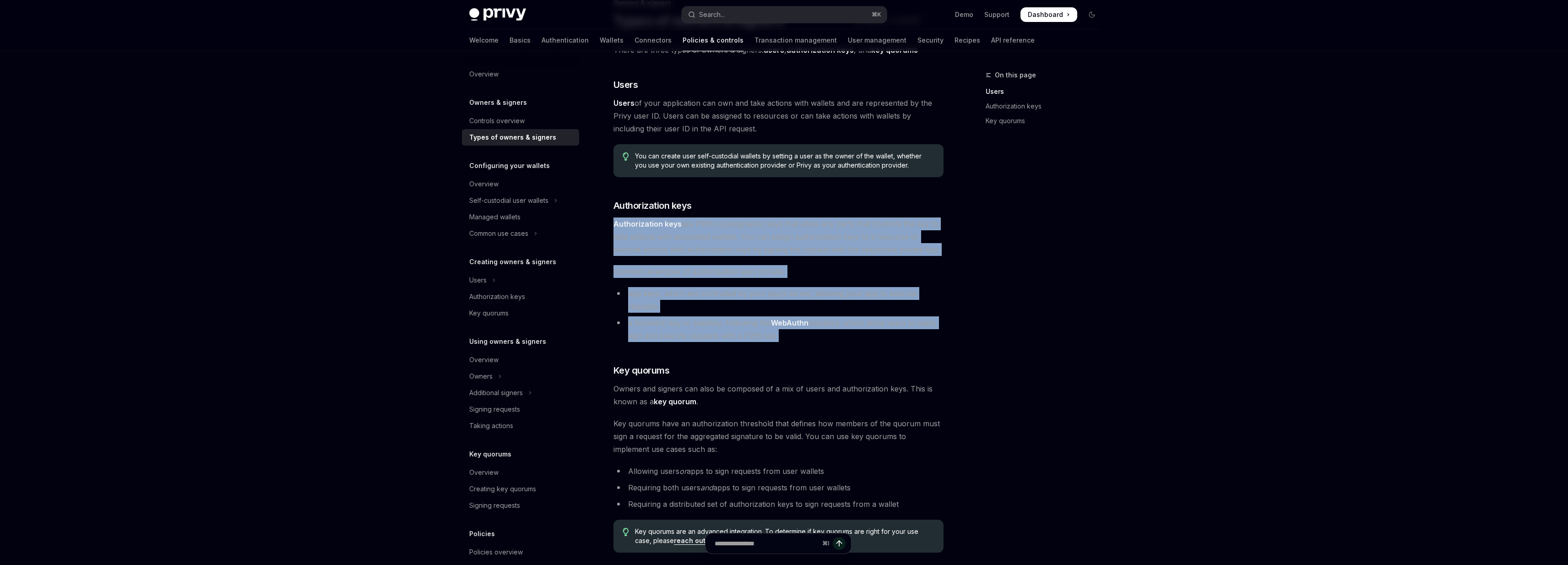
drag, startPoint x: 743, startPoint y: 217, endPoint x: 729, endPoint y: 335, distance: 118.8
click at [730, 335] on div "There are three types of owners & signers: users , authorization keys , and key…" at bounding box center [778, 298] width 330 height 509
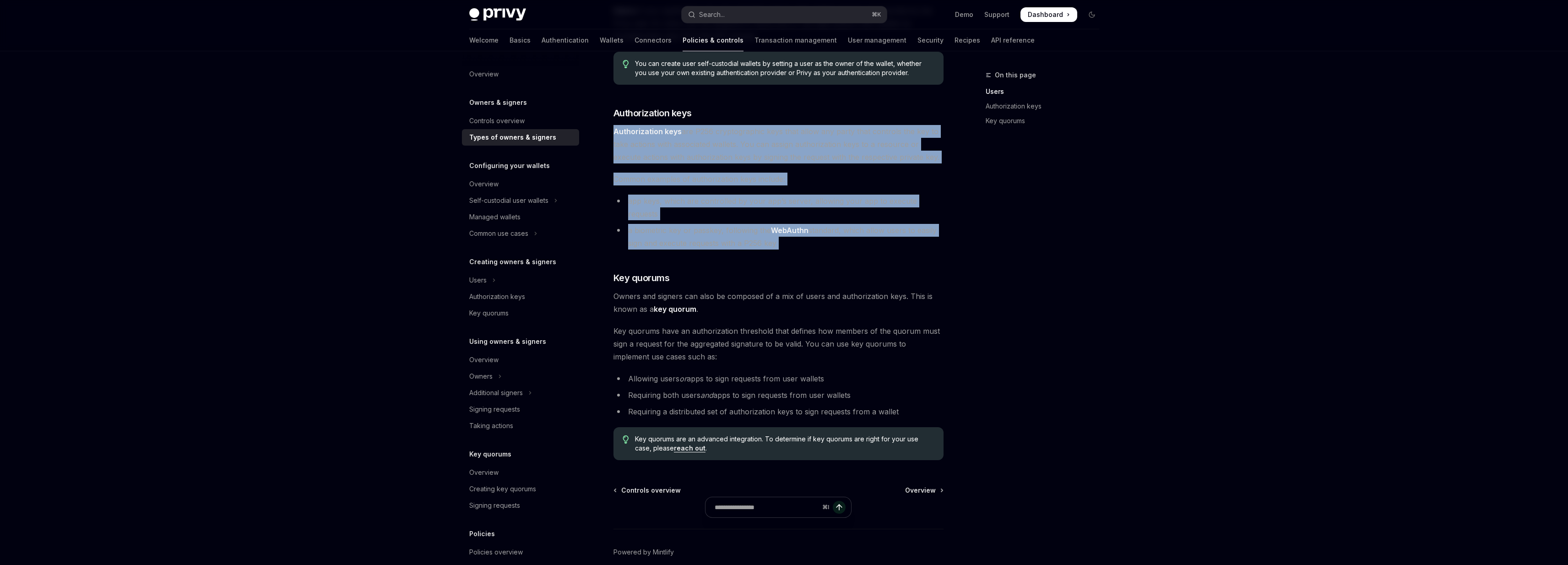
scroll to position [169, 0]
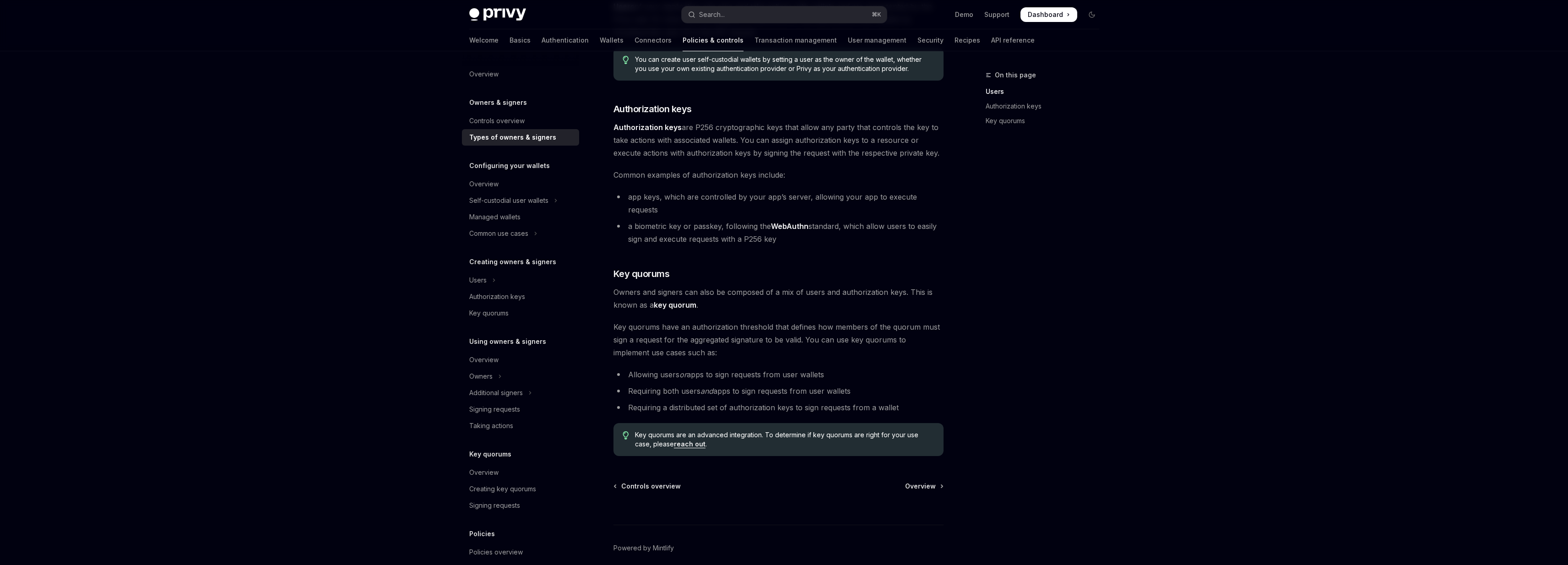
click at [726, 271] on div "There are three types of owners & signers: users , authorization keys , and key…" at bounding box center [778, 201] width 330 height 509
drag, startPoint x: 726, startPoint y: 271, endPoint x: 724, endPoint y: 295, distance: 24.1
click at [725, 295] on div "There are three types of owners & signers: users , authorization keys , and key…" at bounding box center [778, 201] width 330 height 509
click at [724, 295] on span "Owners and signers can also be composed of a mix of users and authorization key…" at bounding box center [778, 298] width 330 height 26
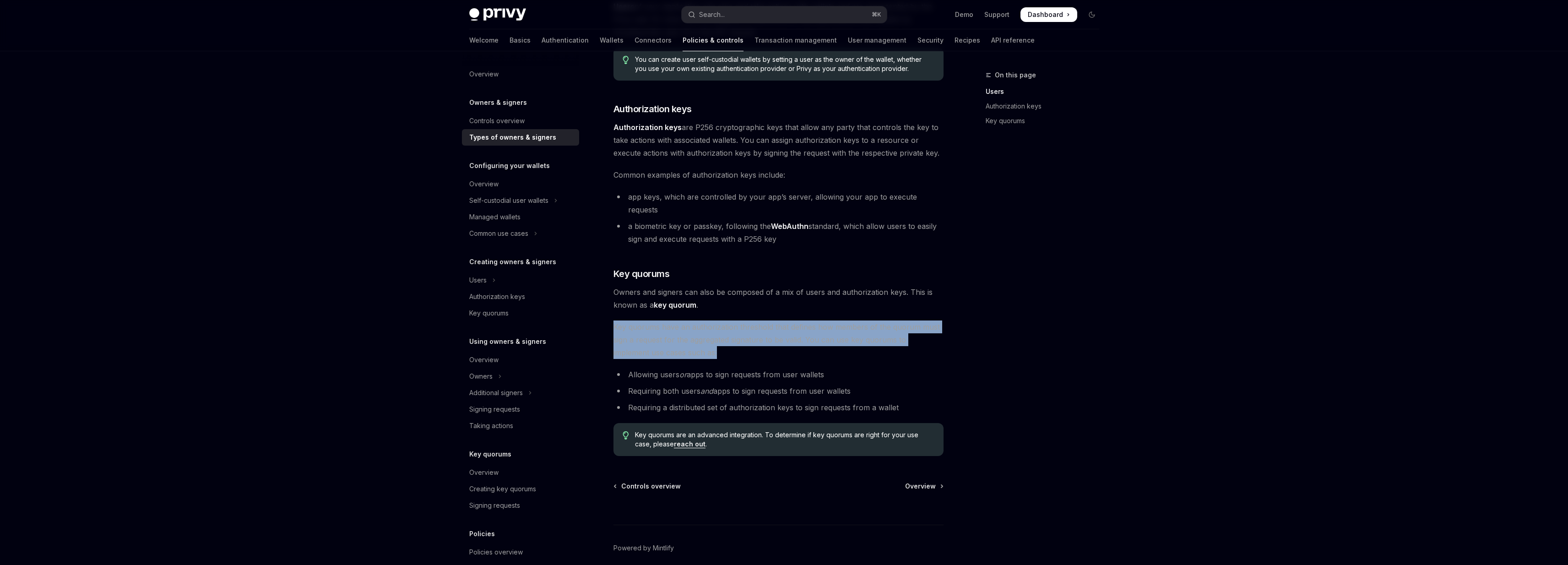
drag, startPoint x: 724, startPoint y: 297, endPoint x: 723, endPoint y: 341, distance: 44.0
click at [723, 341] on div "There are three types of owners & signers: users , authorization keys , and key…" at bounding box center [778, 201] width 330 height 509
click at [723, 341] on span "Key quorums have an authorization threshold that defines how members of the quo…" at bounding box center [778, 339] width 330 height 39
drag, startPoint x: 723, startPoint y: 341, endPoint x: 713, endPoint y: 305, distance: 37.4
click at [713, 305] on div "There are three types of owners & signers: users , authorization keys , and key…" at bounding box center [778, 201] width 330 height 509
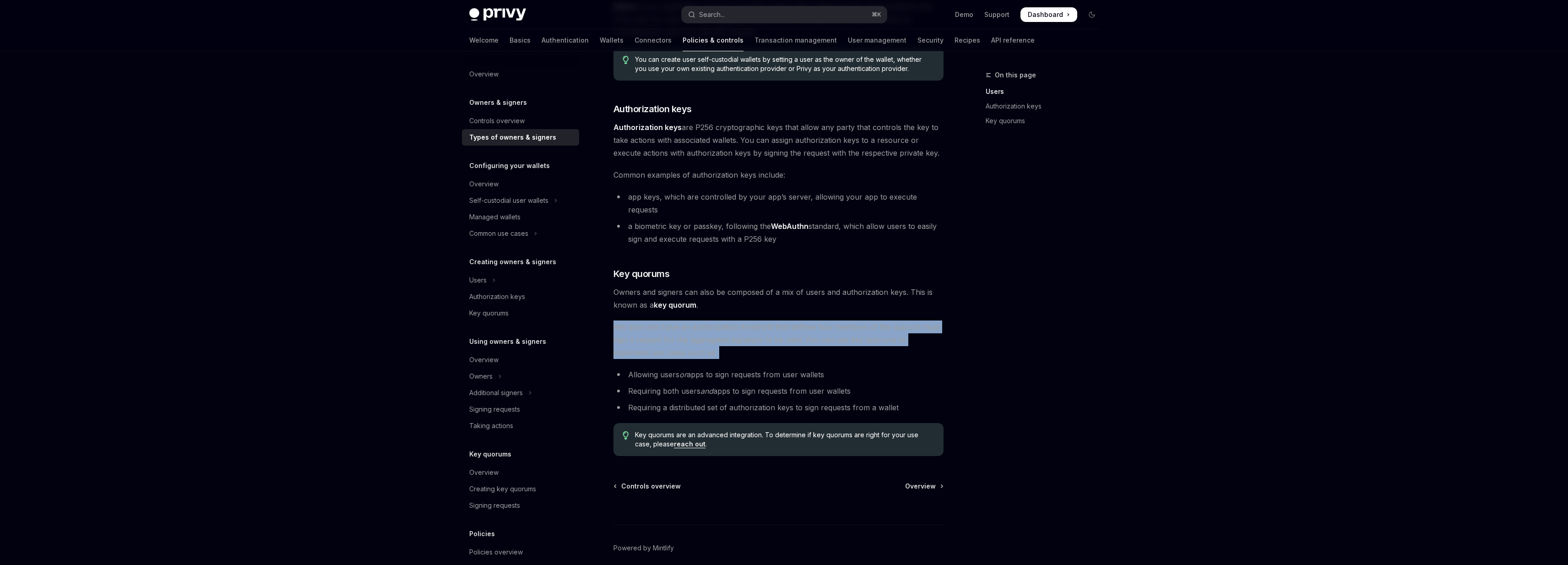
click at [713, 305] on div "There are three types of owners & signers: users , authorization keys , and key…" at bounding box center [778, 201] width 330 height 509
drag, startPoint x: 713, startPoint y: 305, endPoint x: 817, endPoint y: 364, distance: 119.6
click at [817, 364] on div "There are three types of owners & signers: users , authorization keys , and key…" at bounding box center [778, 201] width 330 height 509
click at [817, 350] on div "There are three types of owners & signers: users , authorization keys , and key…" at bounding box center [778, 201] width 330 height 509
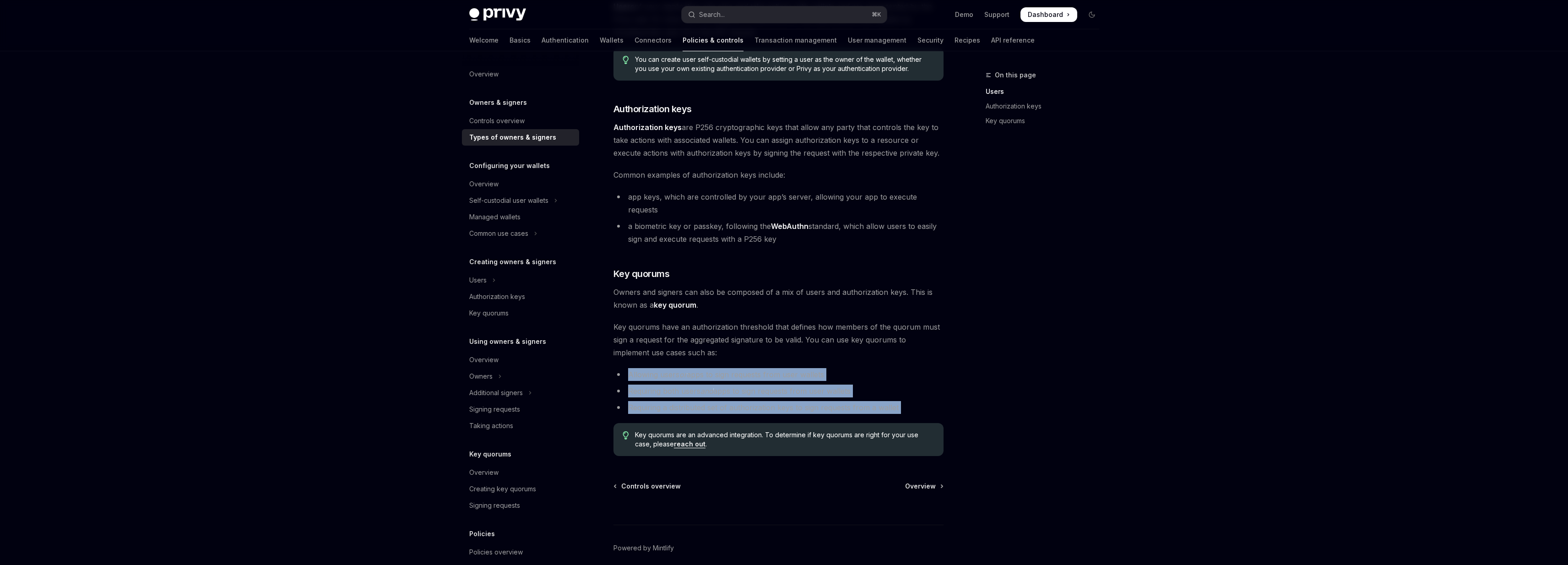
drag, startPoint x: 817, startPoint y: 350, endPoint x: 911, endPoint y: 391, distance: 102.6
click at [911, 391] on div "There are three types of owners & signers: users , authorization keys , and key…" at bounding box center [778, 201] width 330 height 509
click at [911, 401] on li "Requiring a distributed set of authorization keys to sign requests from a wallet" at bounding box center [778, 407] width 330 height 13
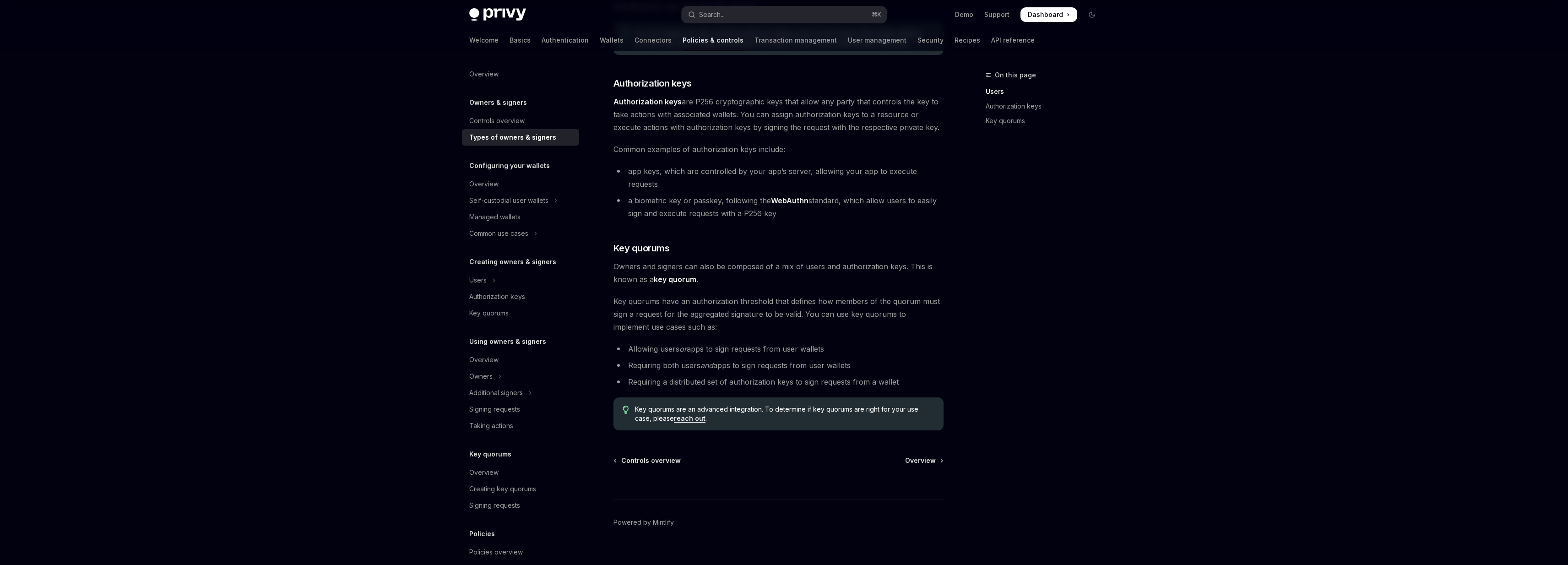
scroll to position [194, 0]
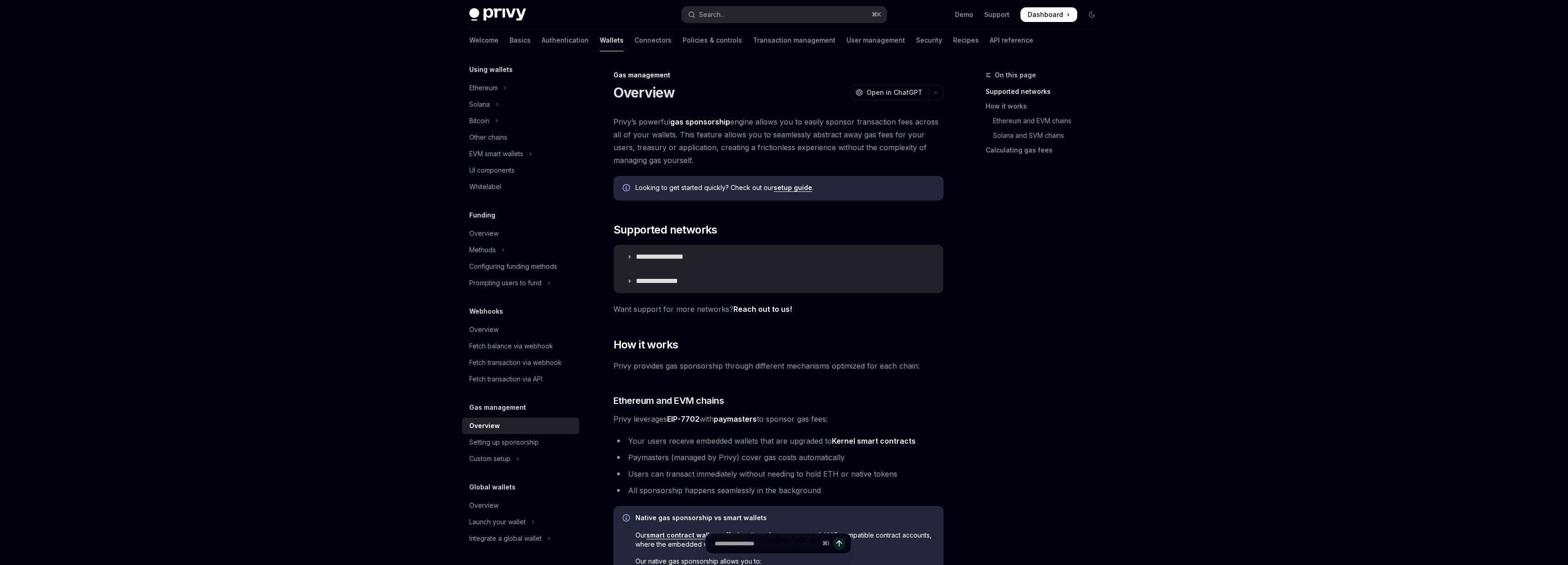
click at [619, 123] on span "Privy’s powerful gas sponsorship engine allows you to easily sponsor transactio…" at bounding box center [778, 141] width 330 height 51
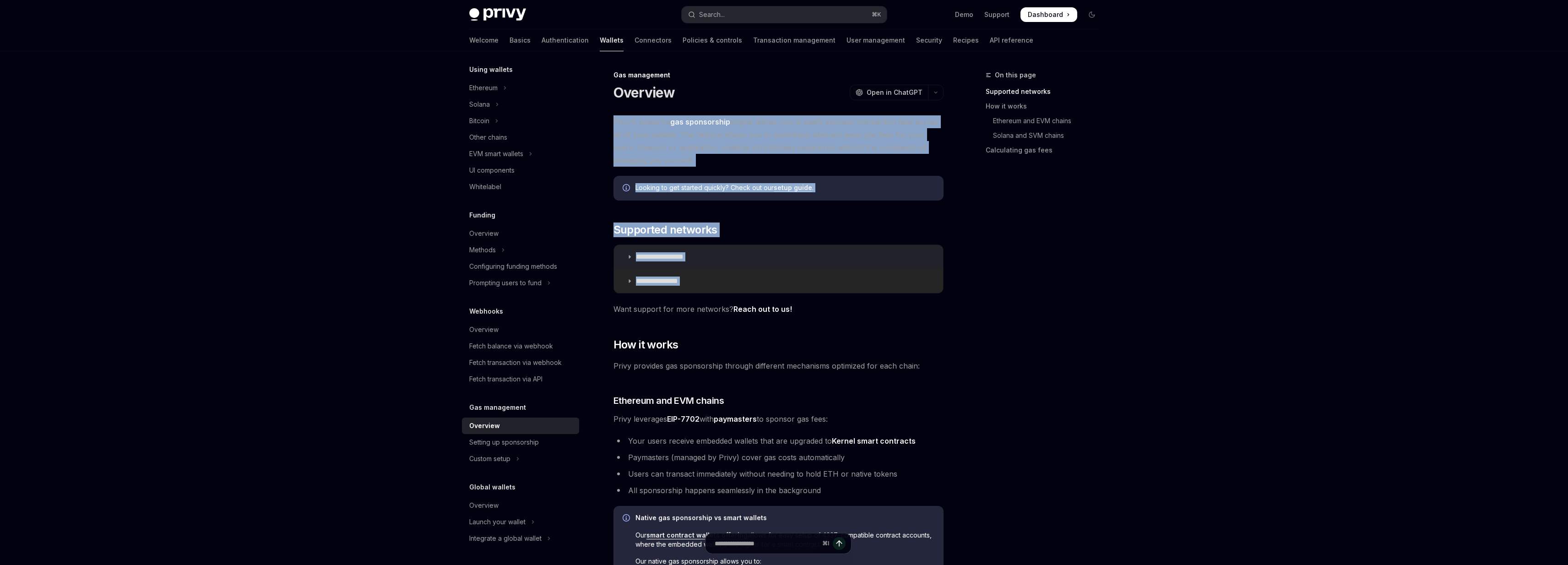
drag, startPoint x: 619, startPoint y: 123, endPoint x: 698, endPoint y: 282, distance: 177.5
click at [698, 282] on div "**********" at bounding box center [778, 527] width 330 height 823
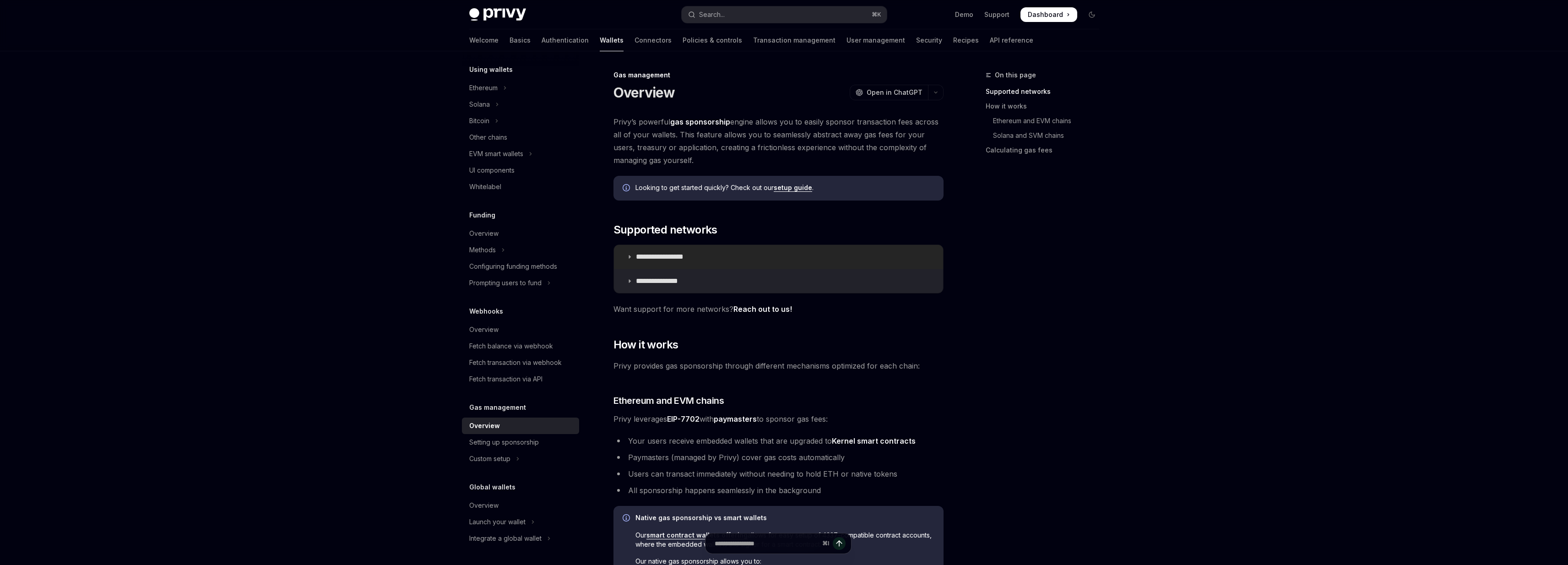
click at [696, 265] on summary "**********" at bounding box center [778, 257] width 329 height 24
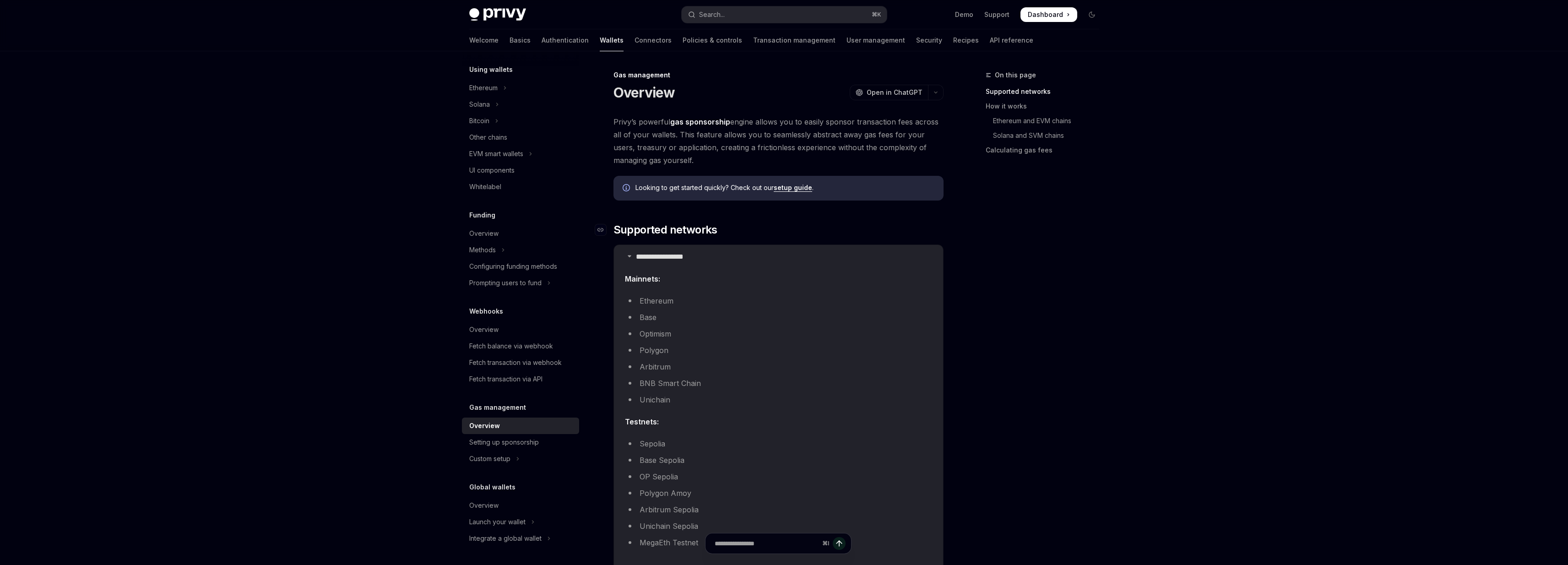
click at [687, 224] on span "Supported networks" at bounding box center [665, 230] width 104 height 15
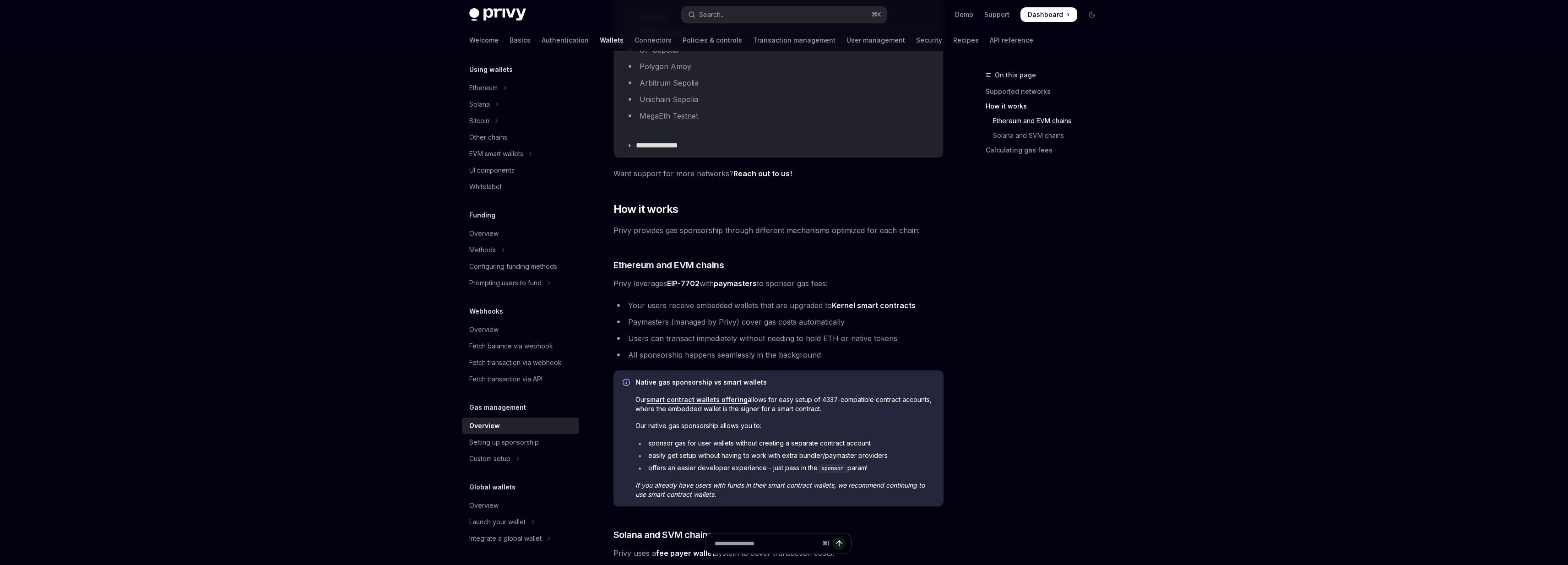
scroll to position [437, 0]
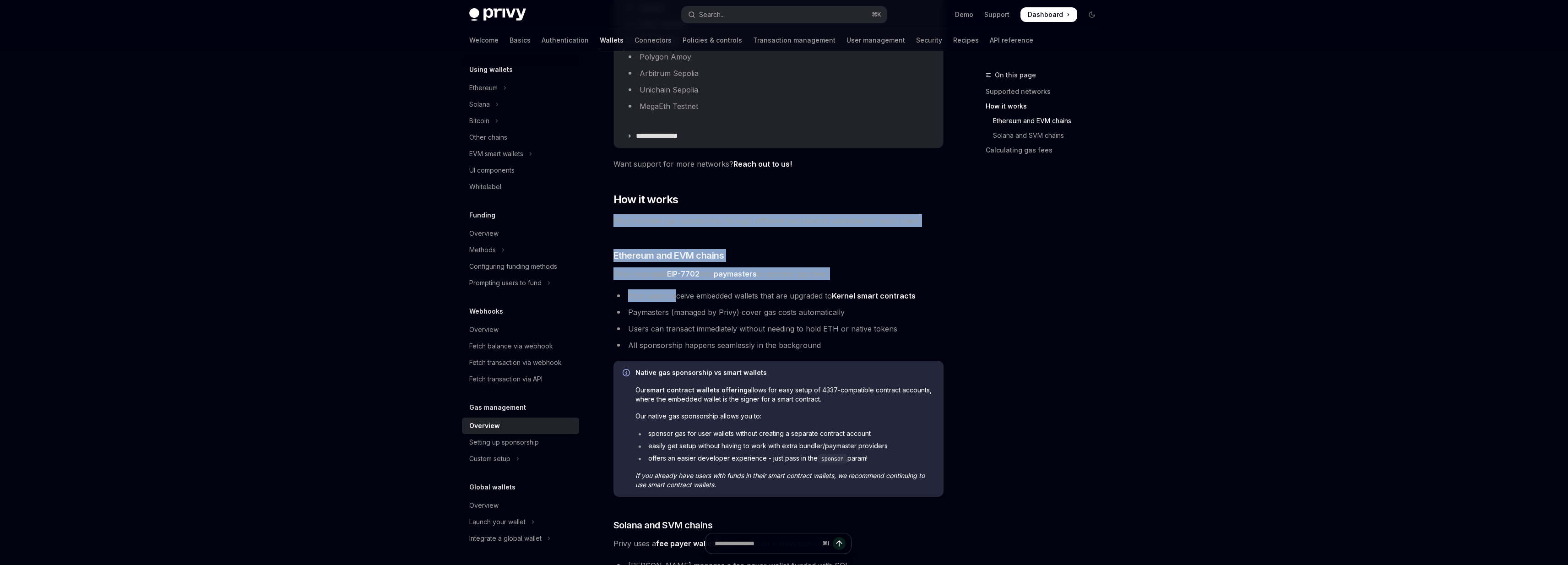
drag, startPoint x: 690, startPoint y: 210, endPoint x: 675, endPoint y: 300, distance: 91.2
click at [675, 301] on div "**********" at bounding box center [778, 236] width 330 height 1115
click at [675, 300] on li "Your users receive embedded wallets that are upgraded to Kernel smart contracts" at bounding box center [778, 295] width 330 height 13
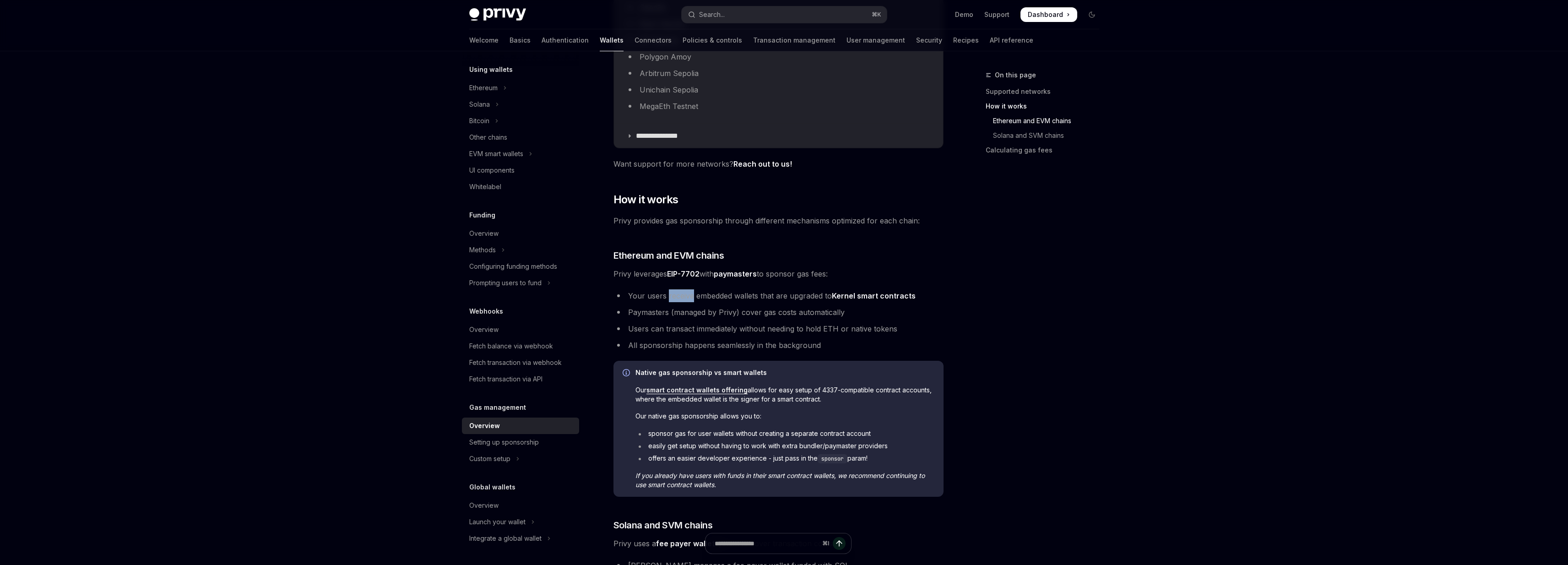
click at [675, 300] on li "Your users receive embedded wallets that are upgraded to Kernel smart contracts" at bounding box center [778, 295] width 330 height 13
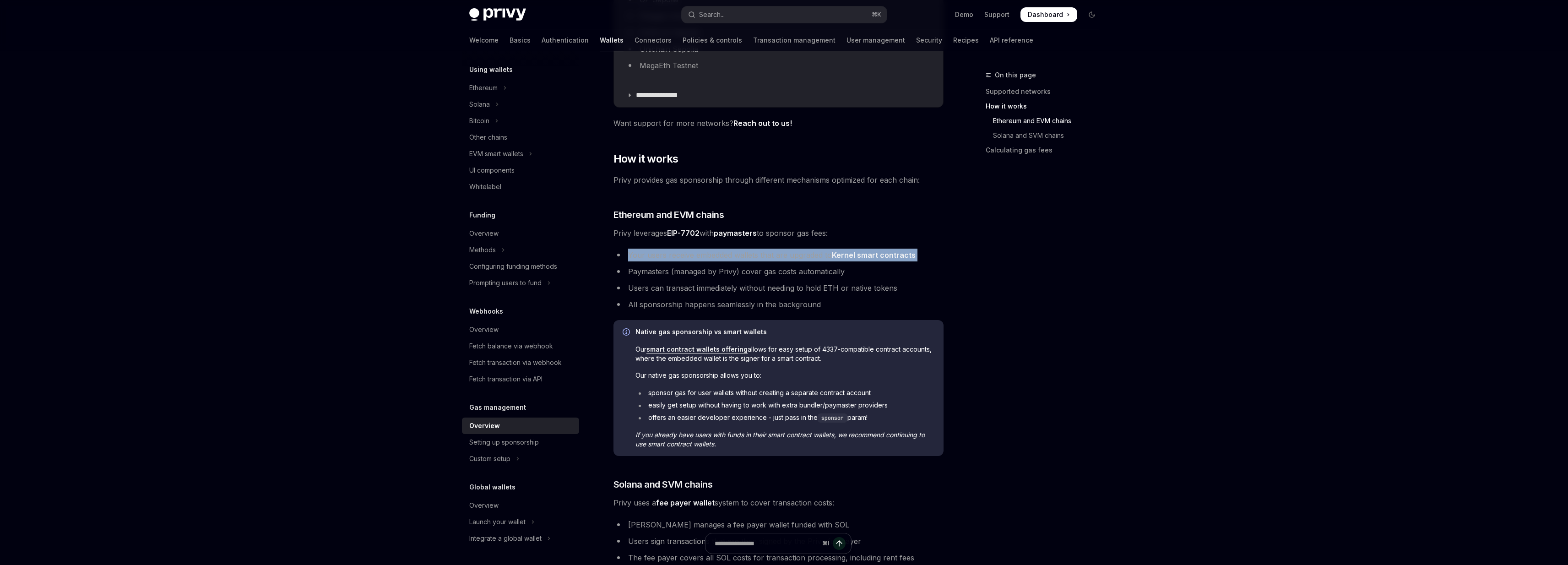
click at [666, 247] on div "**********" at bounding box center [778, 195] width 330 height 1115
drag, startPoint x: 666, startPoint y: 247, endPoint x: 922, endPoint y: 260, distance: 256.3
click at [922, 261] on div "**********" at bounding box center [778, 195] width 330 height 1115
click at [922, 260] on li "Your users receive embedded wallets that are upgraded to Kernel smart contracts" at bounding box center [778, 255] width 330 height 13
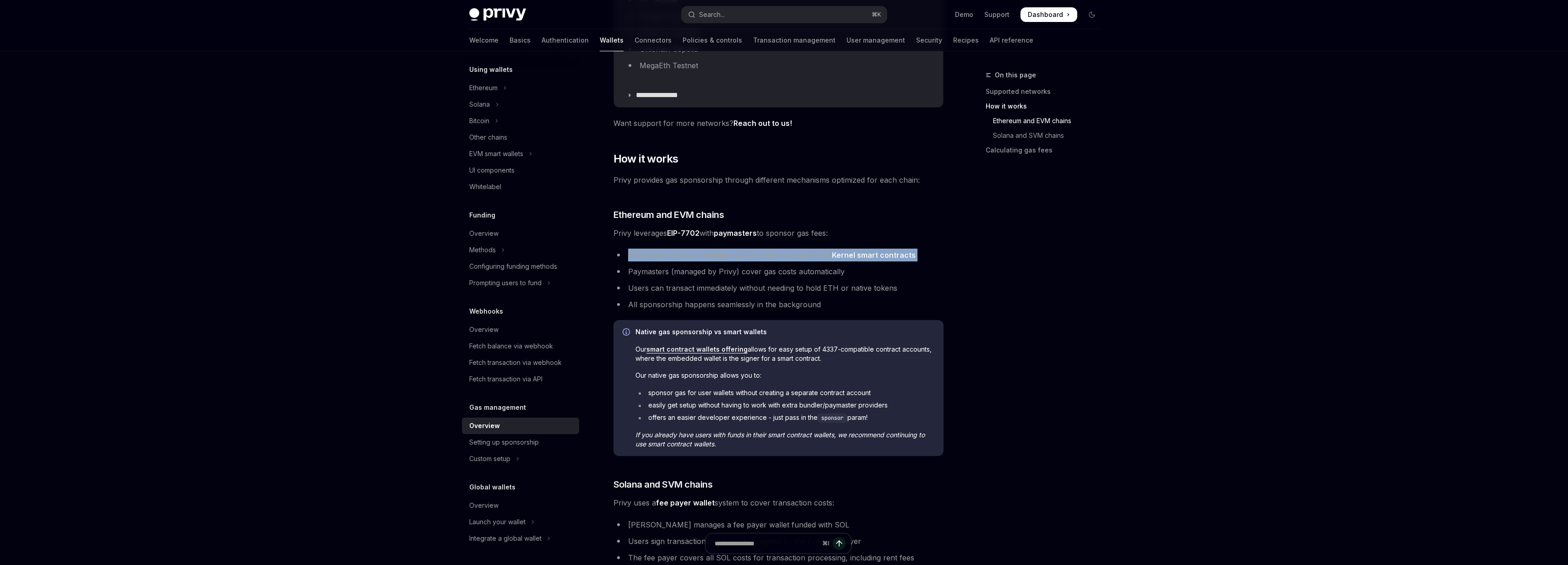
click at [922, 260] on li "Your users receive embedded wallets that are upgraded to Kernel smart contracts" at bounding box center [778, 255] width 330 height 13
click at [922, 260] on li "Your users receive embedded wallets that are upgraded to Kernel smart contracts" at bounding box center [778, 255] width 330 height 13
click at [660, 269] on li "Paymasters (managed by Privy) cover gas costs automatically" at bounding box center [778, 271] width 330 height 13
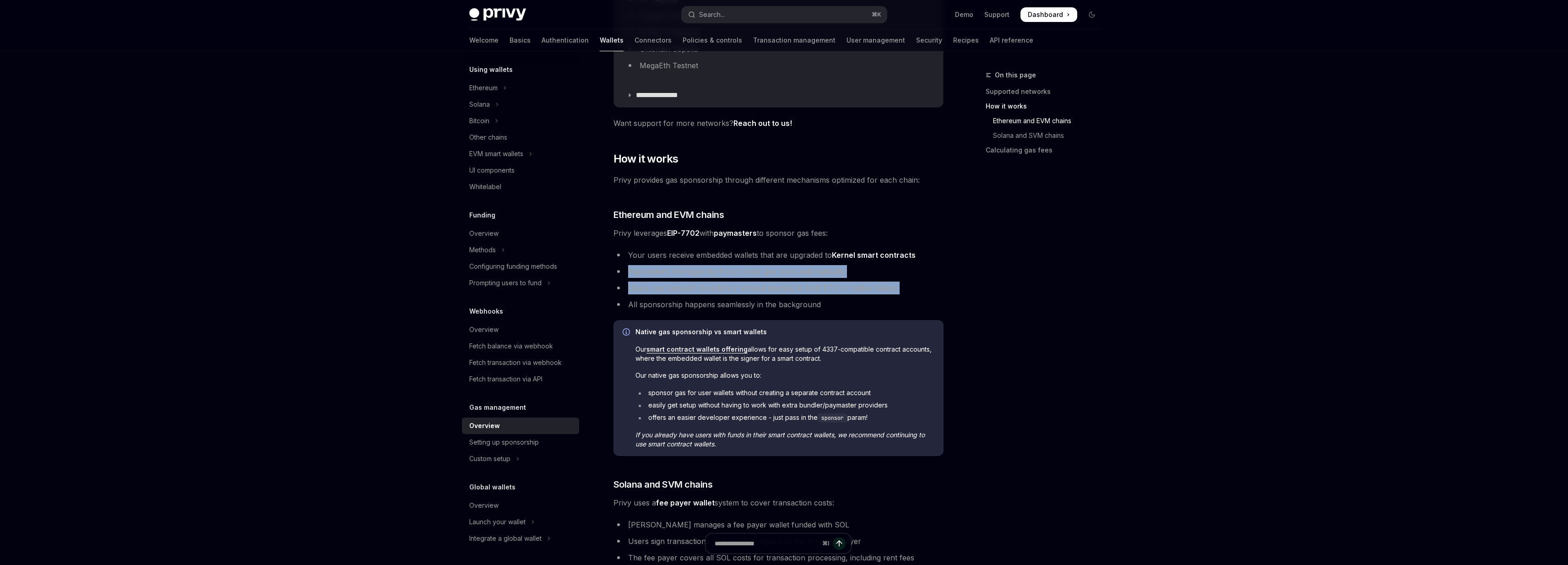
drag, startPoint x: 660, startPoint y: 269, endPoint x: 898, endPoint y: 289, distance: 238.8
click at [899, 289] on ul "Your users receive embedded wallets that are upgraded to Kernel smart contracts…" at bounding box center [778, 280] width 330 height 62
click at [898, 289] on li "Users can transact immediately without needing to hold ETH or native tokens" at bounding box center [778, 288] width 330 height 13
drag, startPoint x: 898, startPoint y: 289, endPoint x: 888, endPoint y: 276, distance: 16.4
click at [888, 276] on ul "Your users receive embedded wallets that are upgraded to Kernel smart contracts…" at bounding box center [778, 280] width 330 height 62
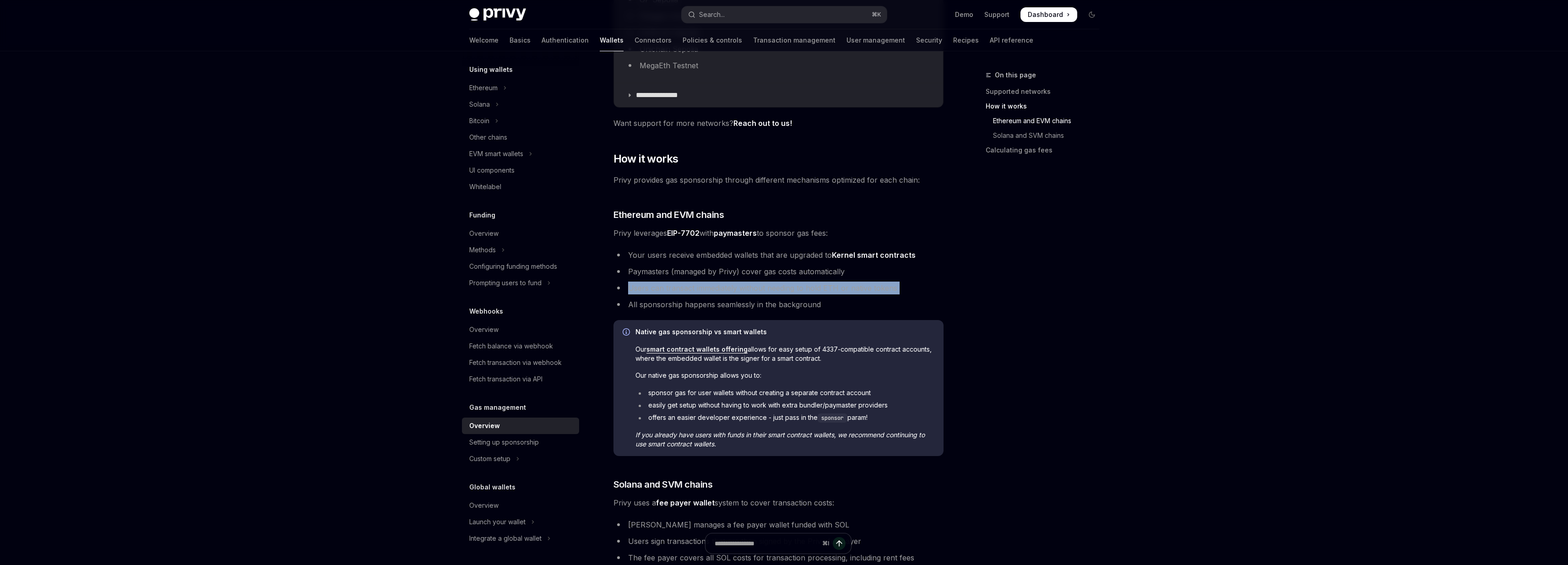
click at [876, 256] on link "Kernel smart contracts" at bounding box center [874, 256] width 84 height 10
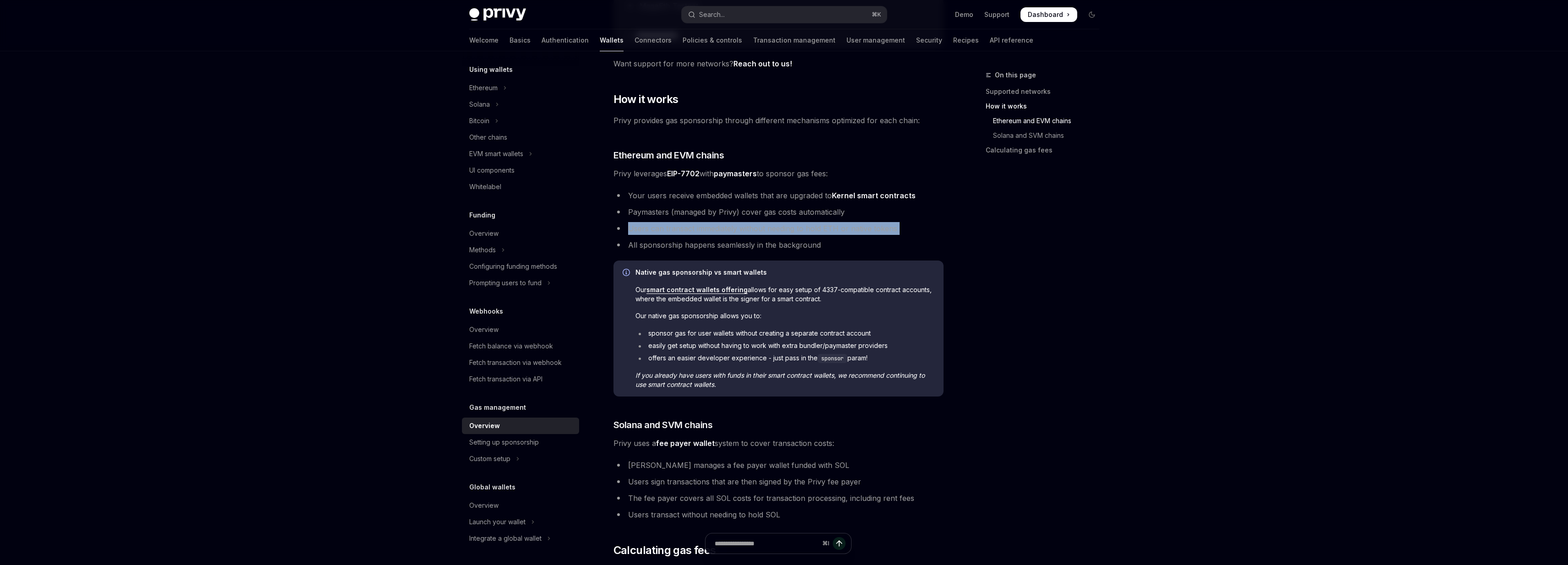
scroll to position [577, 0]
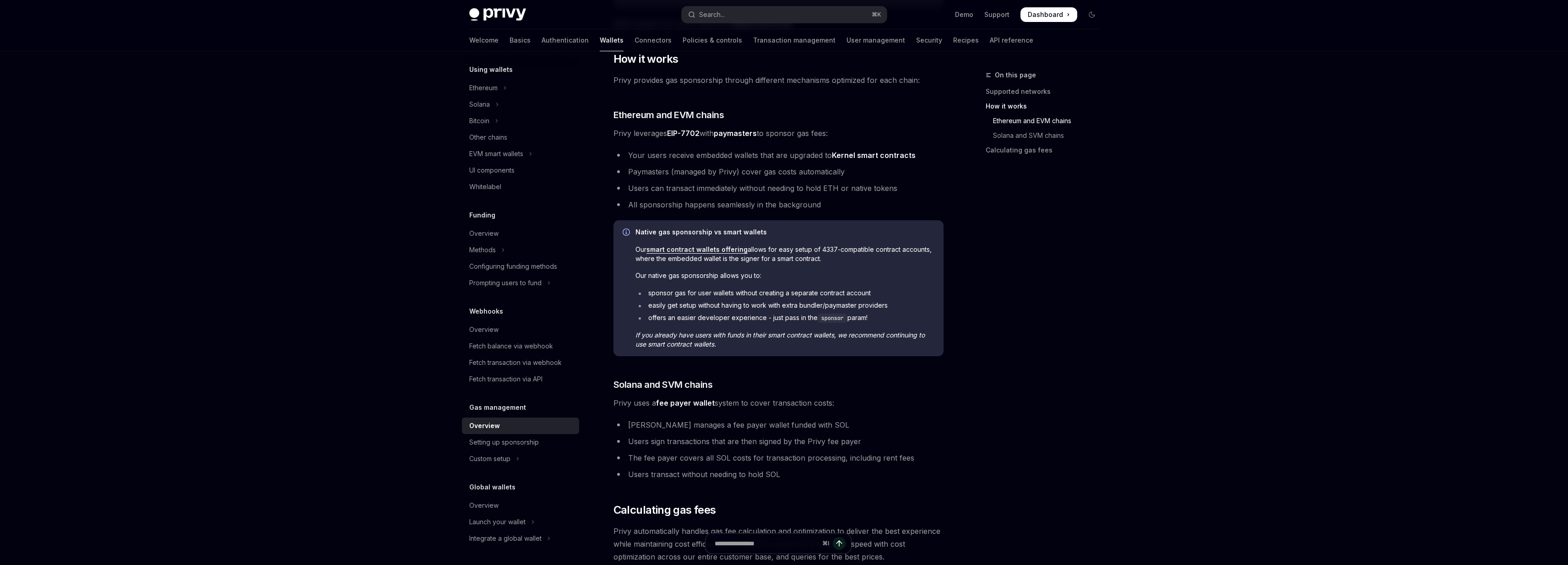
click at [636, 205] on li "All sponsorship happens seamlessly in the background" at bounding box center [778, 204] width 330 height 13
click at [628, 205] on li "All sponsorship happens seamlessly in the background" at bounding box center [778, 204] width 330 height 13
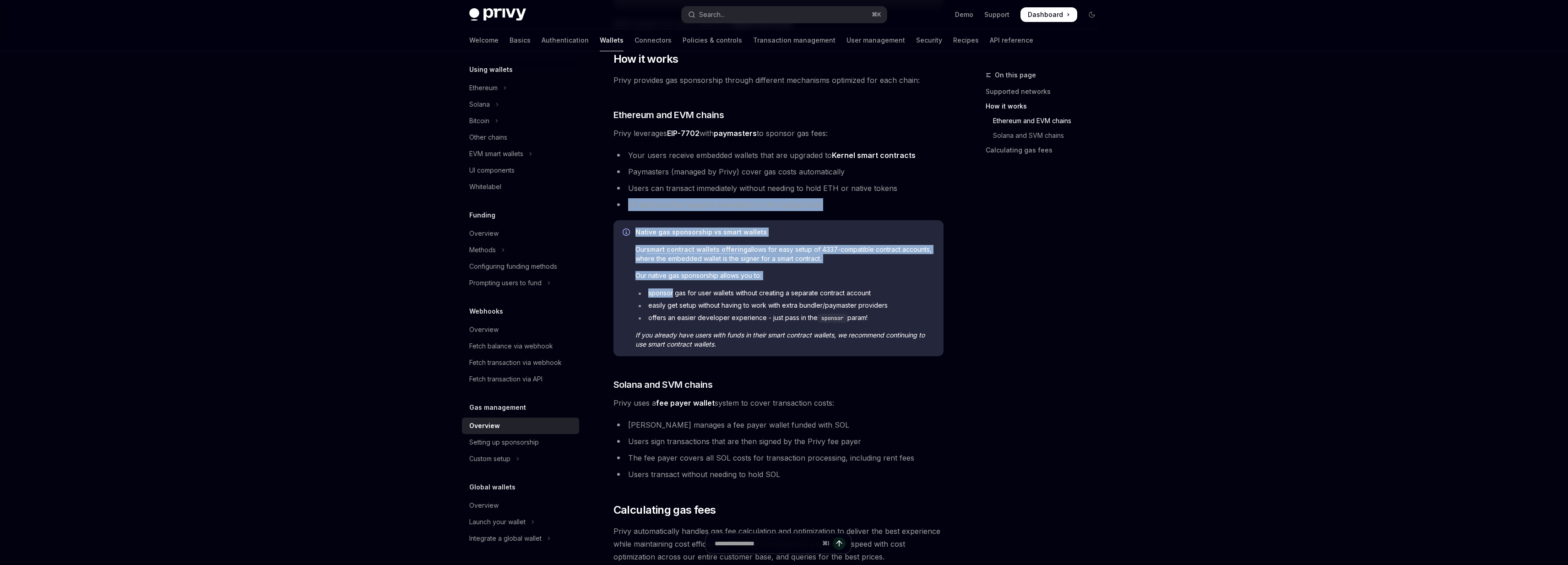
drag, startPoint x: 628, startPoint y: 205, endPoint x: 637, endPoint y: 281, distance: 76.5
click at [636, 281] on div "**********" at bounding box center [778, 95] width 330 height 1115
click at [635, 256] on span "Our smart contract wallets offering allows for easy setup of 4337-compatible co…" at bounding box center [784, 254] width 299 height 18
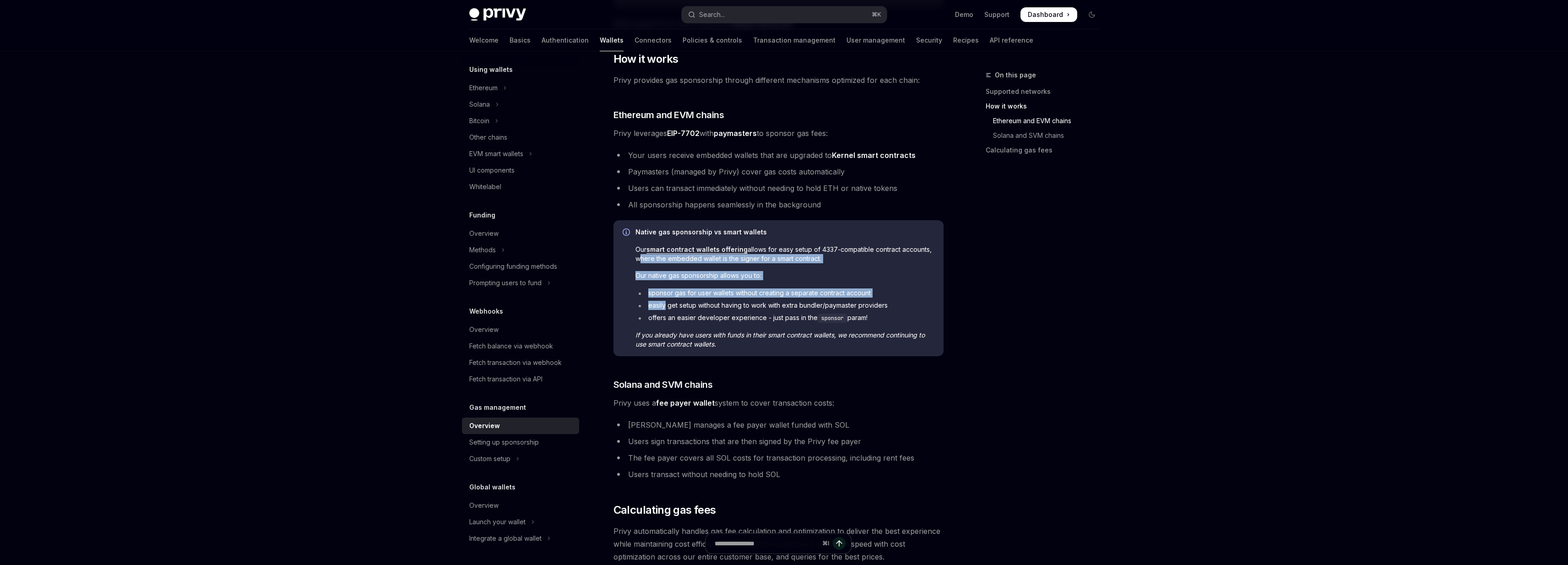
drag, startPoint x: 635, startPoint y: 256, endPoint x: 635, endPoint y: 306, distance: 50.0
click at [635, 306] on div "Native gas sponsorship vs smart wallets Our smart contract wallets offering all…" at bounding box center [784, 288] width 299 height 121
click at [635, 282] on div "Native gas sponsorship vs smart wallets Our smart contract wallets offering all…" at bounding box center [784, 288] width 299 height 121
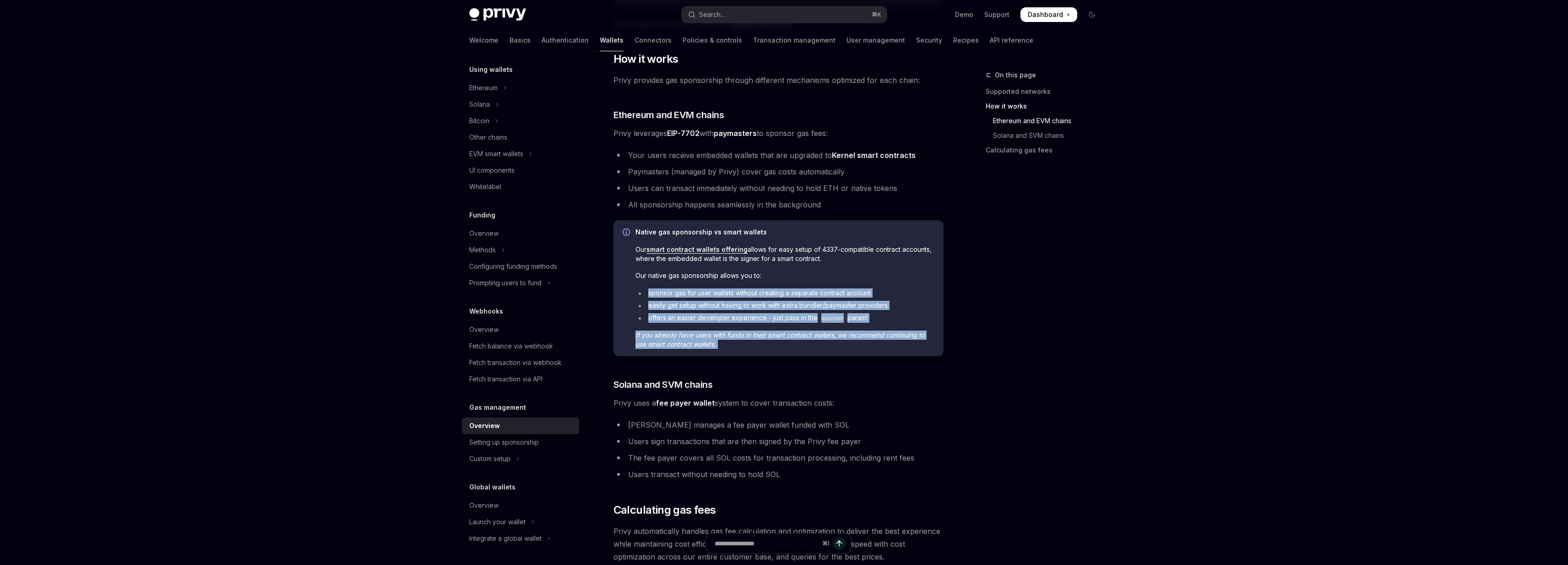
drag, startPoint x: 635, startPoint y: 282, endPoint x: 735, endPoint y: 344, distance: 117.7
click at [735, 344] on div "Native gas sponsorship vs smart wallets Our smart contract wallets offering all…" at bounding box center [784, 288] width 299 height 121
click at [735, 344] on span "If you already have users with funds in their smart contract wallets, we recomm…" at bounding box center [784, 340] width 299 height 18
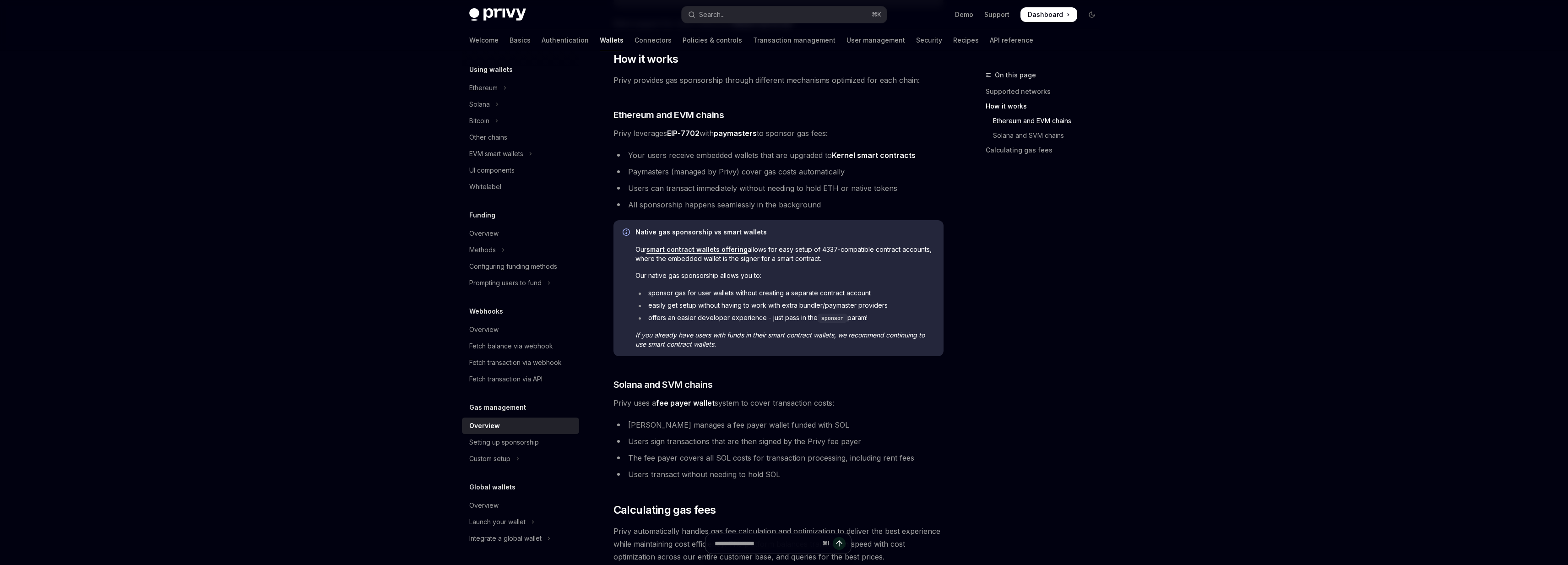
click at [735, 344] on span "If you already have users with funds in their smart contract wallets, we recomm…" at bounding box center [784, 340] width 299 height 18
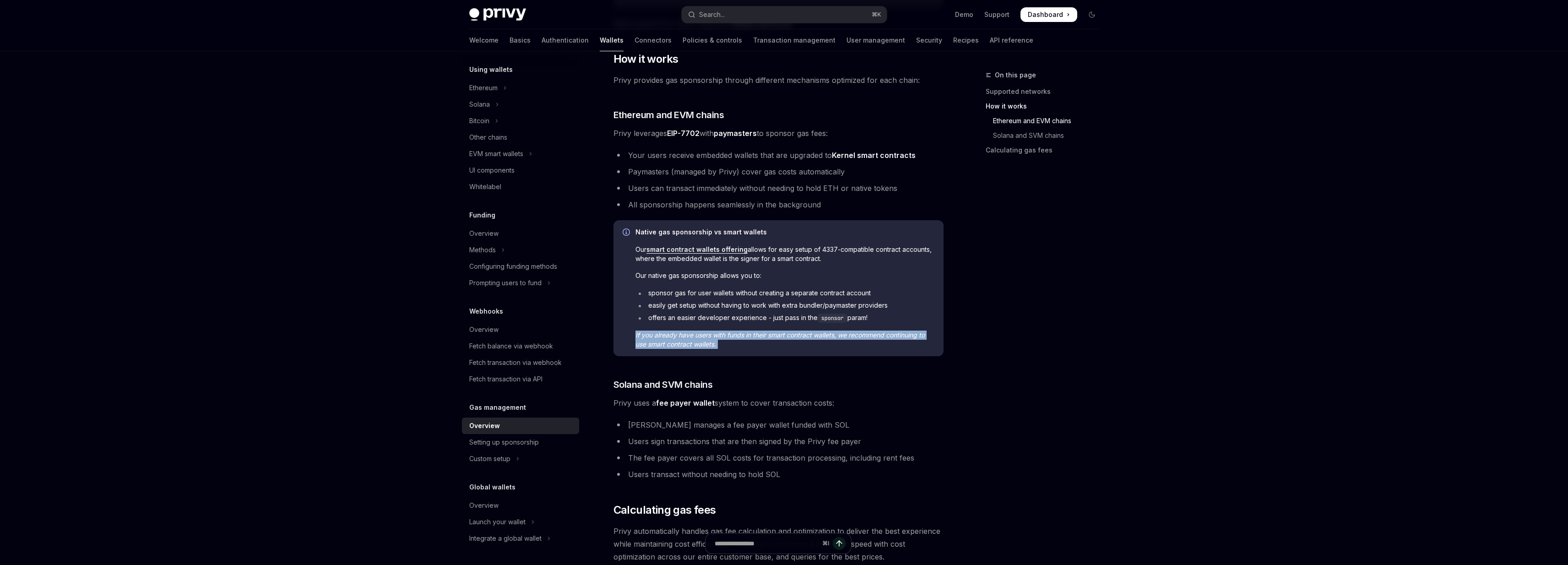
click at [735, 344] on span "If you already have users with funds in their smart contract wallets, we recomm…" at bounding box center [784, 340] width 299 height 18
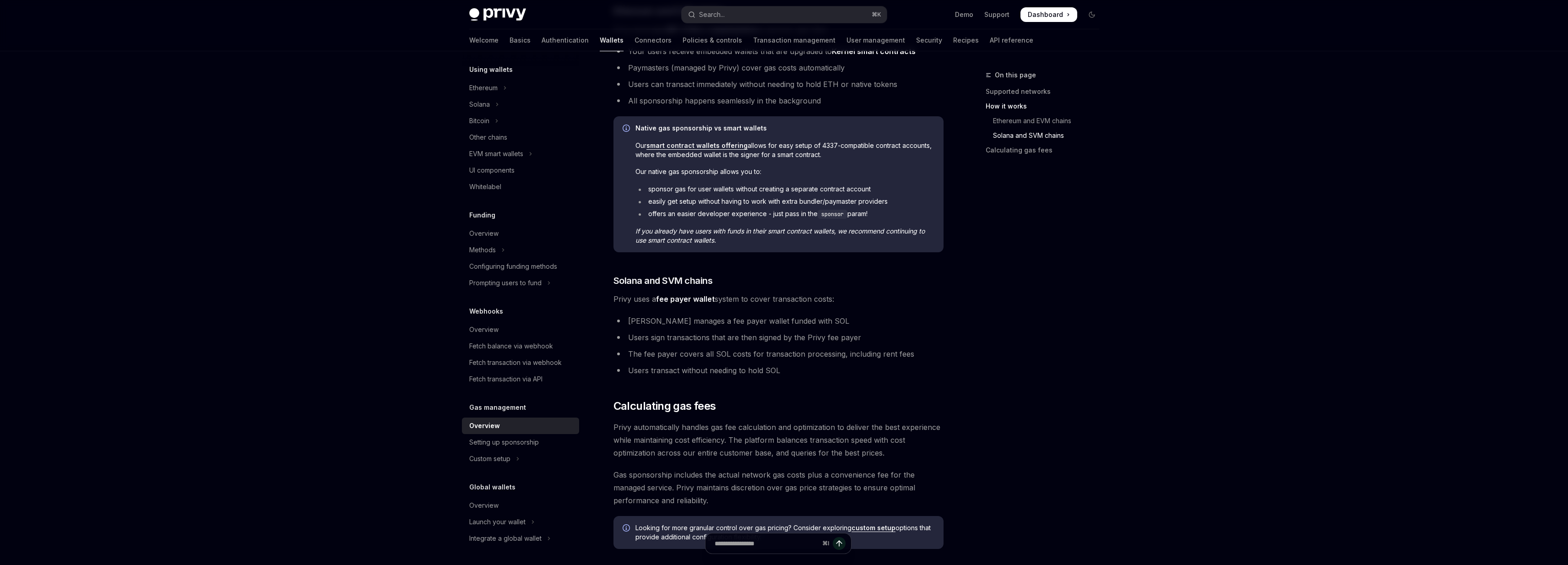
scroll to position [682, 0]
drag, startPoint x: 770, startPoint y: 223, endPoint x: 771, endPoint y: 243, distance: 20.0
click at [771, 243] on div "Native gas sponsorship vs smart wallets Our smart contract wallets offering all…" at bounding box center [784, 183] width 299 height 121
click at [771, 243] on span "If you already have users with funds in their smart contract wallets, we recomm…" at bounding box center [784, 234] width 299 height 18
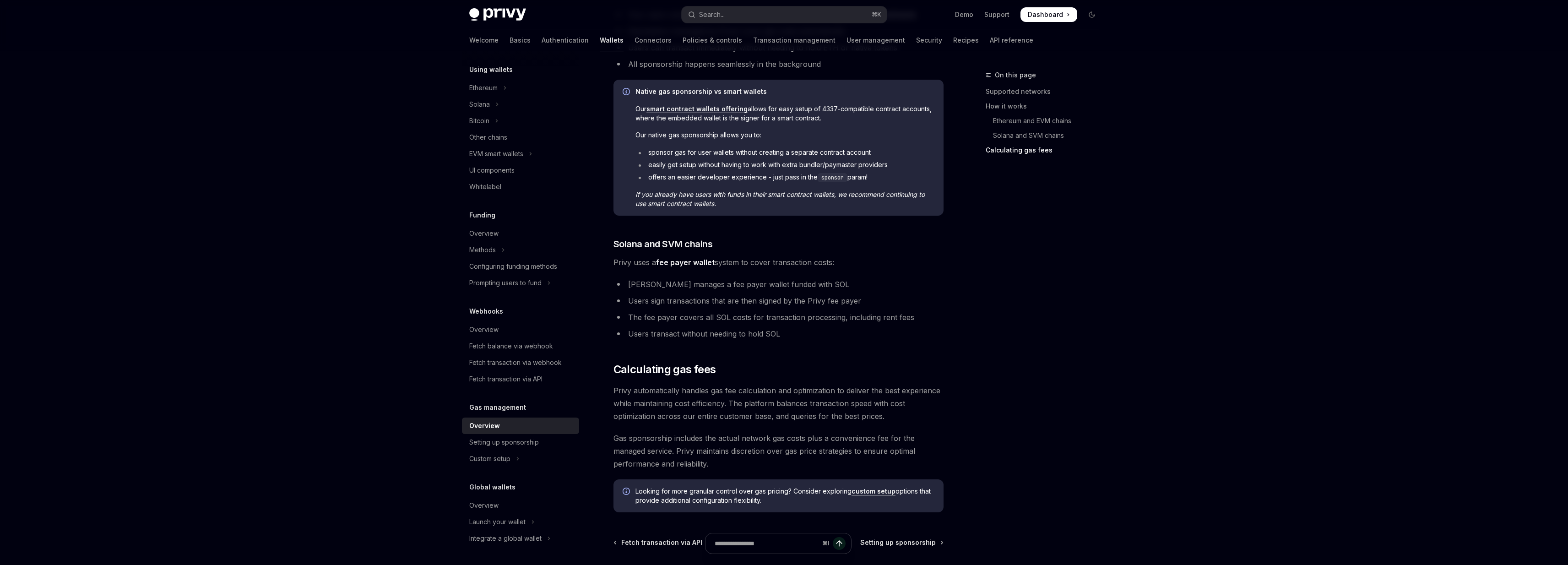
scroll to position [726, 0]
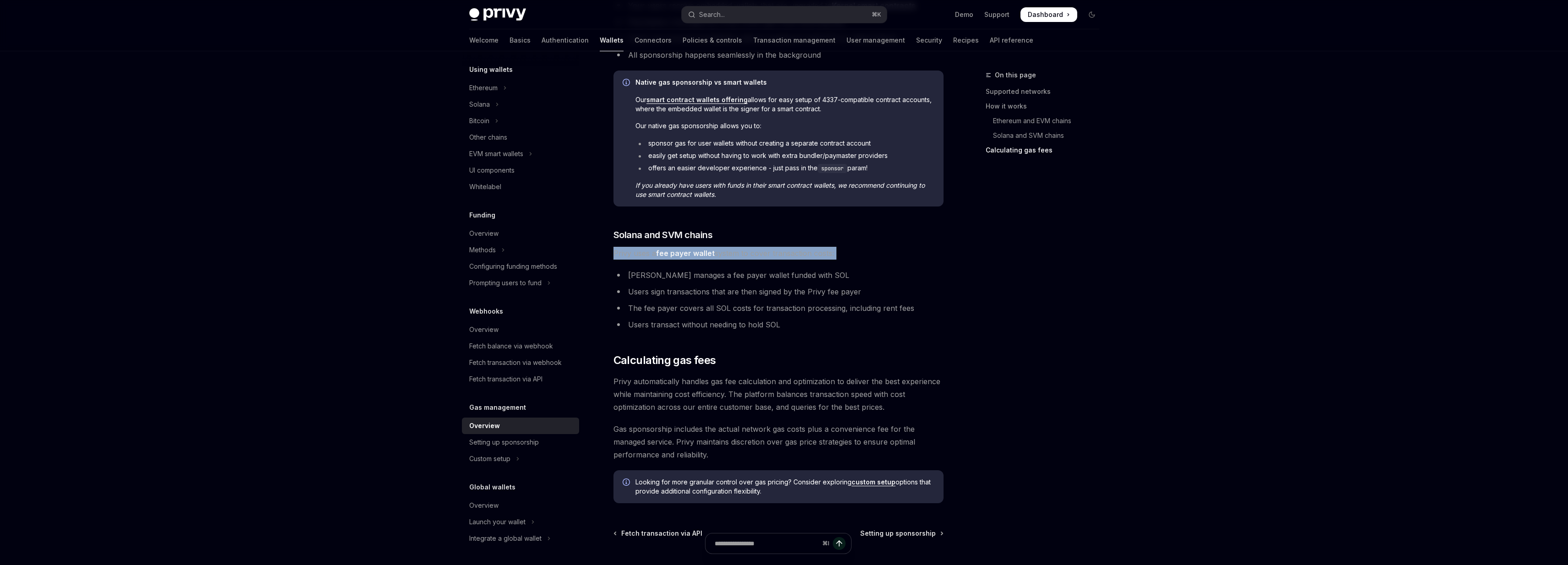
drag, startPoint x: 771, startPoint y: 243, endPoint x: 779, endPoint y: 262, distance: 20.6
click at [778, 247] on span "Privy uses a fee payer wallet system to cover transaction costs:" at bounding box center [778, 253] width 330 height 13
drag, startPoint x: 778, startPoint y: 247, endPoint x: 808, endPoint y: 274, distance: 40.4
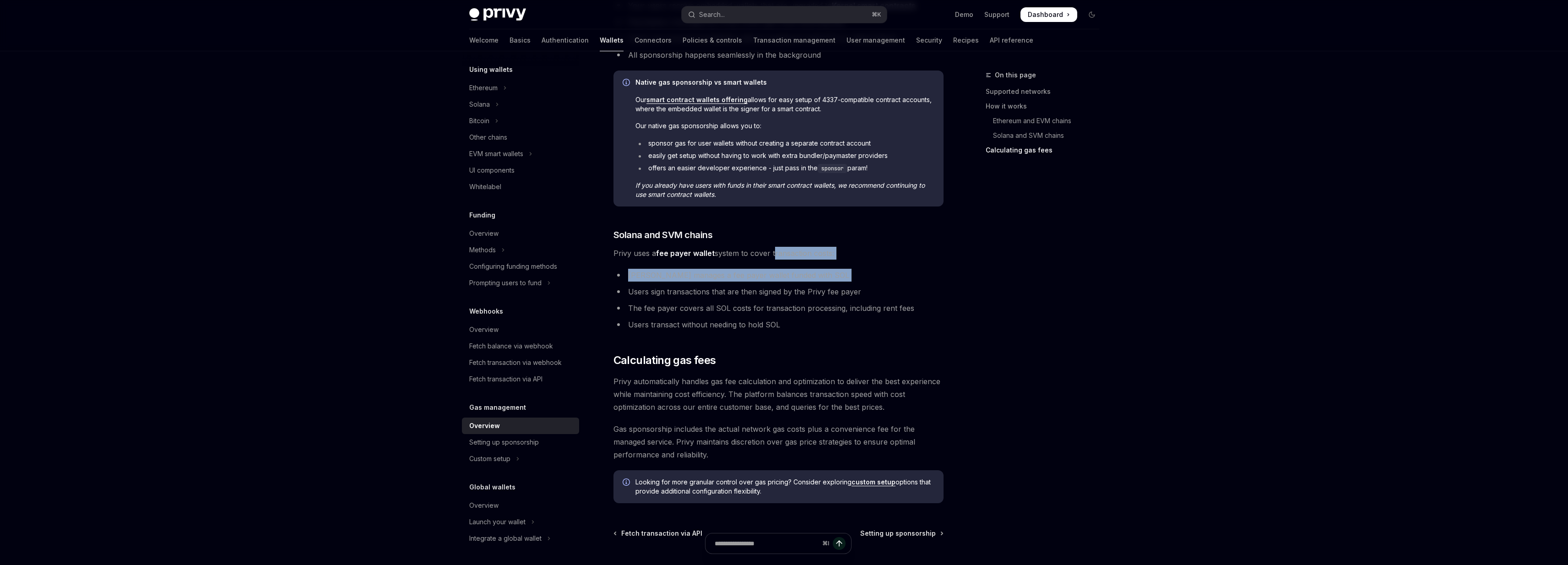
click at [808, 274] on li "Privy manages a fee payer wallet funded with SOL" at bounding box center [778, 275] width 330 height 13
drag, startPoint x: 803, startPoint y: 254, endPoint x: 806, endPoint y: 261, distance: 7.6
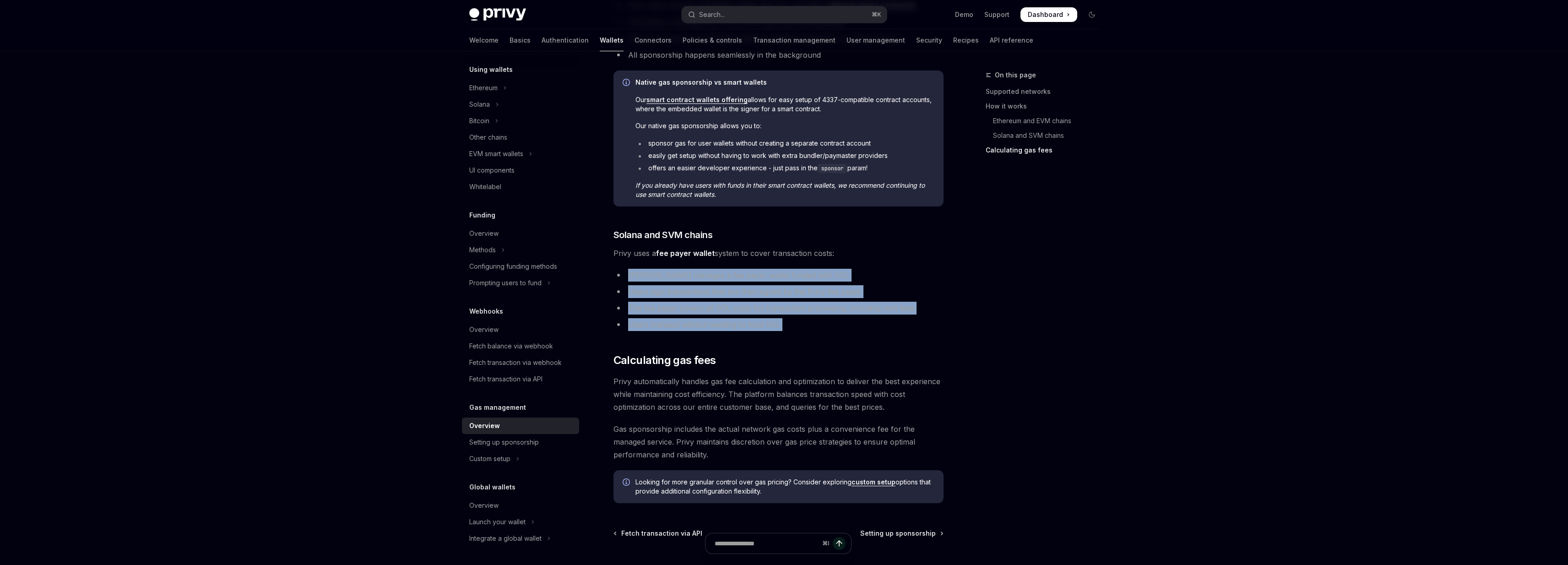
drag, startPoint x: 801, startPoint y: 265, endPoint x: 878, endPoint y: 322, distance: 95.8
click at [878, 322] on li "Users transact without needing to hold SOL" at bounding box center [778, 324] width 330 height 13
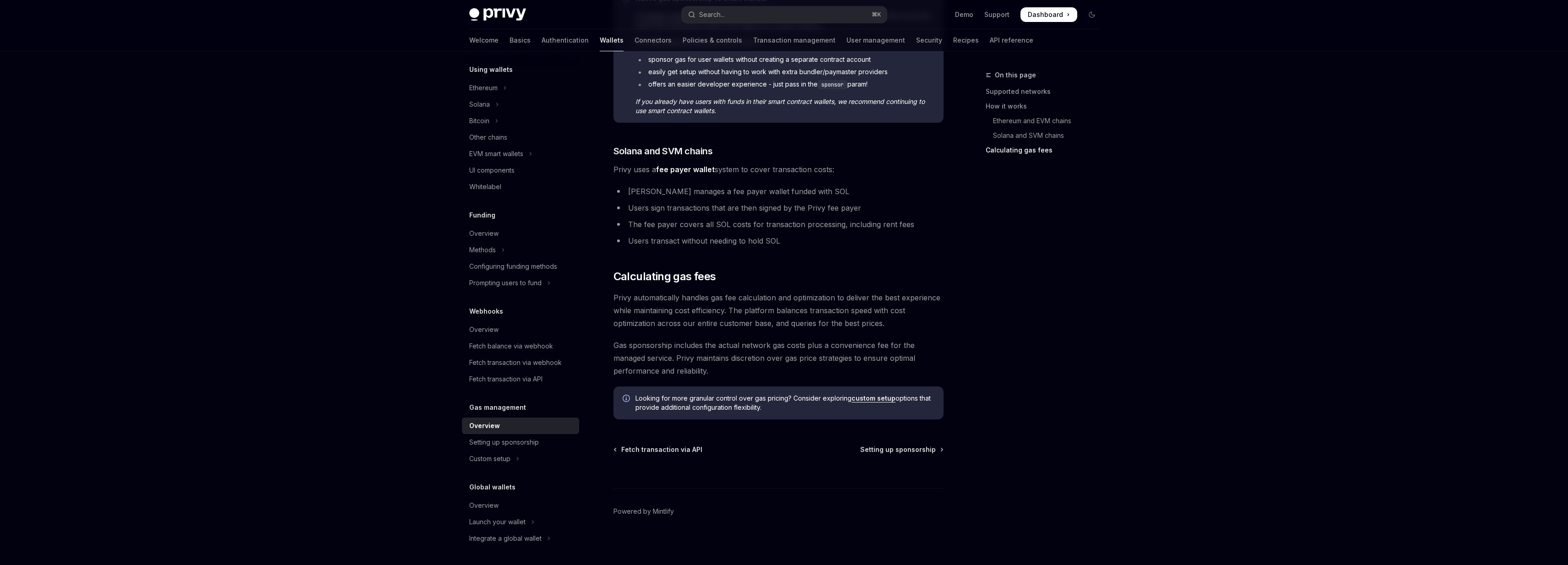
scroll to position [813, 0]
click at [507, 442] on div "Setting up sponsorship" at bounding box center [504, 442] width 70 height 11
type textarea "*"
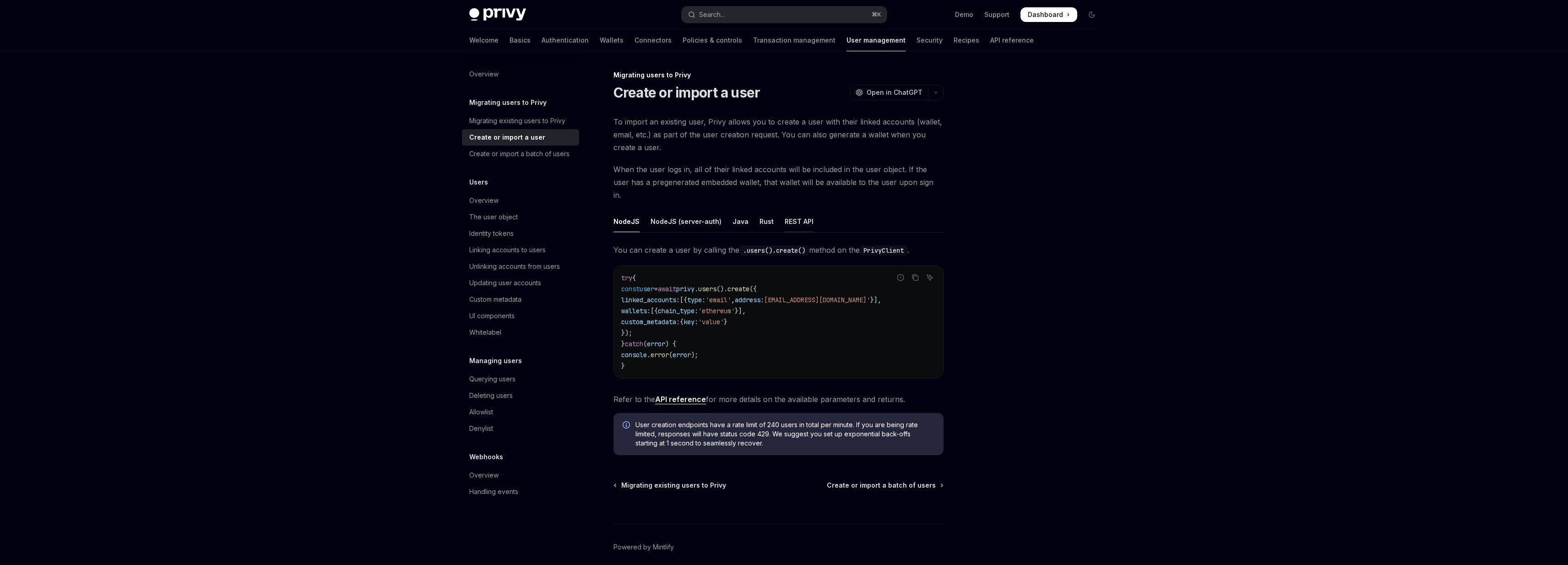
click at [792, 210] on div "REST API" at bounding box center [799, 221] width 29 height 21
type textarea "*"
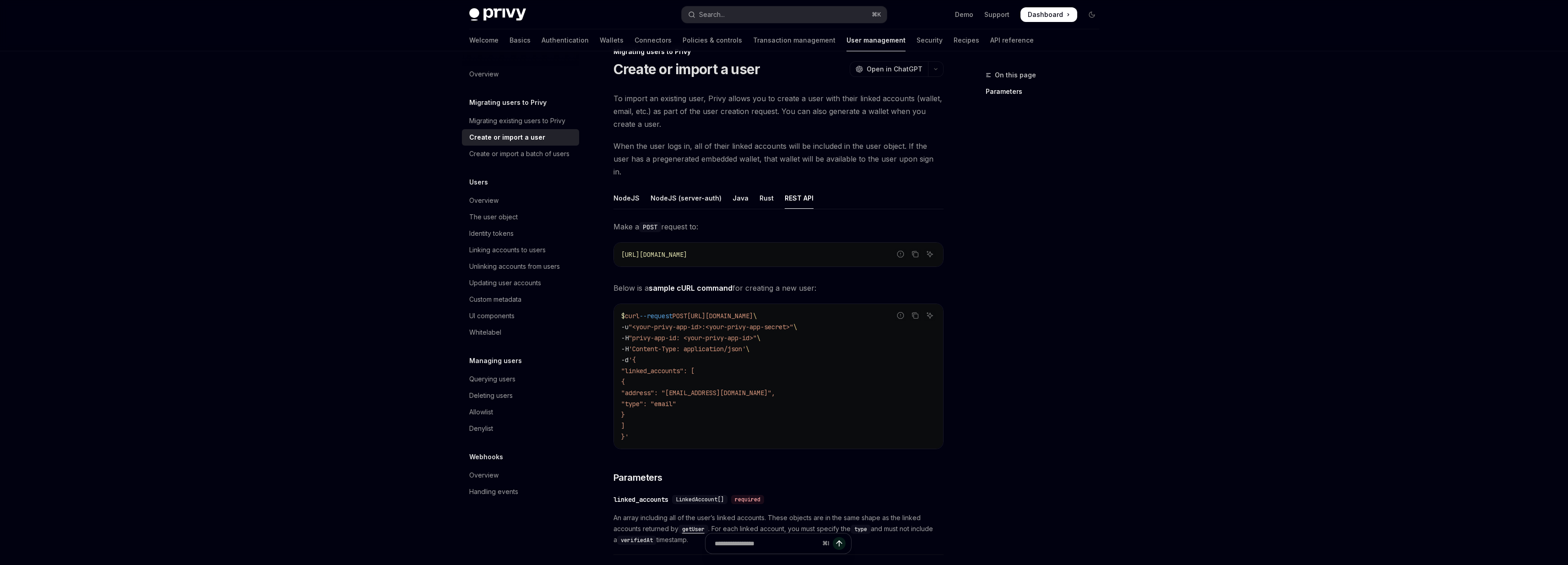
scroll to position [28, 0]
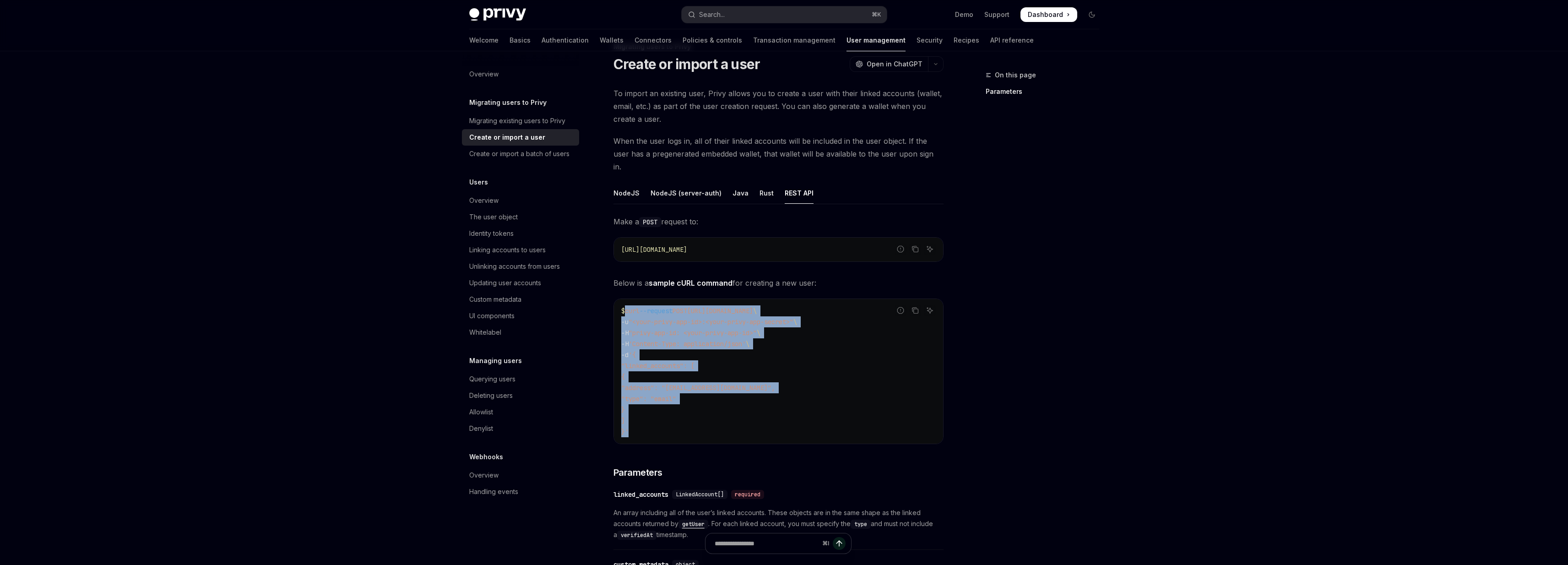
drag, startPoint x: 644, startPoint y: 423, endPoint x: 624, endPoint y: 300, distance: 124.6
click at [624, 305] on code "$ curl --request POST [URL][DOMAIN_NAME] \ -u "<your-privy-app-id>:<your-privy-…" at bounding box center [778, 371] width 314 height 132
click at [625, 307] on span "curl" at bounding box center [632, 311] width 15 height 8
drag, startPoint x: 624, startPoint y: 300, endPoint x: 652, endPoint y: 417, distance: 120.3
click at [652, 418] on code "$ curl --request POST [URL][DOMAIN_NAME] \ -u "<your-privy-app-id>:<your-privy-…" at bounding box center [778, 371] width 314 height 132
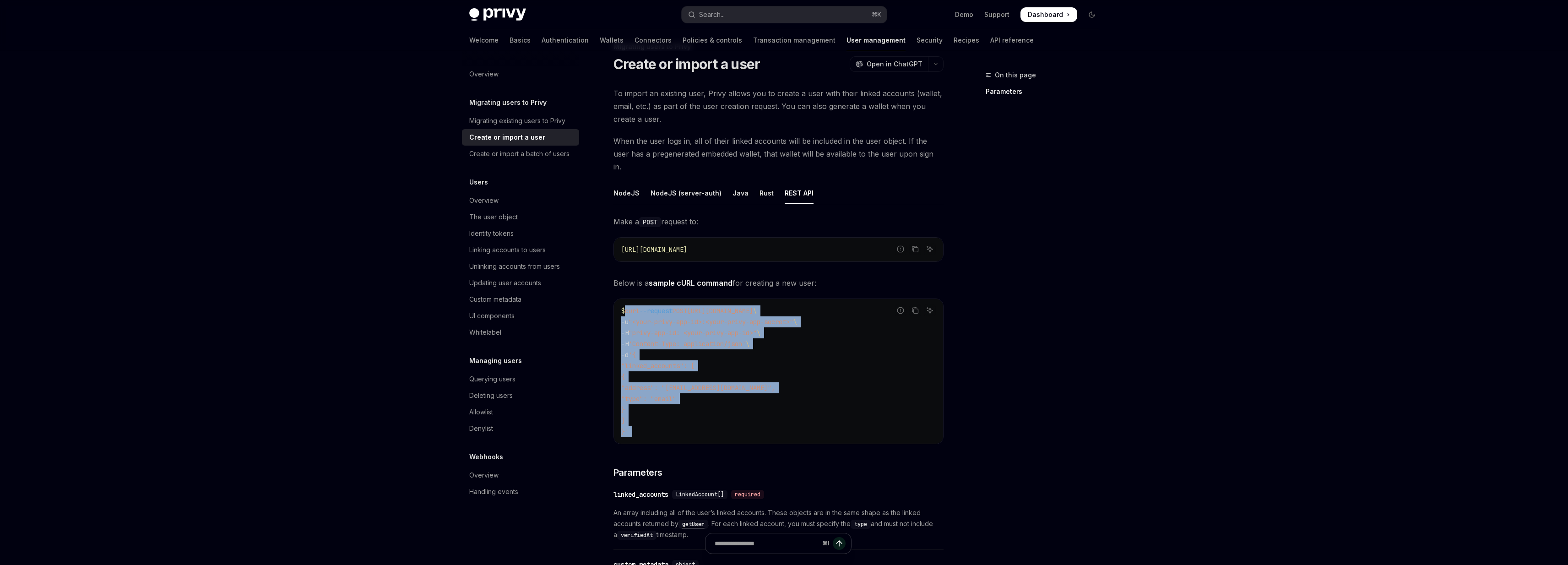
click at [652, 417] on code "$ curl --request POST https://auth.privy.io/api/v1/users \ -u "<your-privy-app-…" at bounding box center [778, 371] width 314 height 132
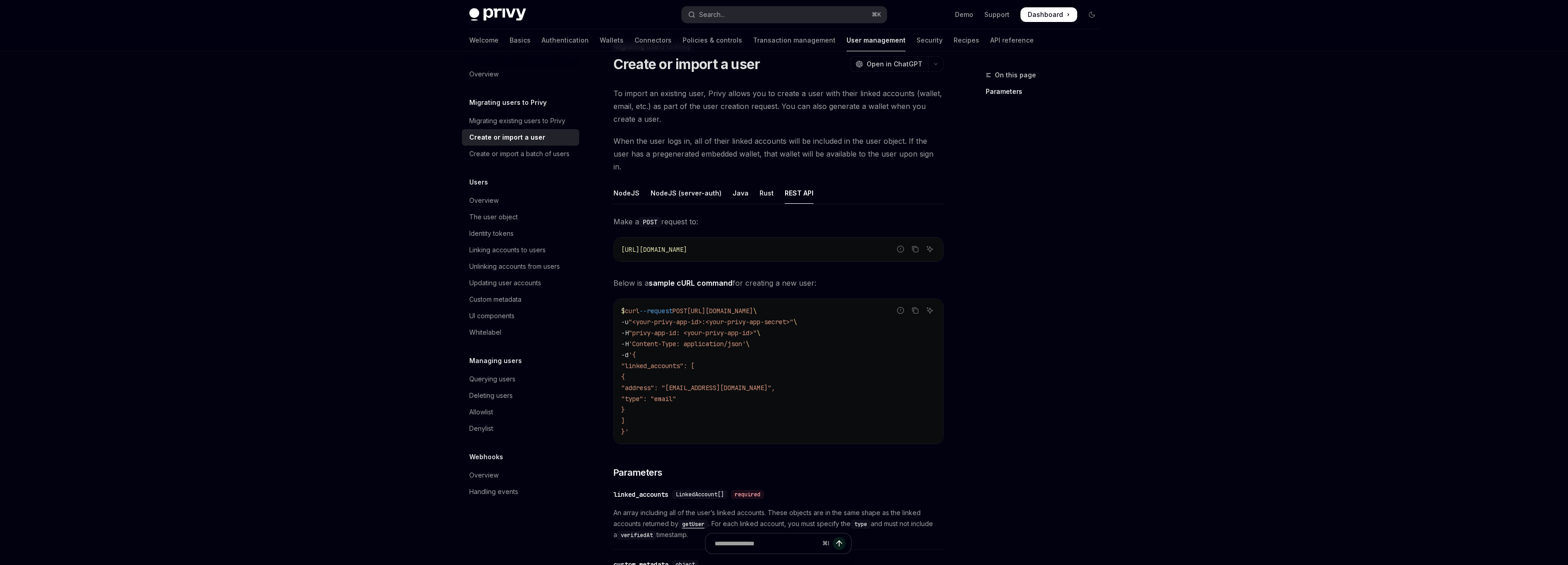
click at [619, 93] on span "To import an existing user, Privy allows you to create a user with their linked…" at bounding box center [778, 106] width 330 height 39
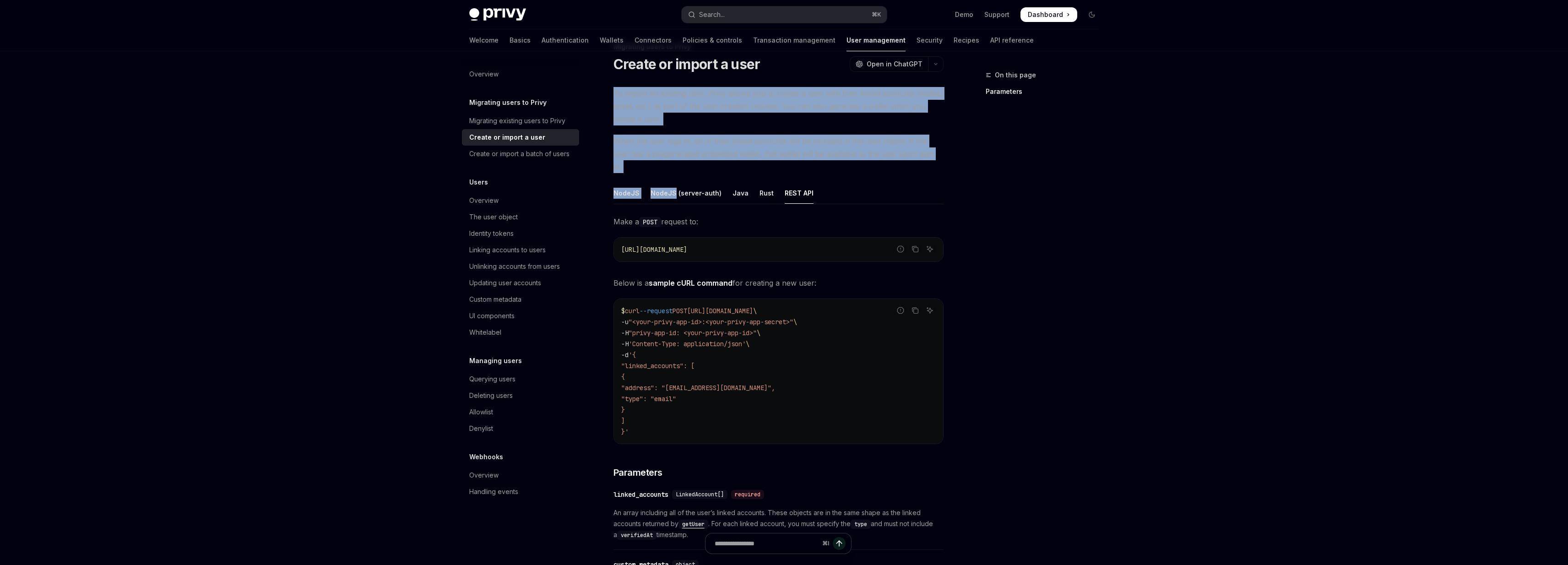
drag, startPoint x: 619, startPoint y: 93, endPoint x: 683, endPoint y: 160, distance: 92.7
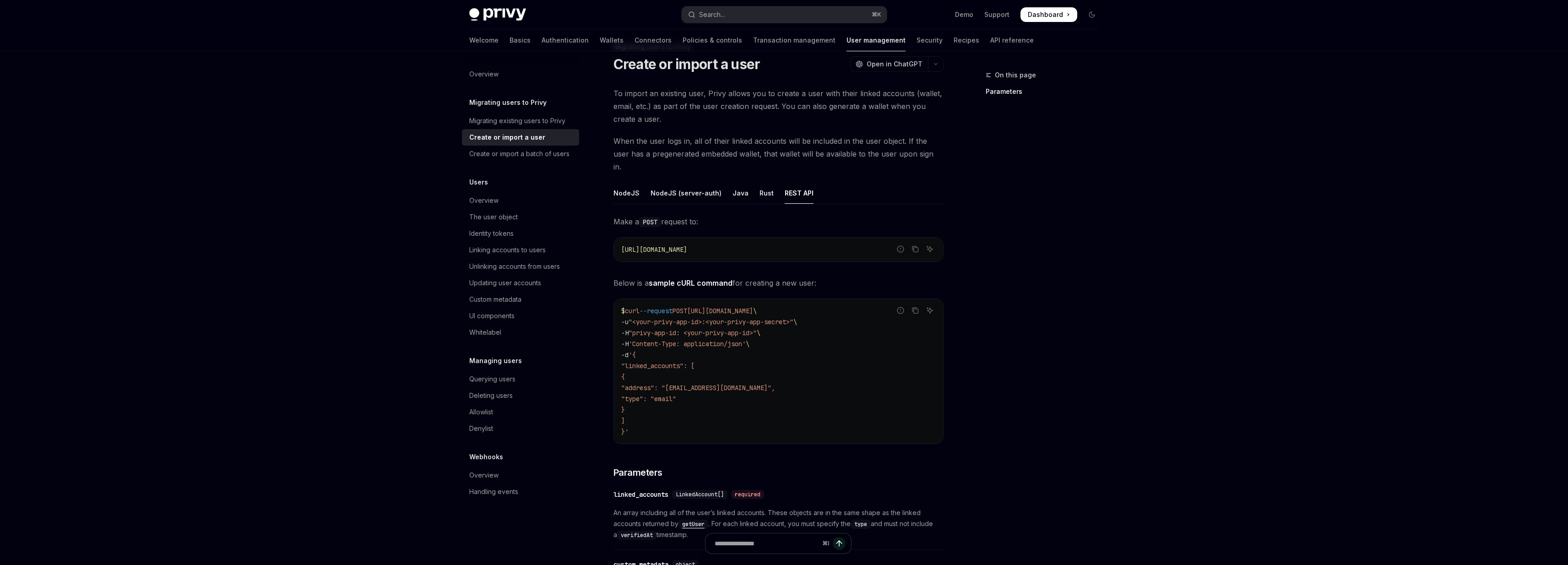
click at [678, 143] on span "When the user logs in, all of their linked accounts will be included in the use…" at bounding box center [778, 153] width 330 height 39
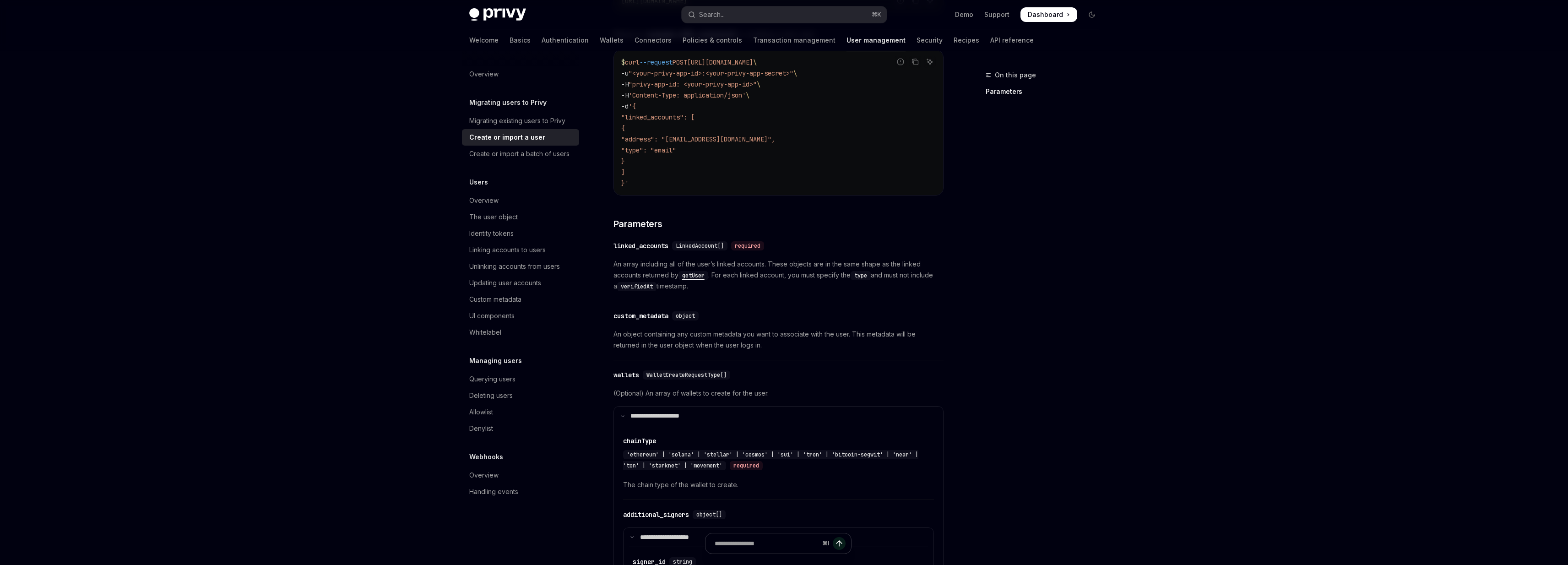
scroll to position [276, 0]
click at [613, 260] on span "An array including all of the user’s linked accounts. These objects are in the …" at bounding box center [778, 276] width 330 height 33
drag, startPoint x: 613, startPoint y: 251, endPoint x: 616, endPoint y: 275, distance: 24.2
click at [616, 275] on span "An array including all of the user’s linked accounts. These objects are in the …" at bounding box center [778, 276] width 330 height 33
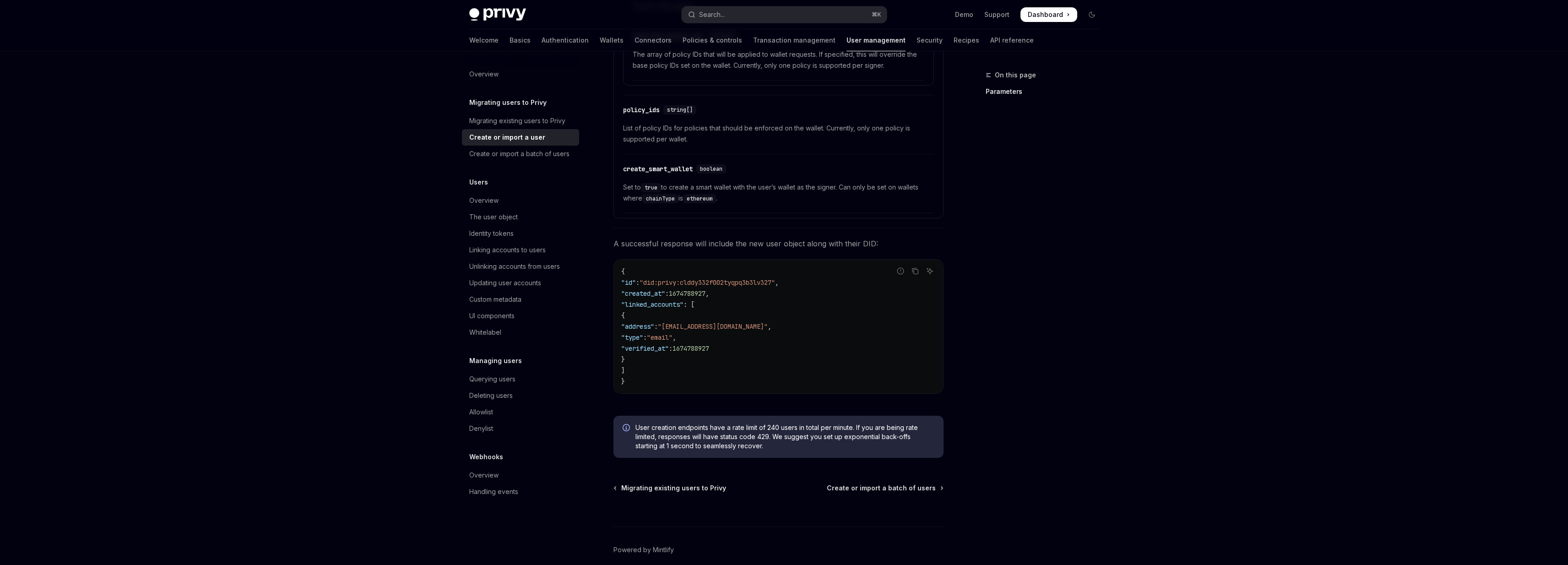
scroll to position [0, 0]
